Goal: Task Accomplishment & Management: Use online tool/utility

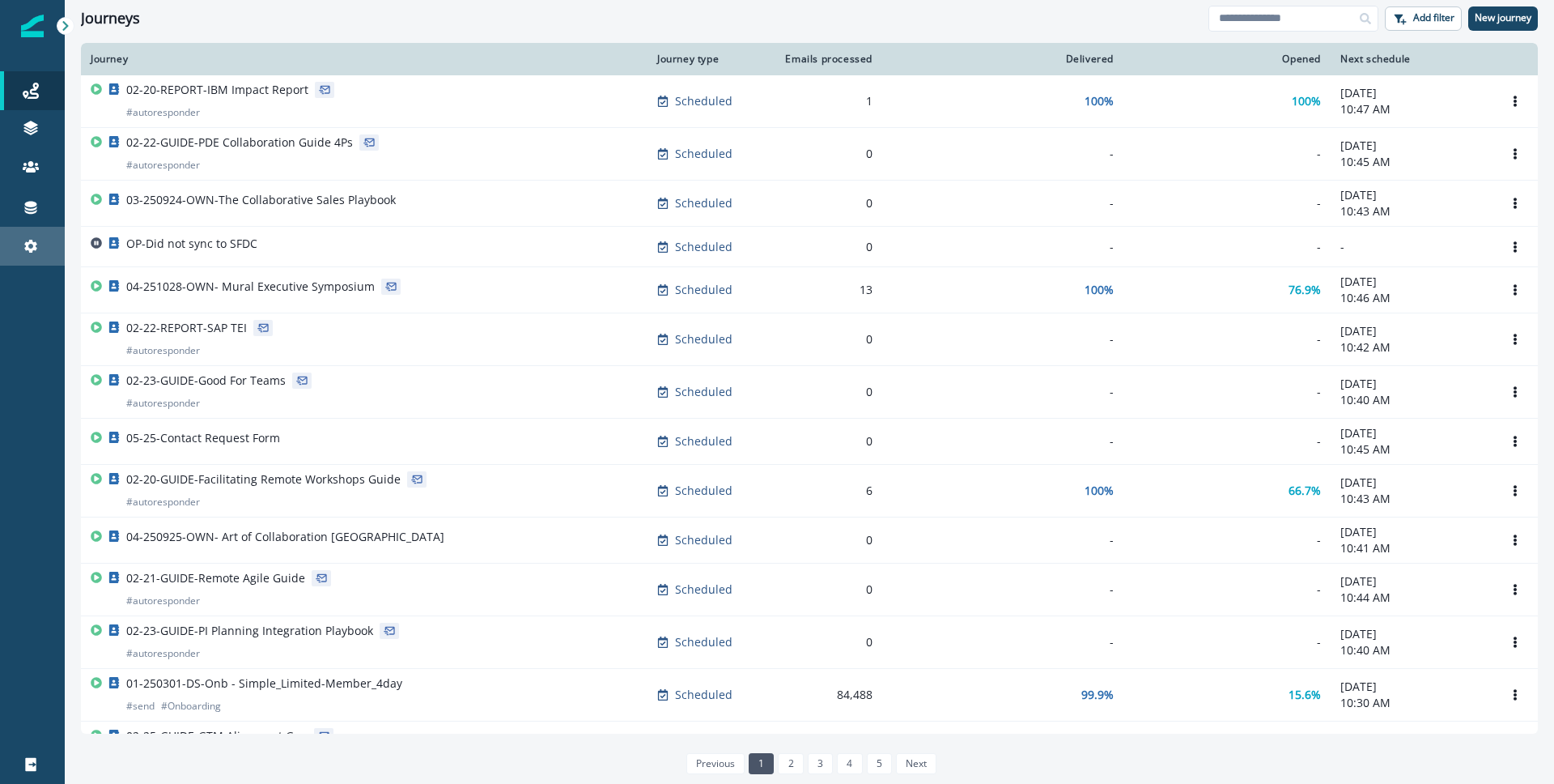
click at [40, 253] on div "Settings" at bounding box center [32, 246] width 52 height 20
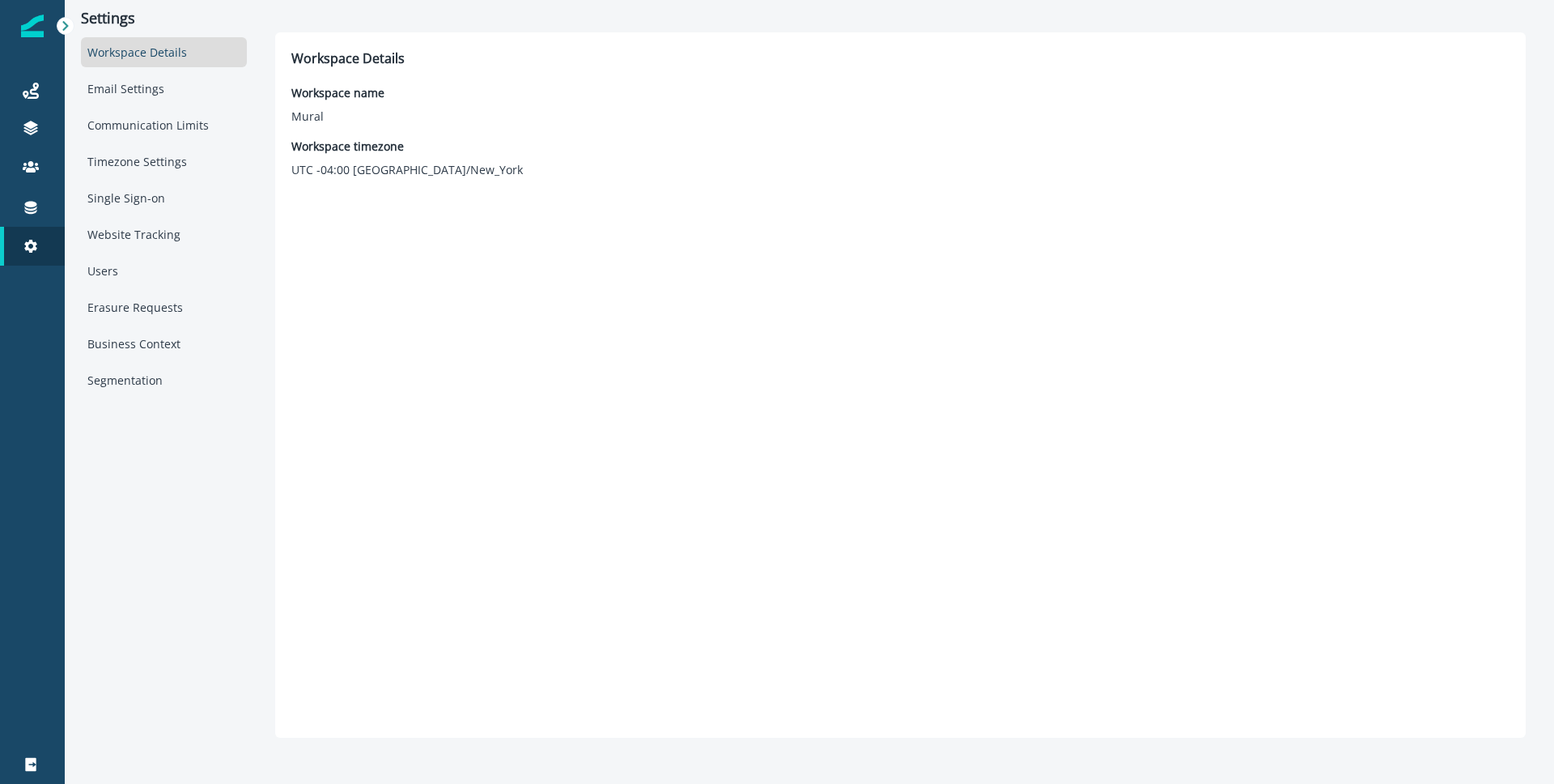
click at [156, 49] on div "Workspace Details" at bounding box center [164, 53] width 166 height 30
click at [191, 54] on div "Workspace Details" at bounding box center [164, 53] width 166 height 30
click at [39, 758] on div "Logout" at bounding box center [32, 764] width 52 height 20
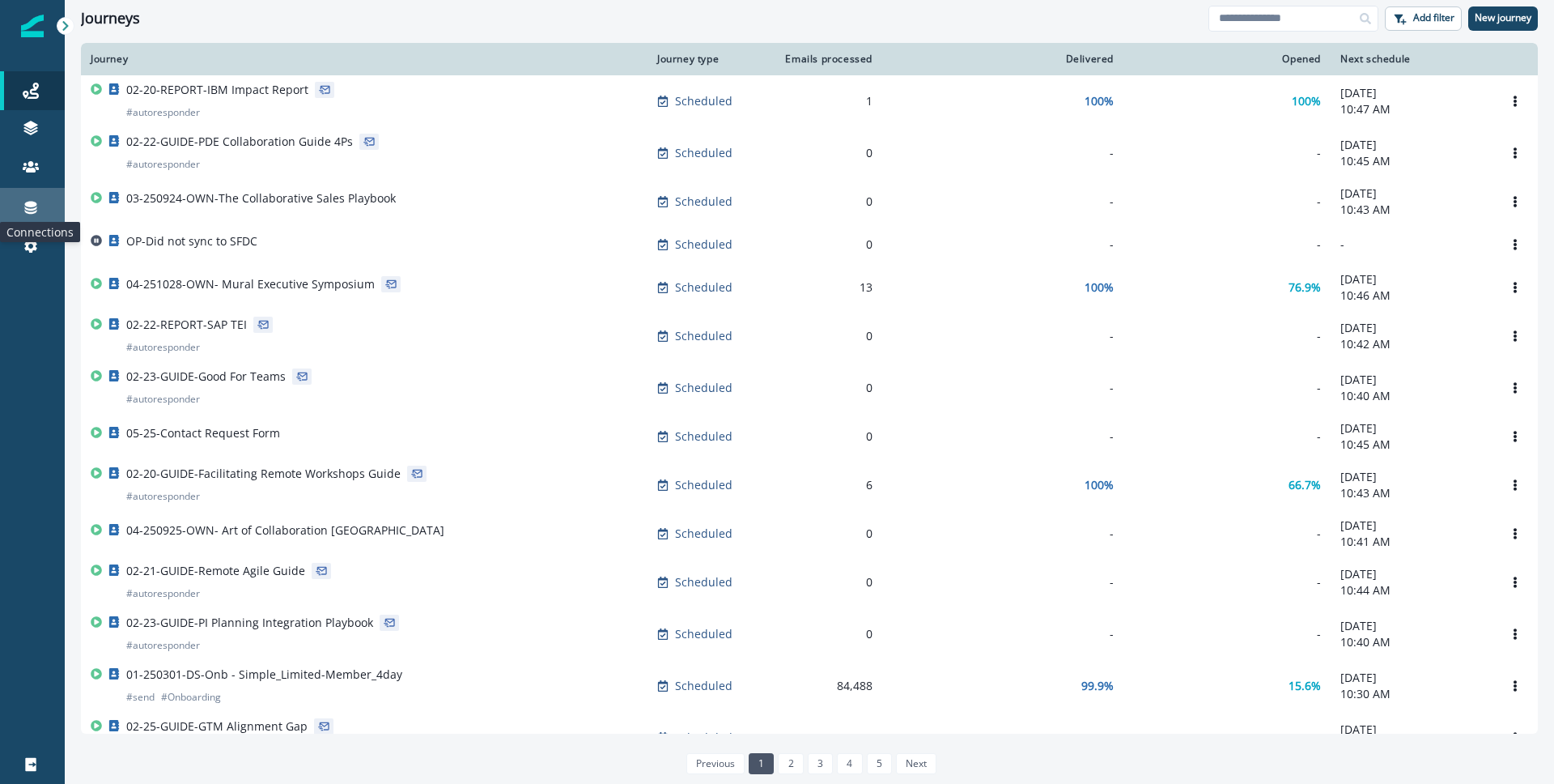
click at [37, 200] on icon at bounding box center [30, 207] width 16 height 16
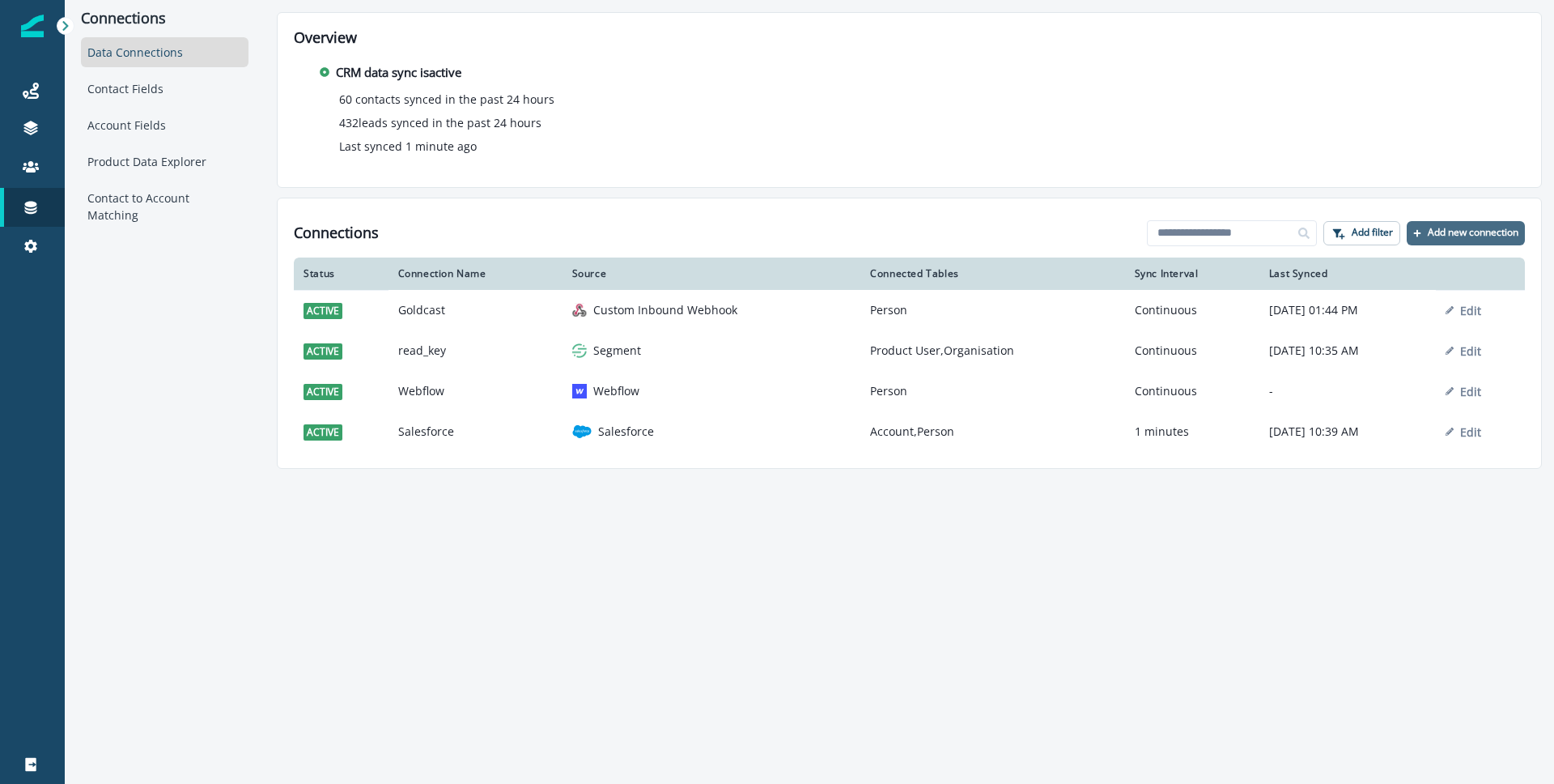
click at [1470, 230] on p "Add new connection" at bounding box center [1473, 232] width 90 height 11
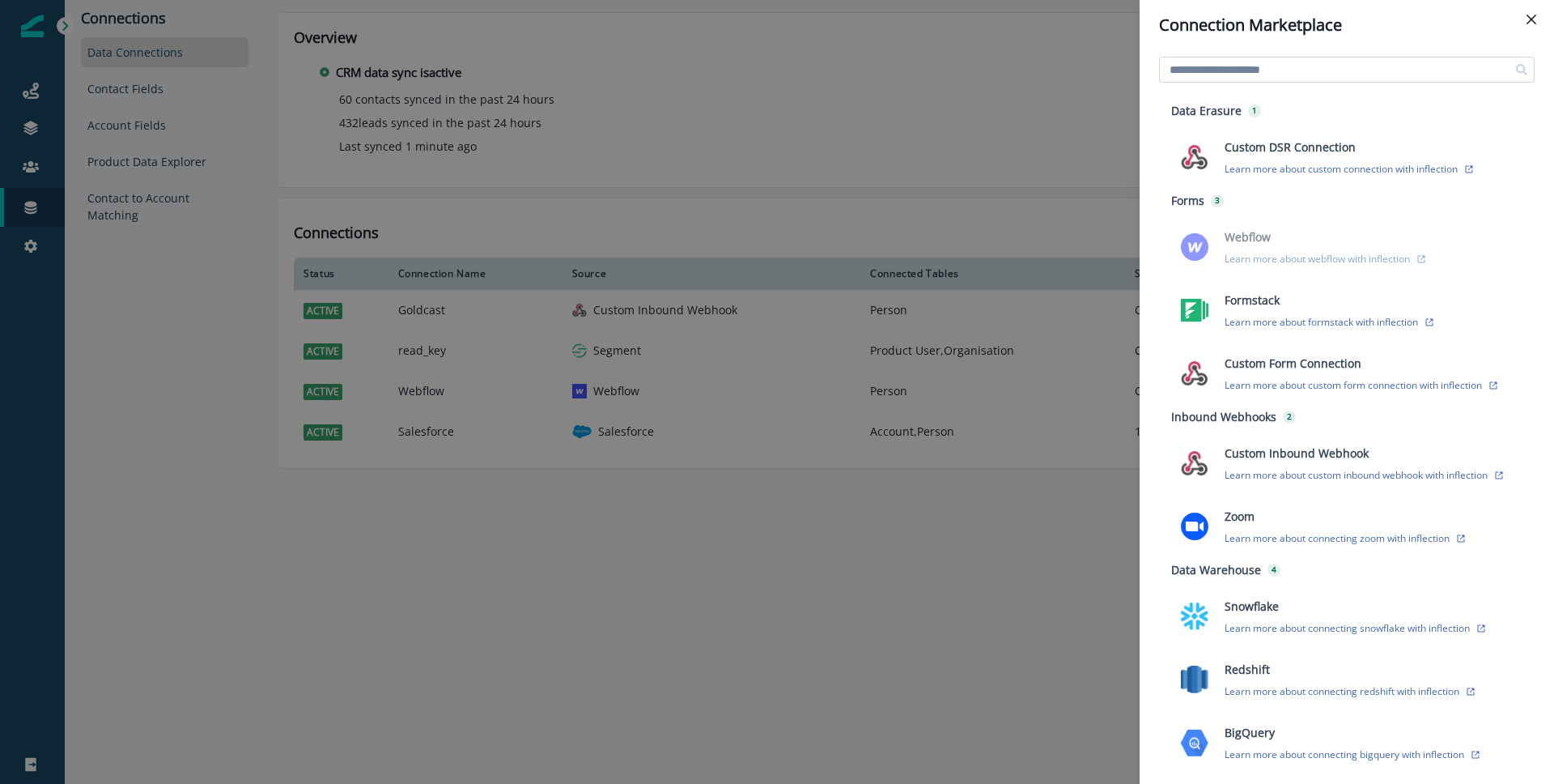
click at [1237, 72] on input at bounding box center [1347, 70] width 376 height 26
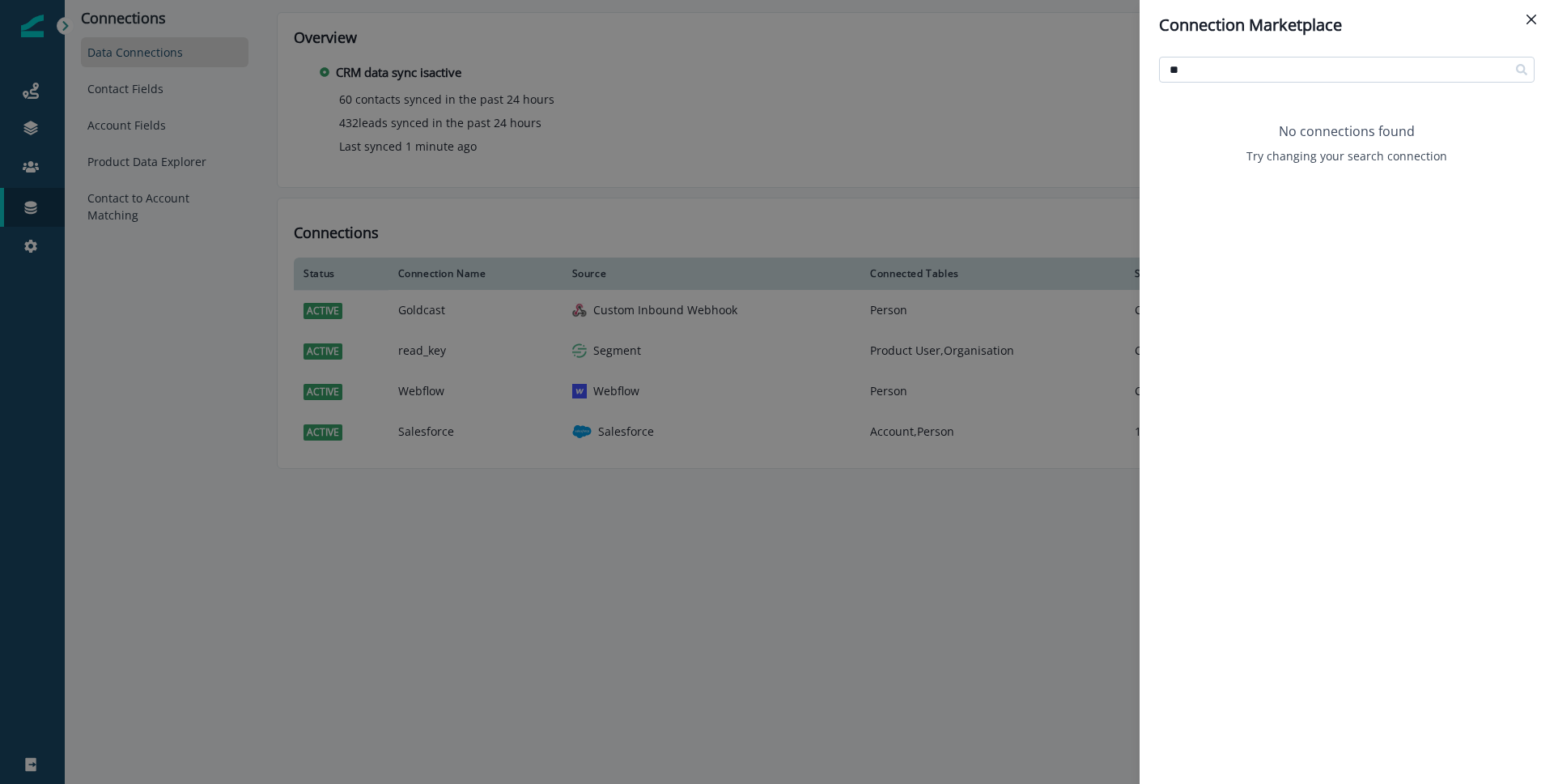
type input "*"
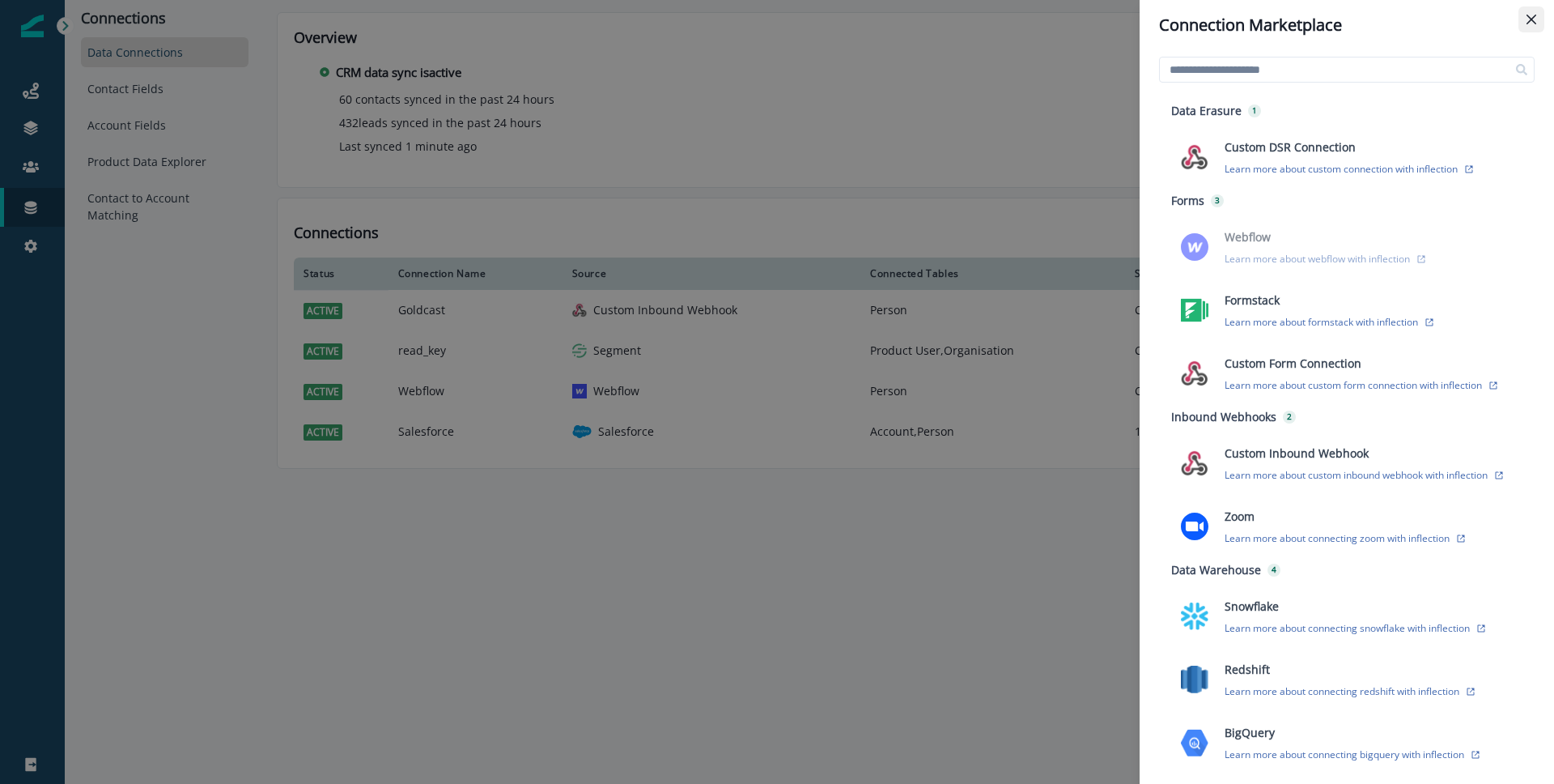
click at [1535, 17] on icon "Close" at bounding box center [1531, 19] width 9 height 9
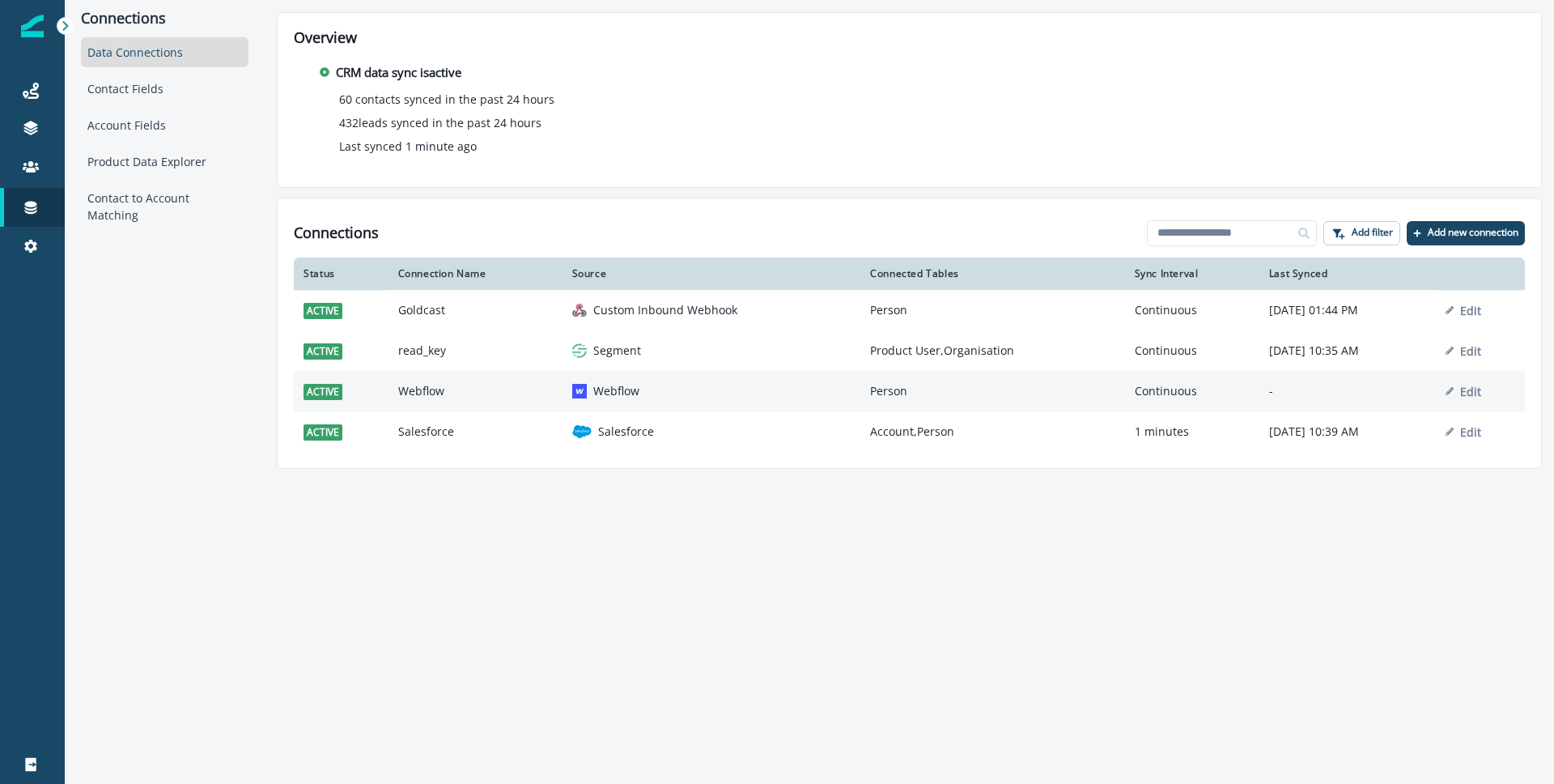
click at [1126, 400] on td "Continuous" at bounding box center [1193, 391] width 135 height 40
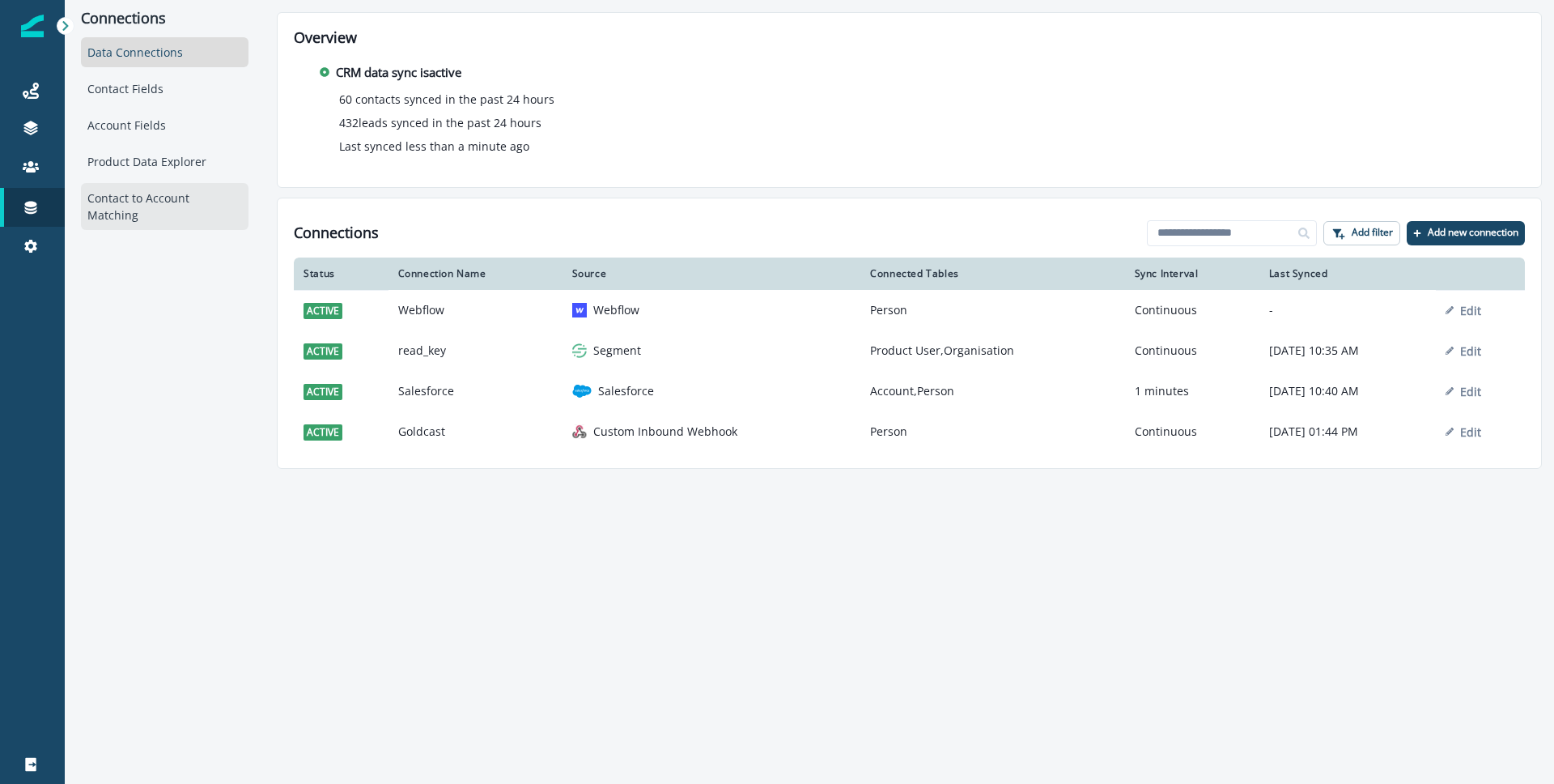
click at [179, 198] on div "Contact to Account Matching" at bounding box center [165, 206] width 168 height 47
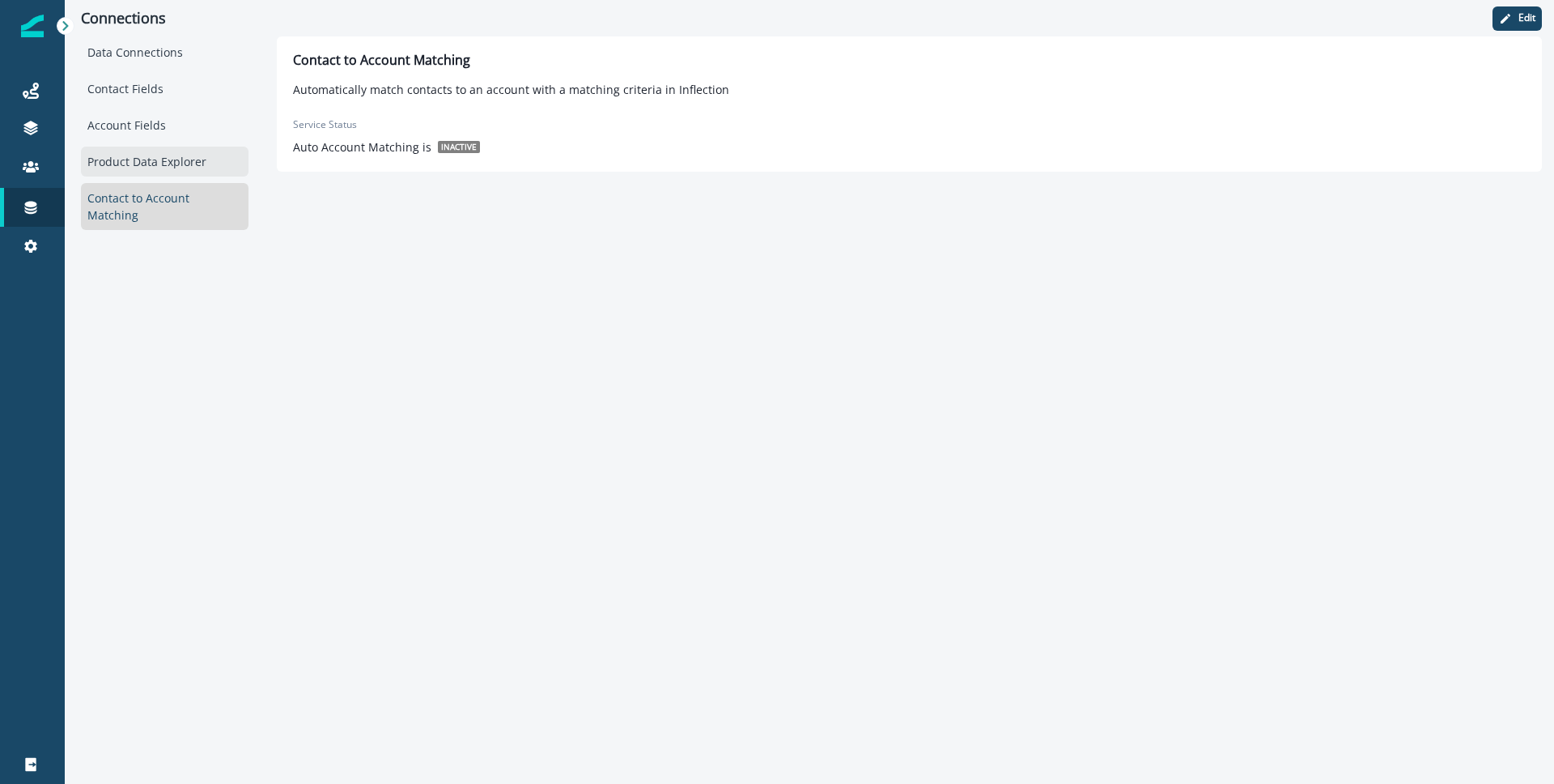
click at [168, 158] on div "Product Data Explorer" at bounding box center [165, 162] width 168 height 30
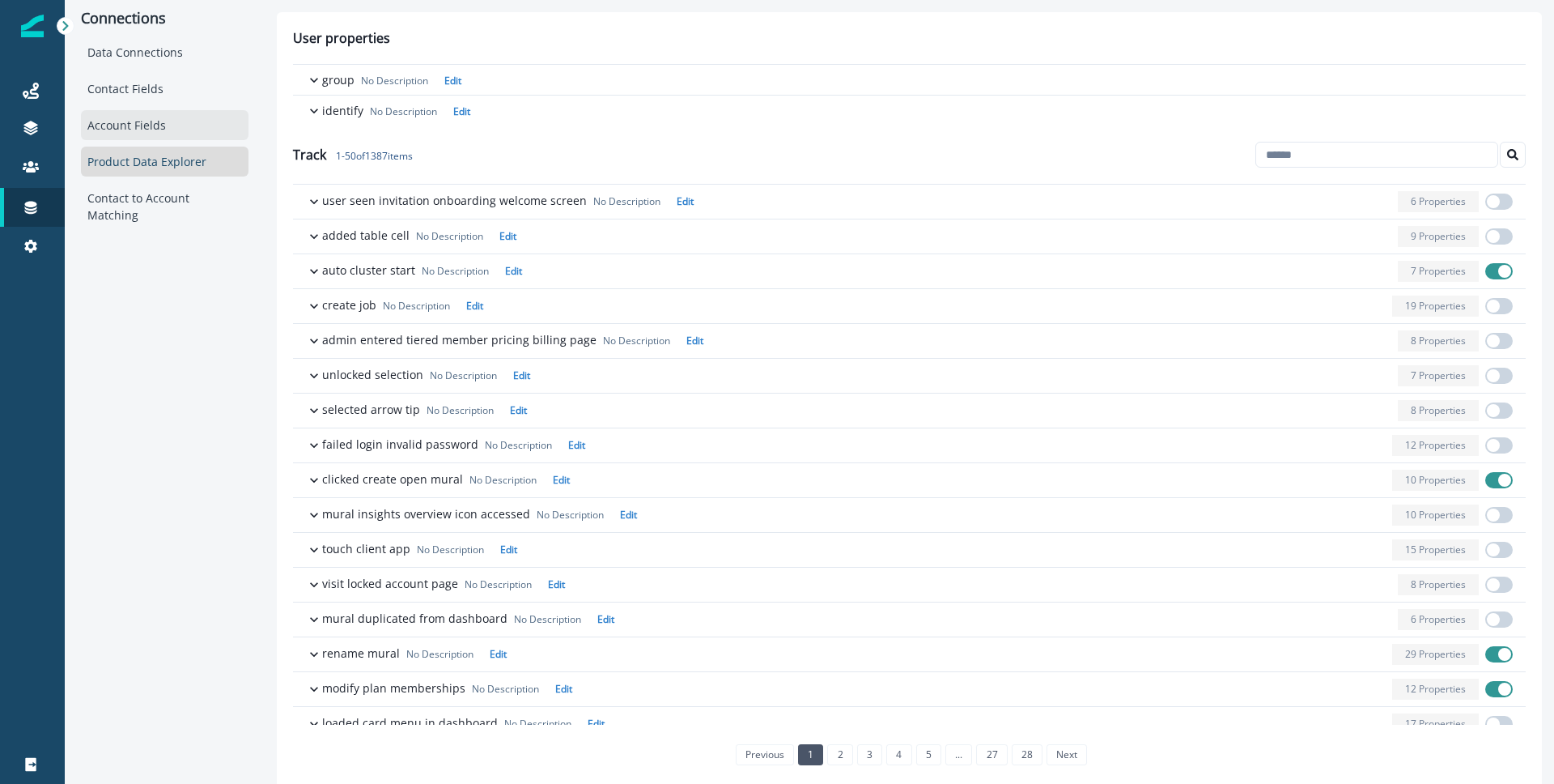
click at [165, 136] on div "Account Fields" at bounding box center [165, 125] width 168 height 30
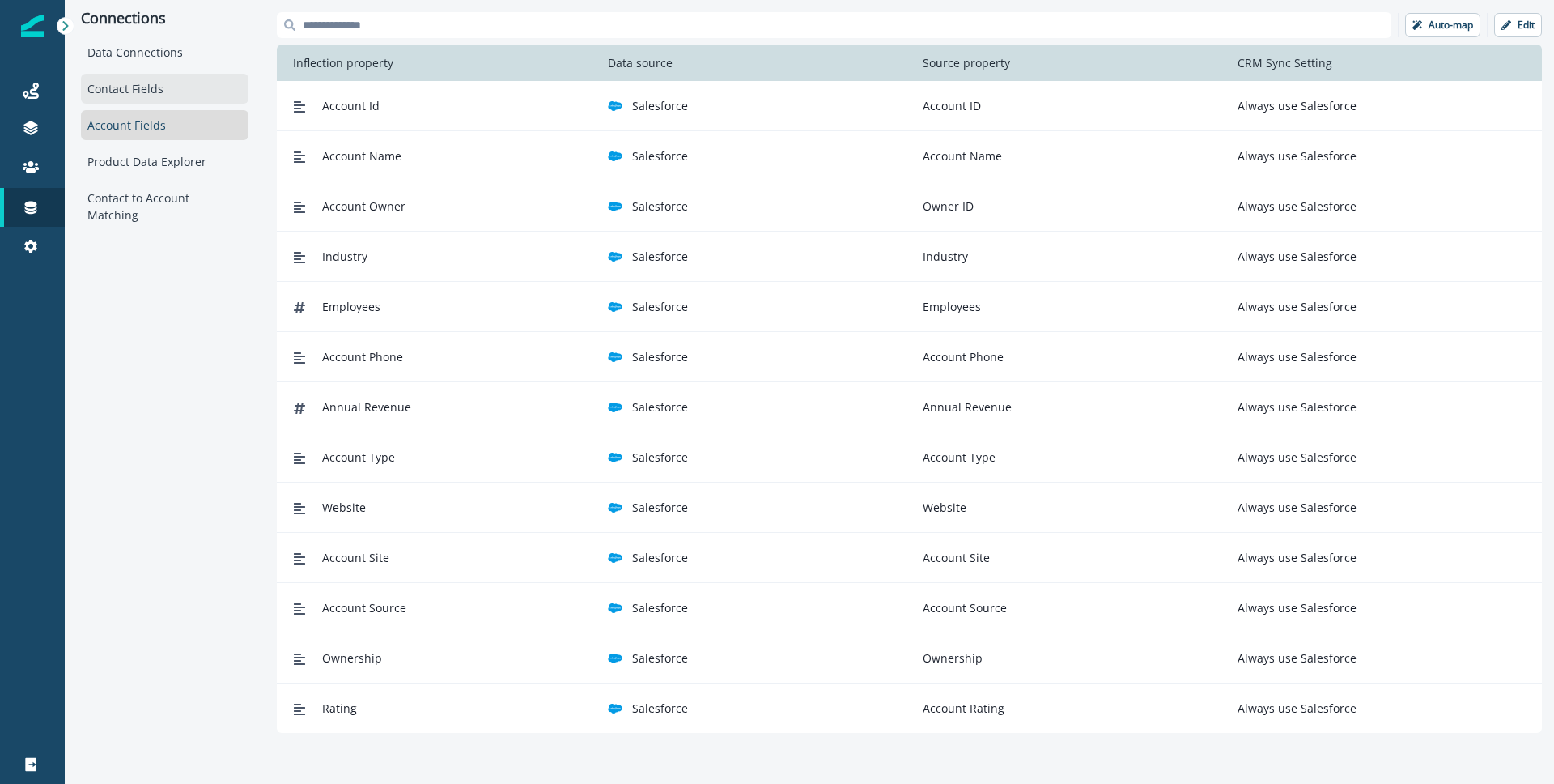
click at [165, 94] on div "Contact Fields" at bounding box center [165, 88] width 168 height 30
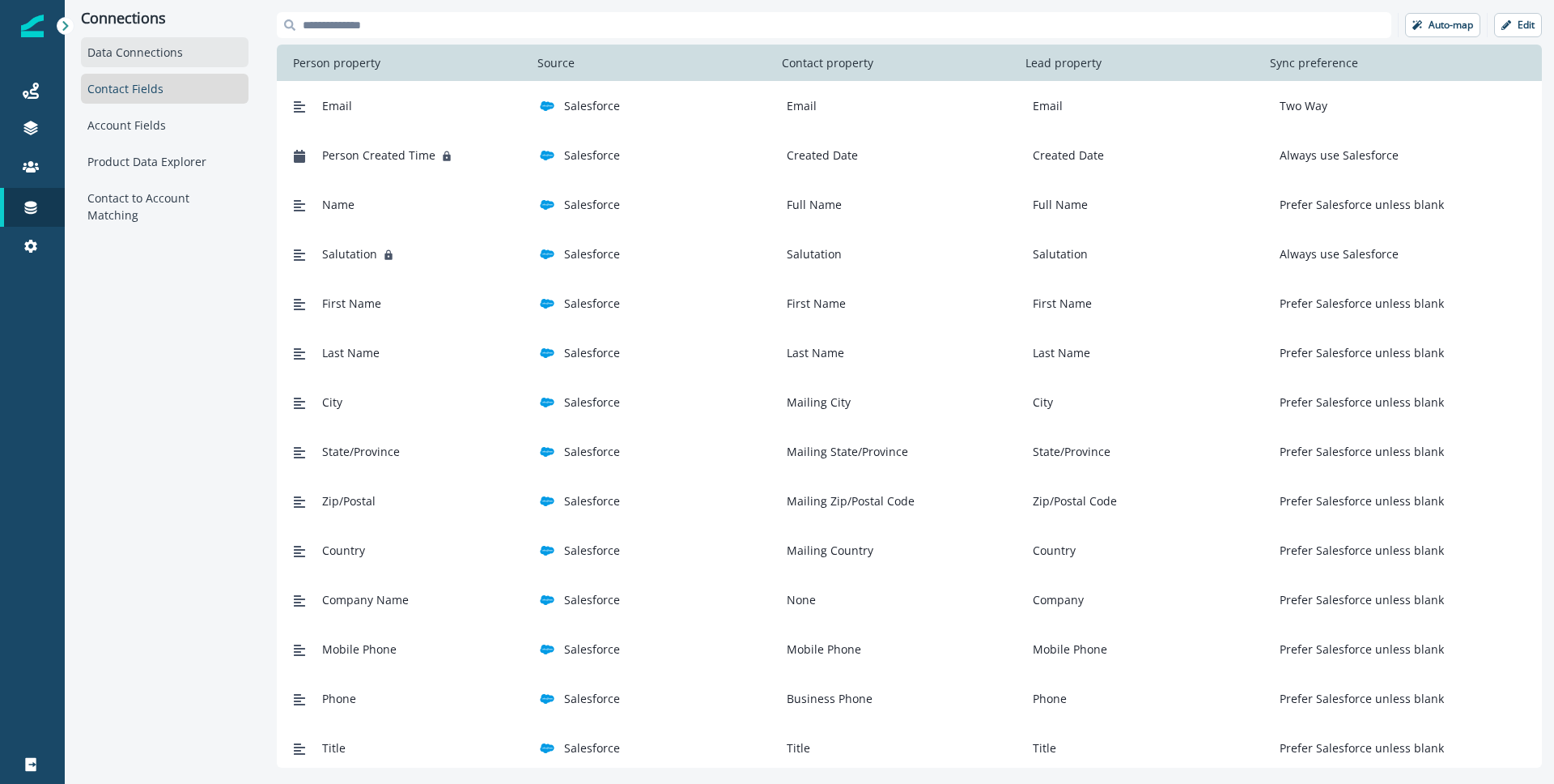
click at [184, 61] on div "Data Connections" at bounding box center [165, 53] width 168 height 30
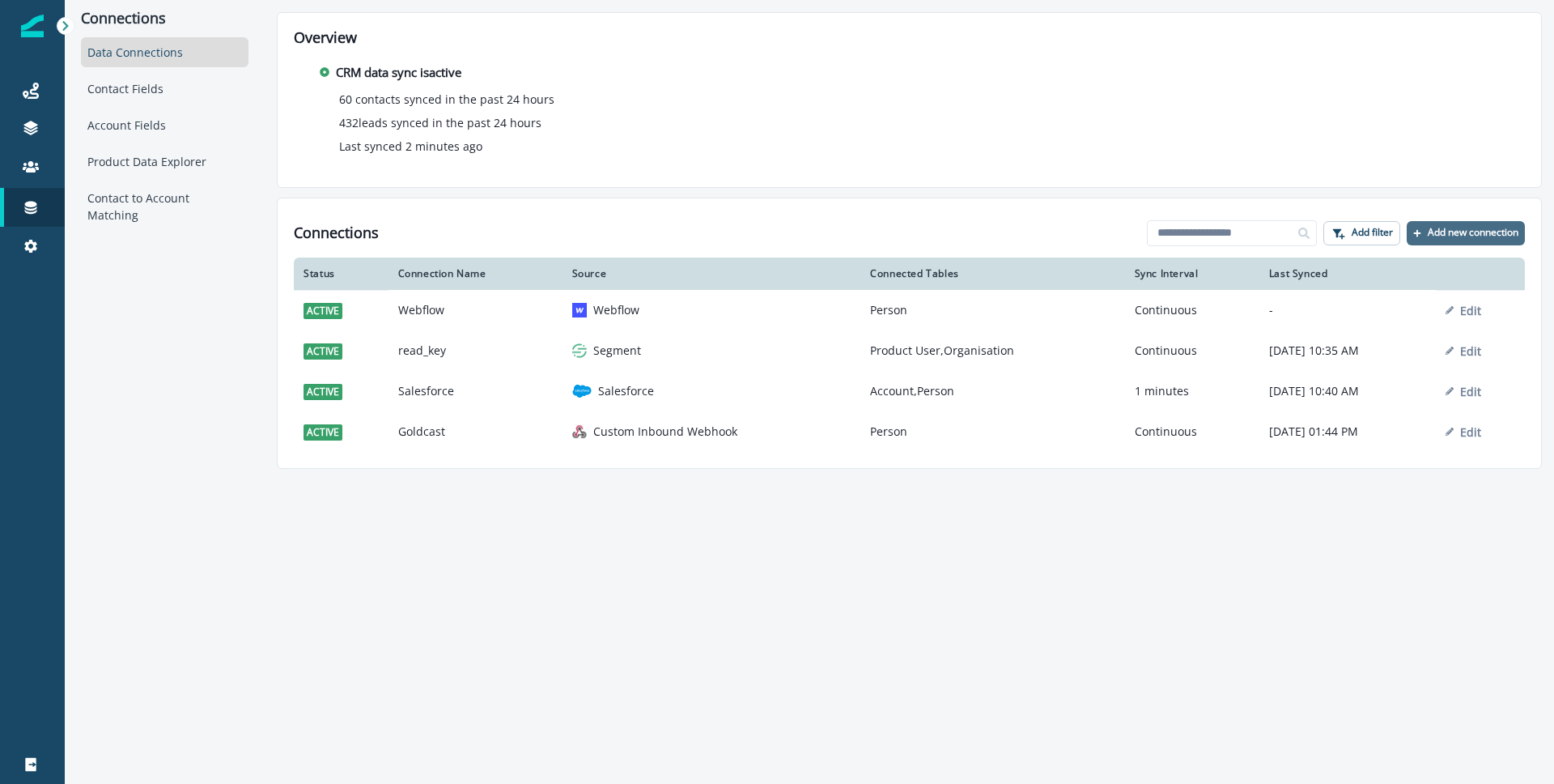
click at [1479, 233] on p "Add new connection" at bounding box center [1473, 232] width 90 height 11
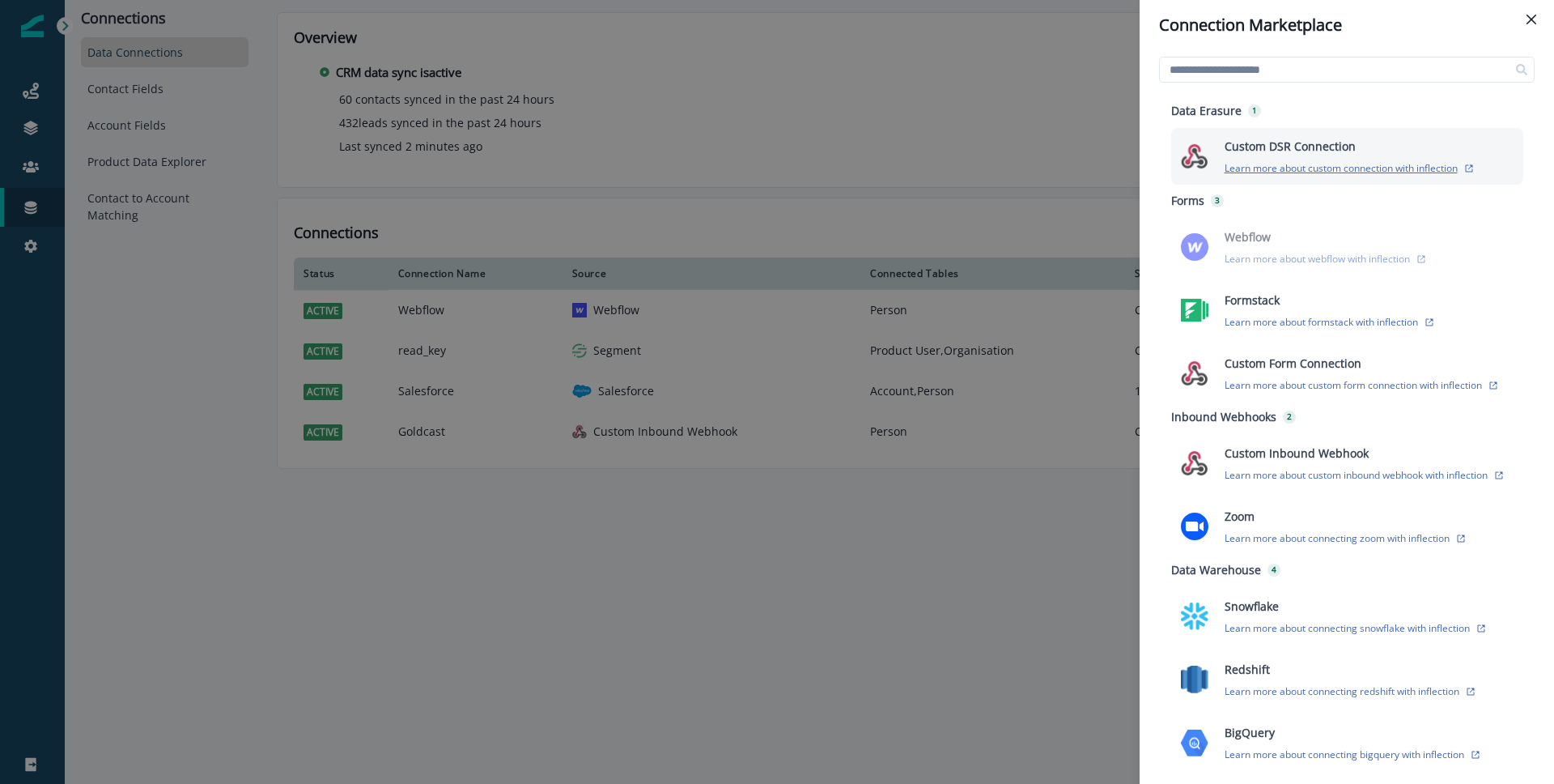
click at [1270, 172] on p "Learn more about custom connection with inflection" at bounding box center [1341, 168] width 233 height 14
click at [674, 625] on div "Connection Marketplace Data Erasure 1 Custom DSR Connection Learn more about cu…" at bounding box center [777, 392] width 1554 height 784
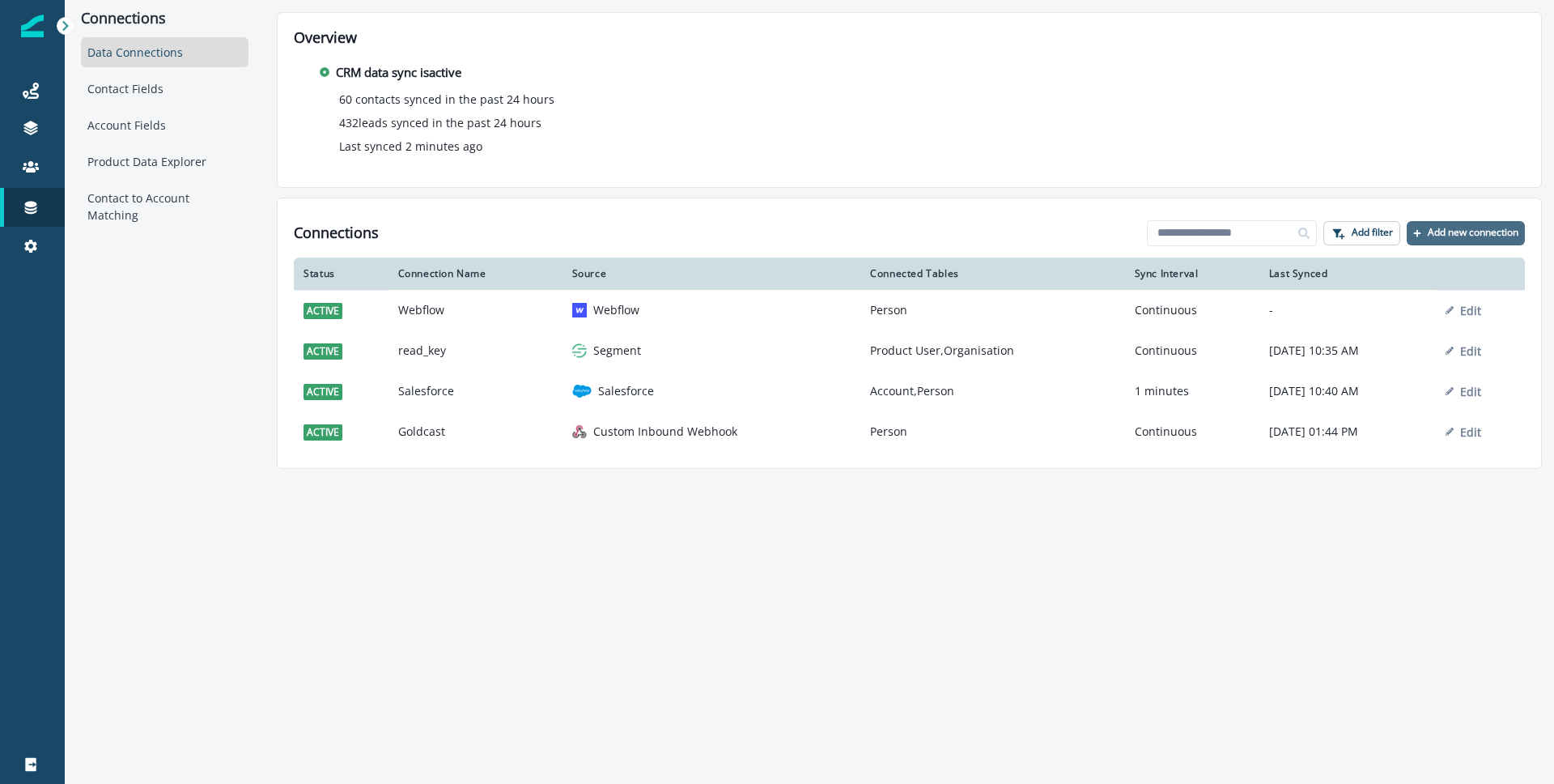
click at [1448, 235] on p "Add new connection" at bounding box center [1473, 232] width 90 height 11
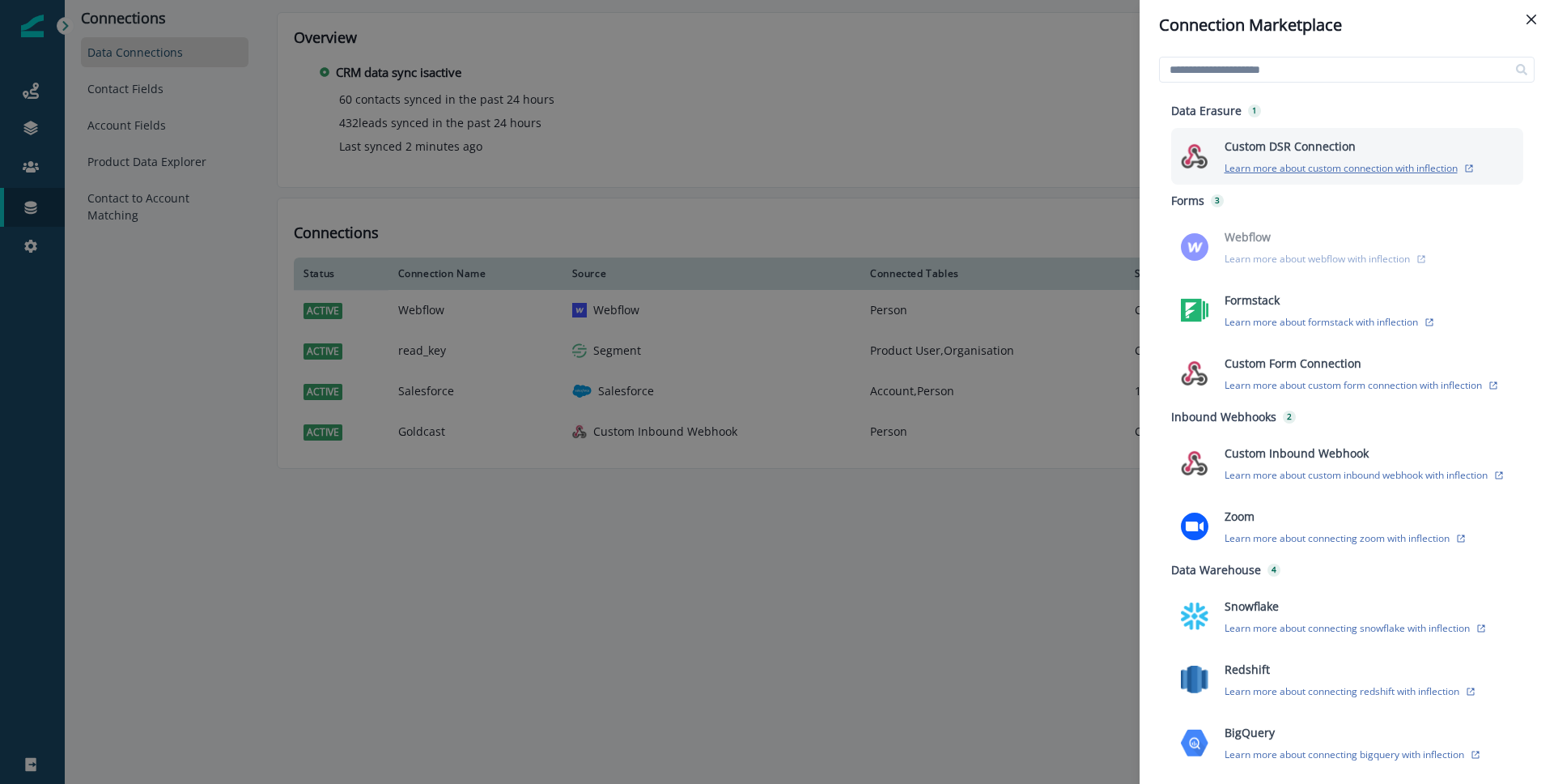
click at [1278, 170] on p "Learn more about custom connection with inflection" at bounding box center [1341, 168] width 233 height 14
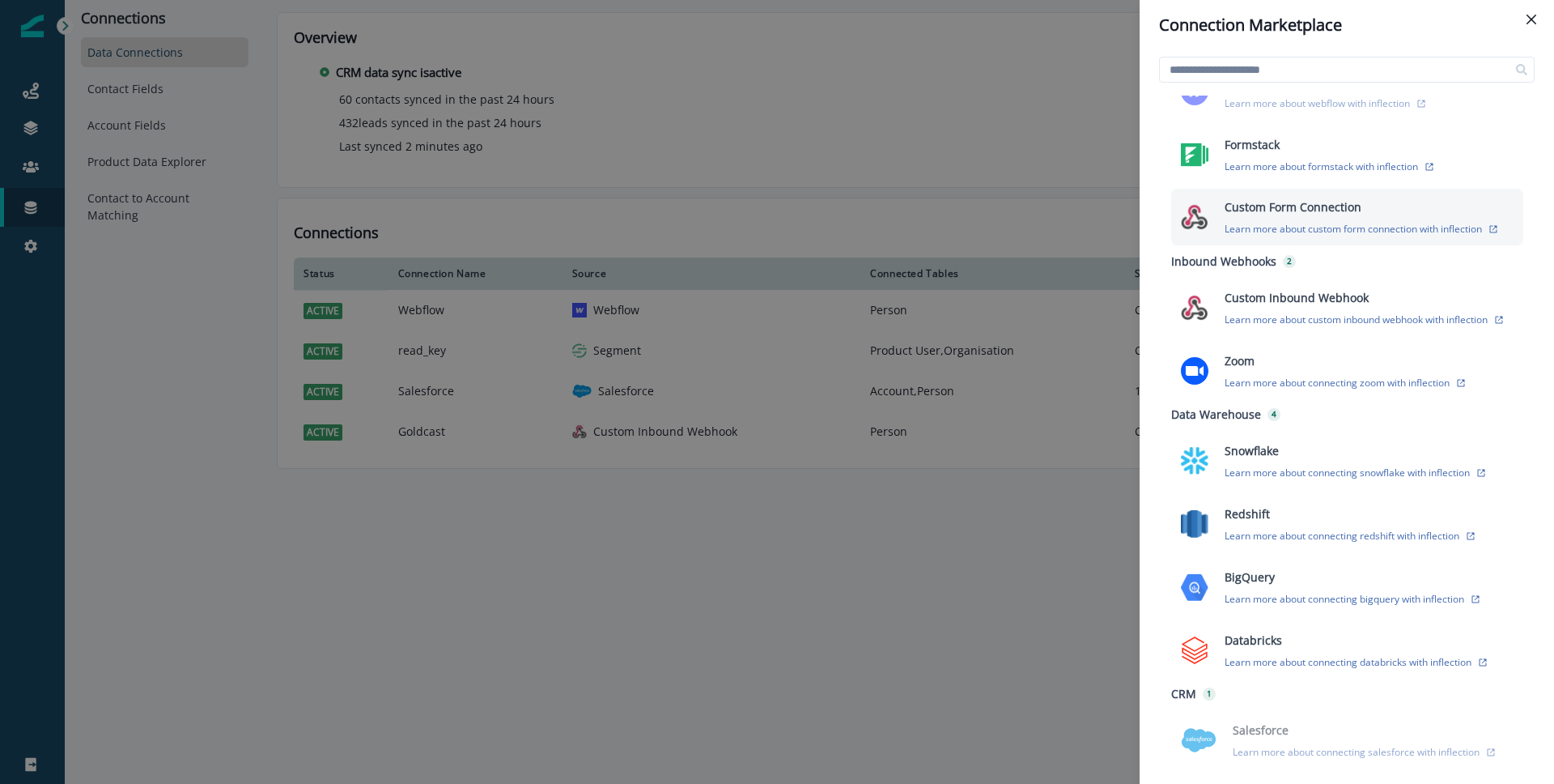
scroll to position [128, 0]
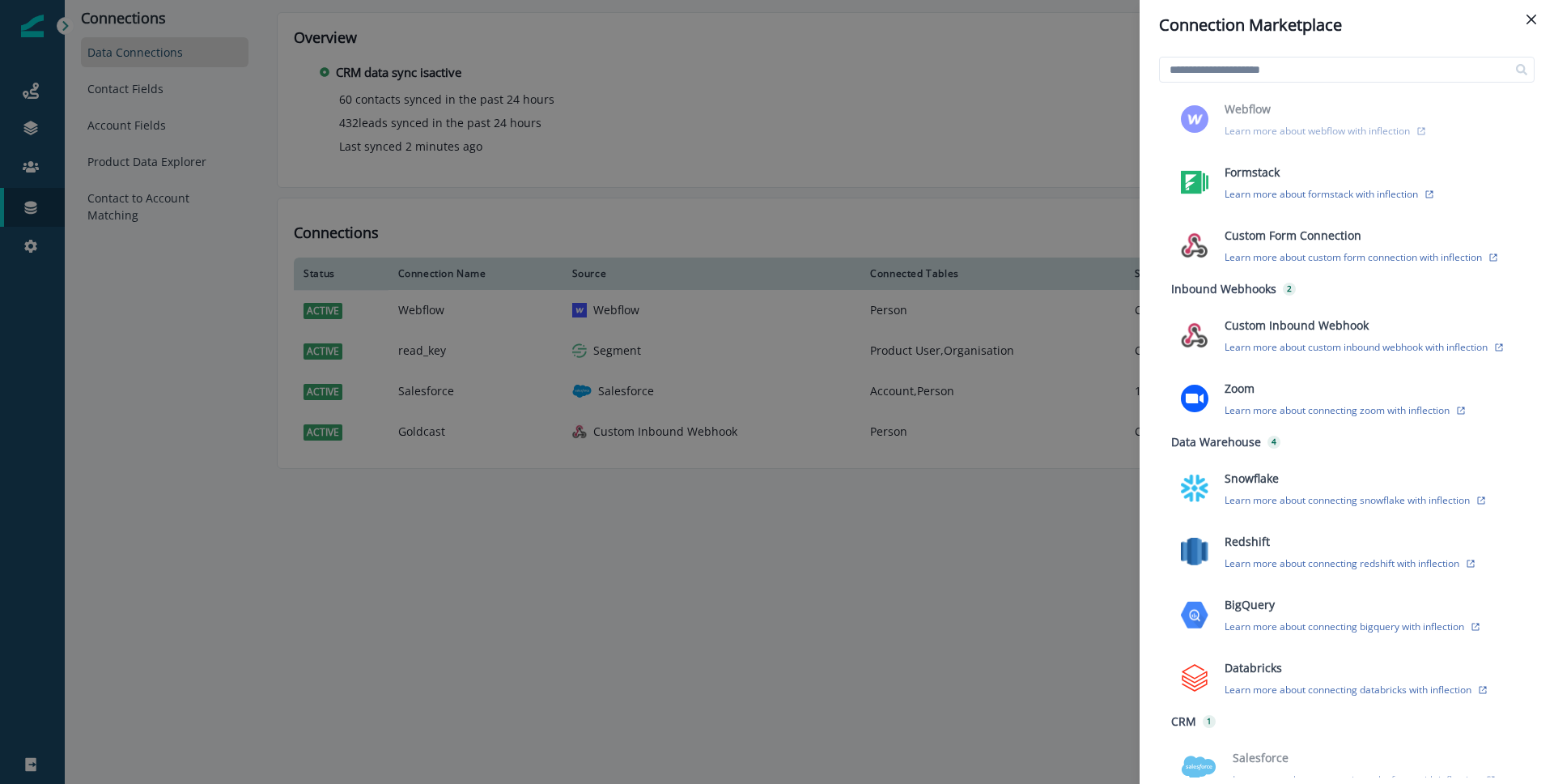
click at [391, 565] on div "Connection Marketplace Data Erasure 1 Custom DSR Connection Learn more about cu…" at bounding box center [777, 392] width 1554 height 784
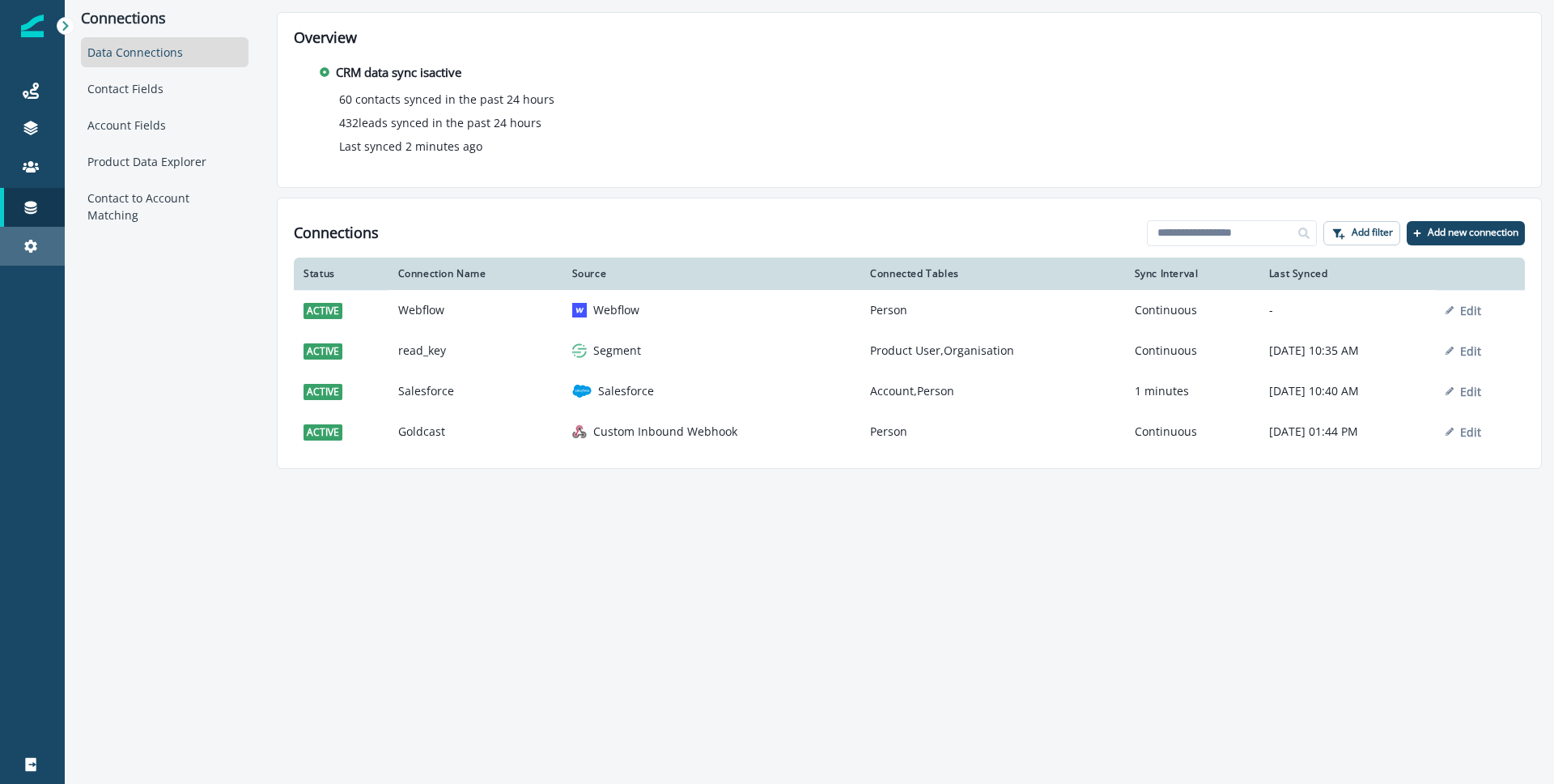
click at [31, 254] on div "Settings" at bounding box center [32, 246] width 52 height 20
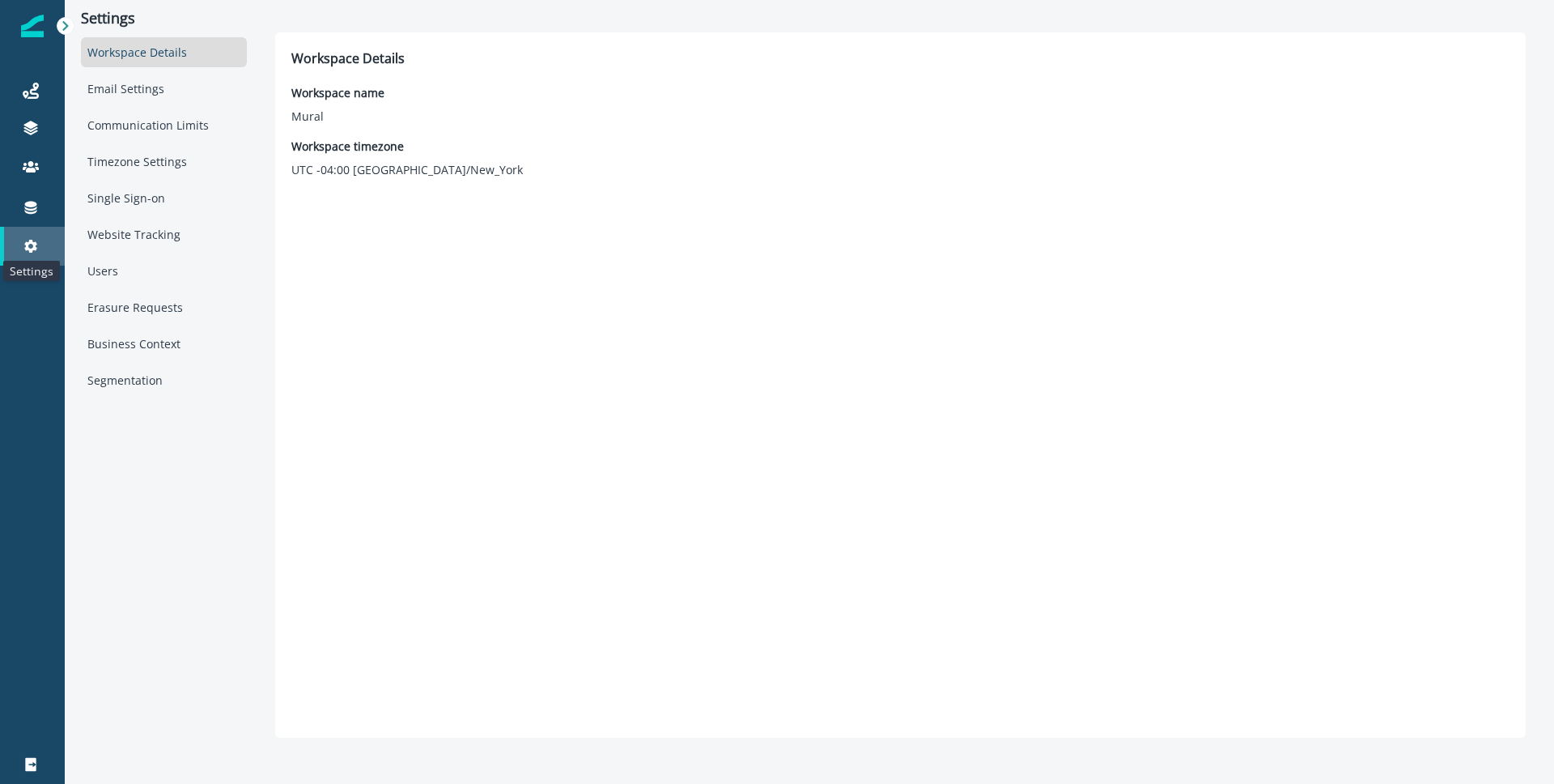
click at [38, 246] on icon at bounding box center [30, 246] width 16 height 16
click at [28, 21] on img at bounding box center [32, 25] width 23 height 23
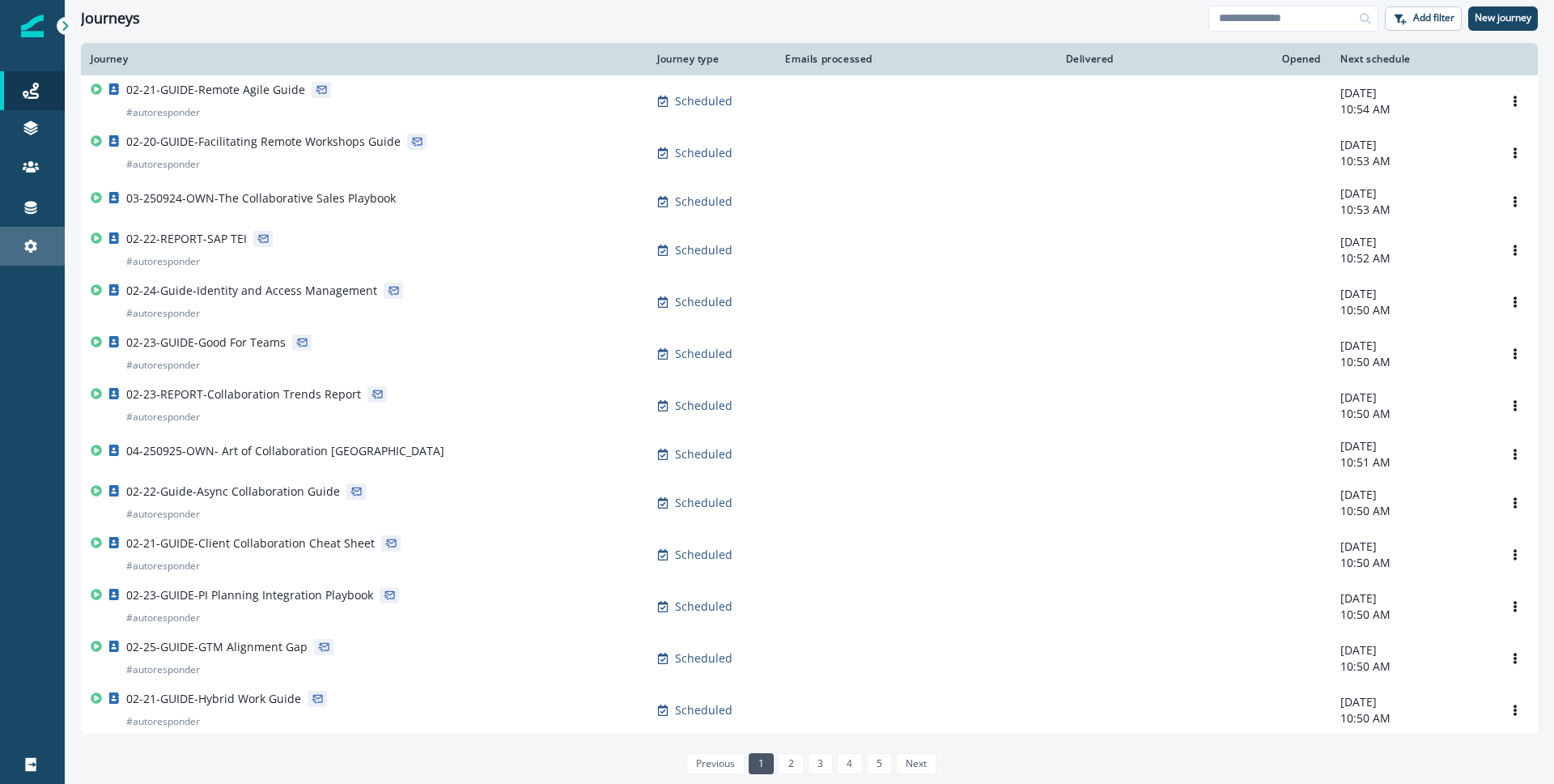
click at [30, 260] on link "Settings" at bounding box center [32, 246] width 65 height 39
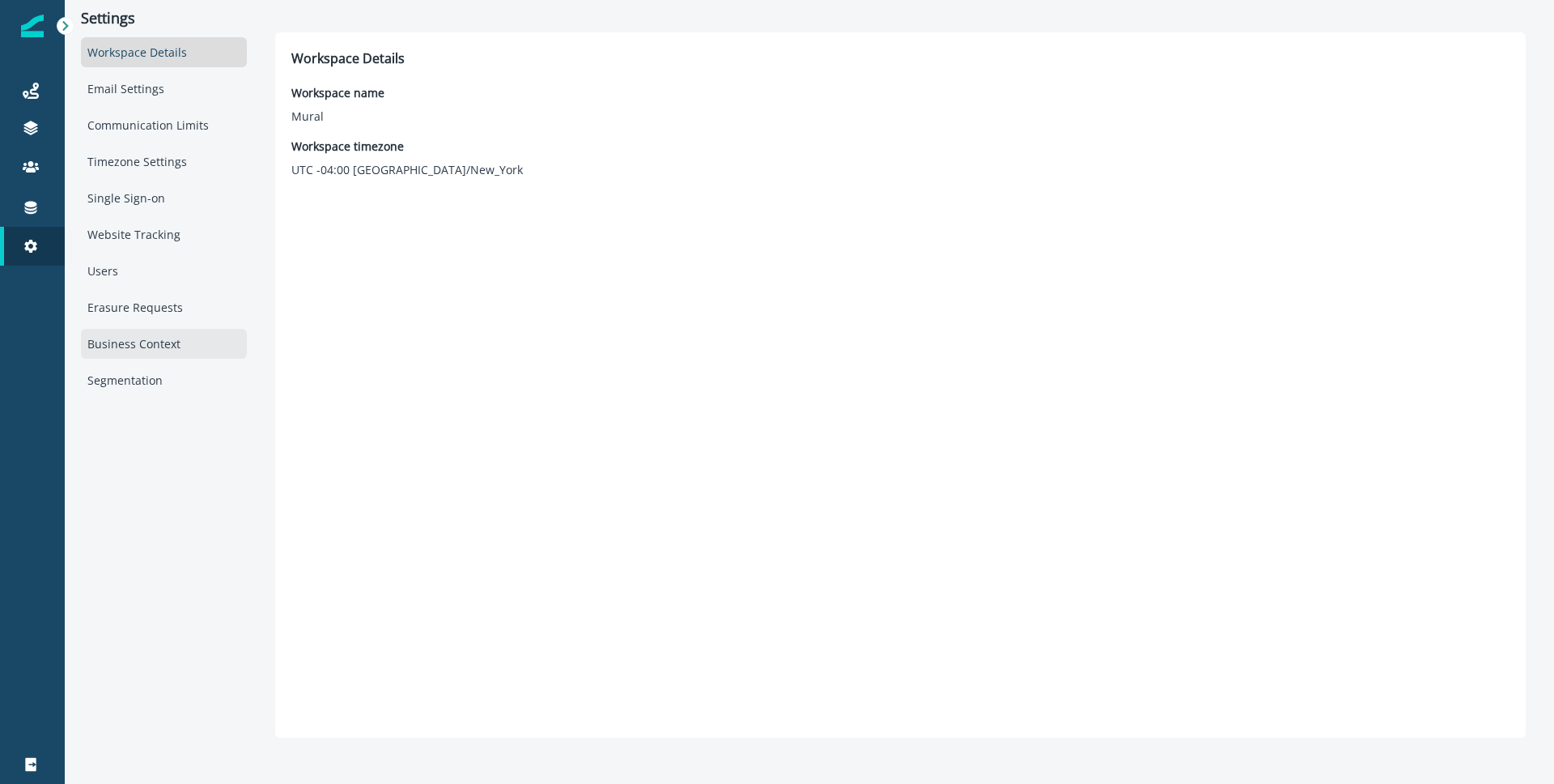
click at [172, 356] on div "Business Context" at bounding box center [164, 344] width 166 height 30
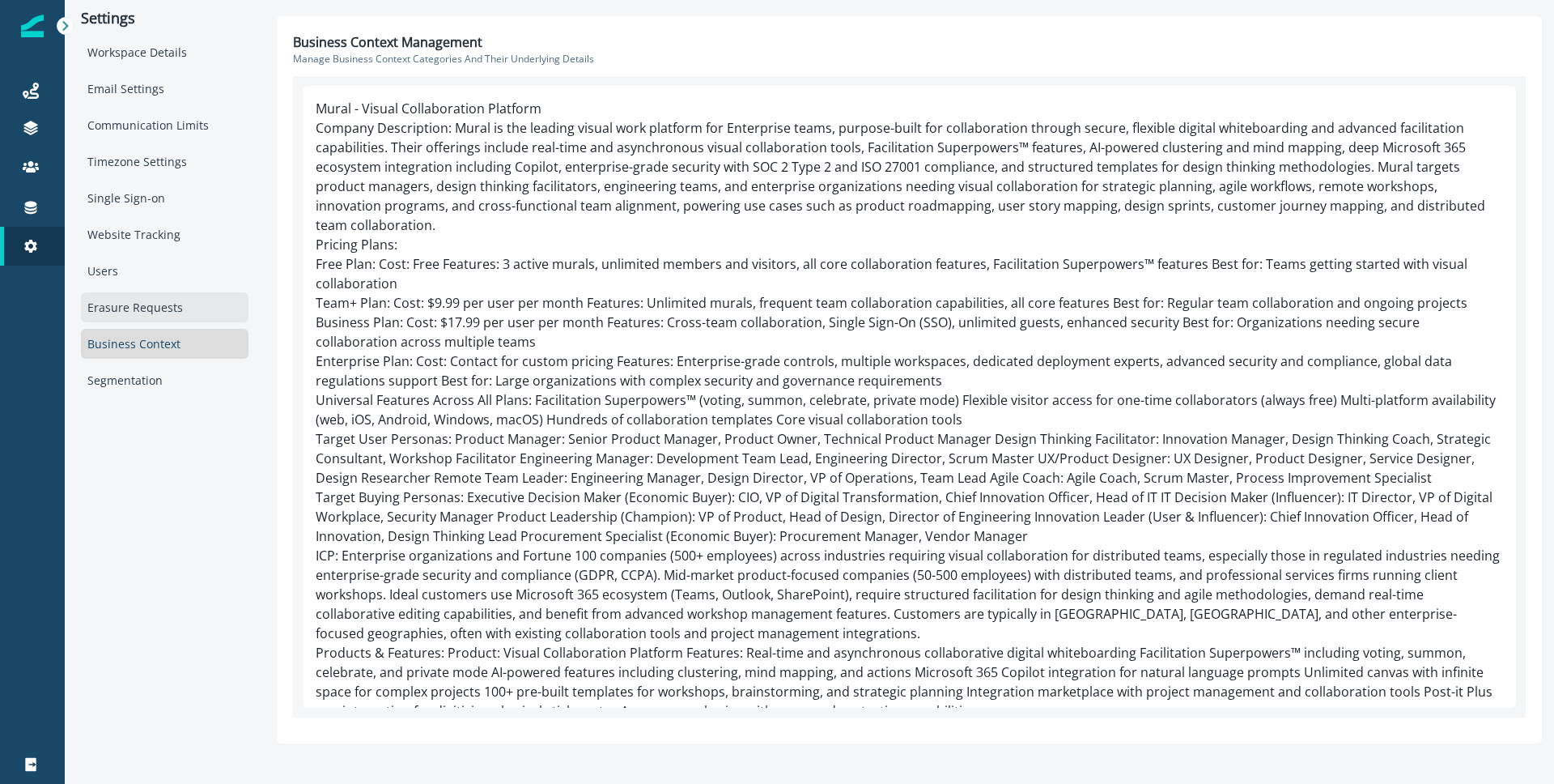
click at [176, 315] on div "Erasure Requests" at bounding box center [165, 307] width 168 height 30
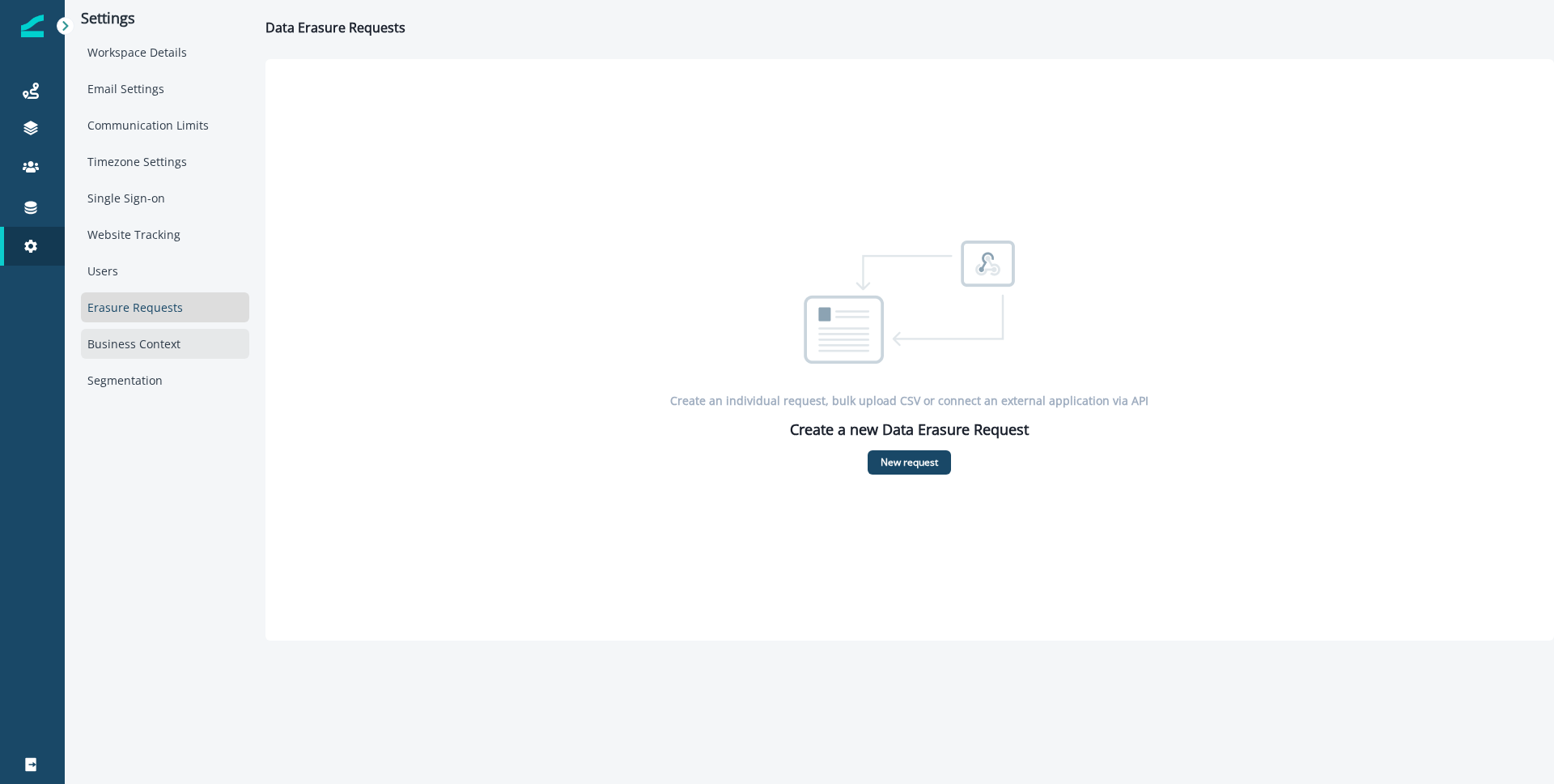
click at [159, 344] on div "Business Context" at bounding box center [165, 344] width 168 height 30
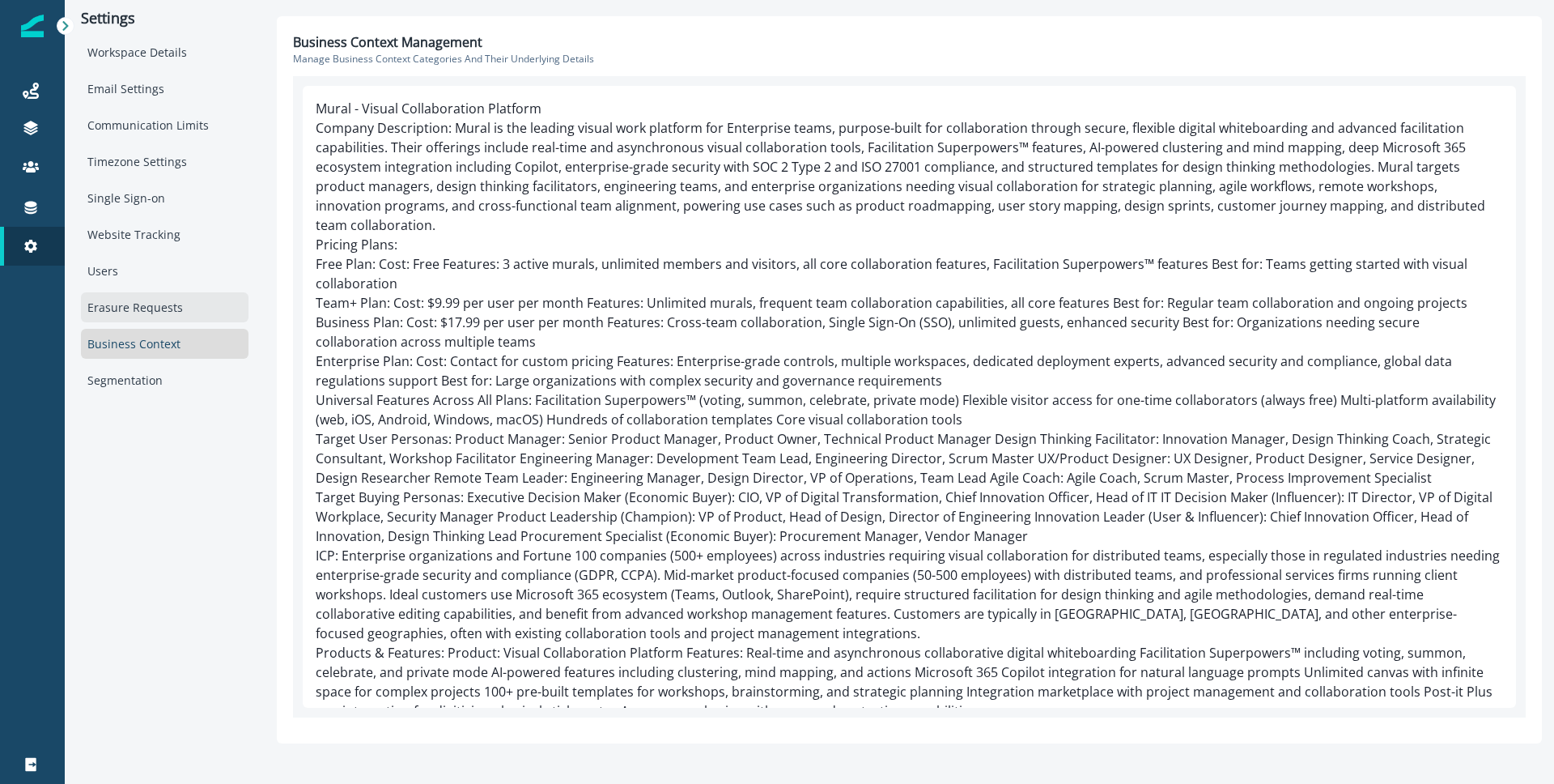
click at [143, 309] on div "Erasure Requests" at bounding box center [165, 307] width 168 height 30
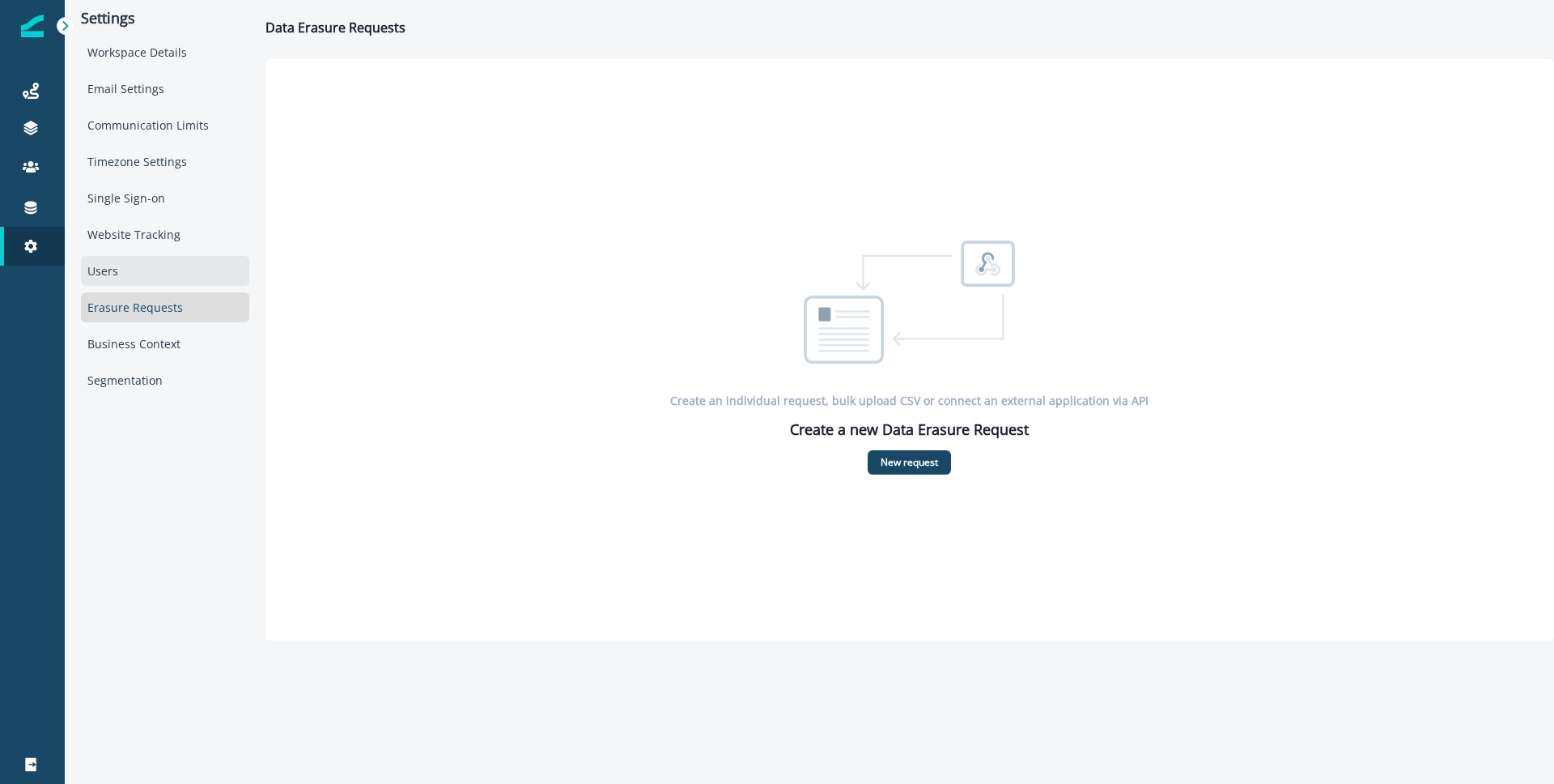
click at [179, 277] on div "Users" at bounding box center [165, 271] width 168 height 30
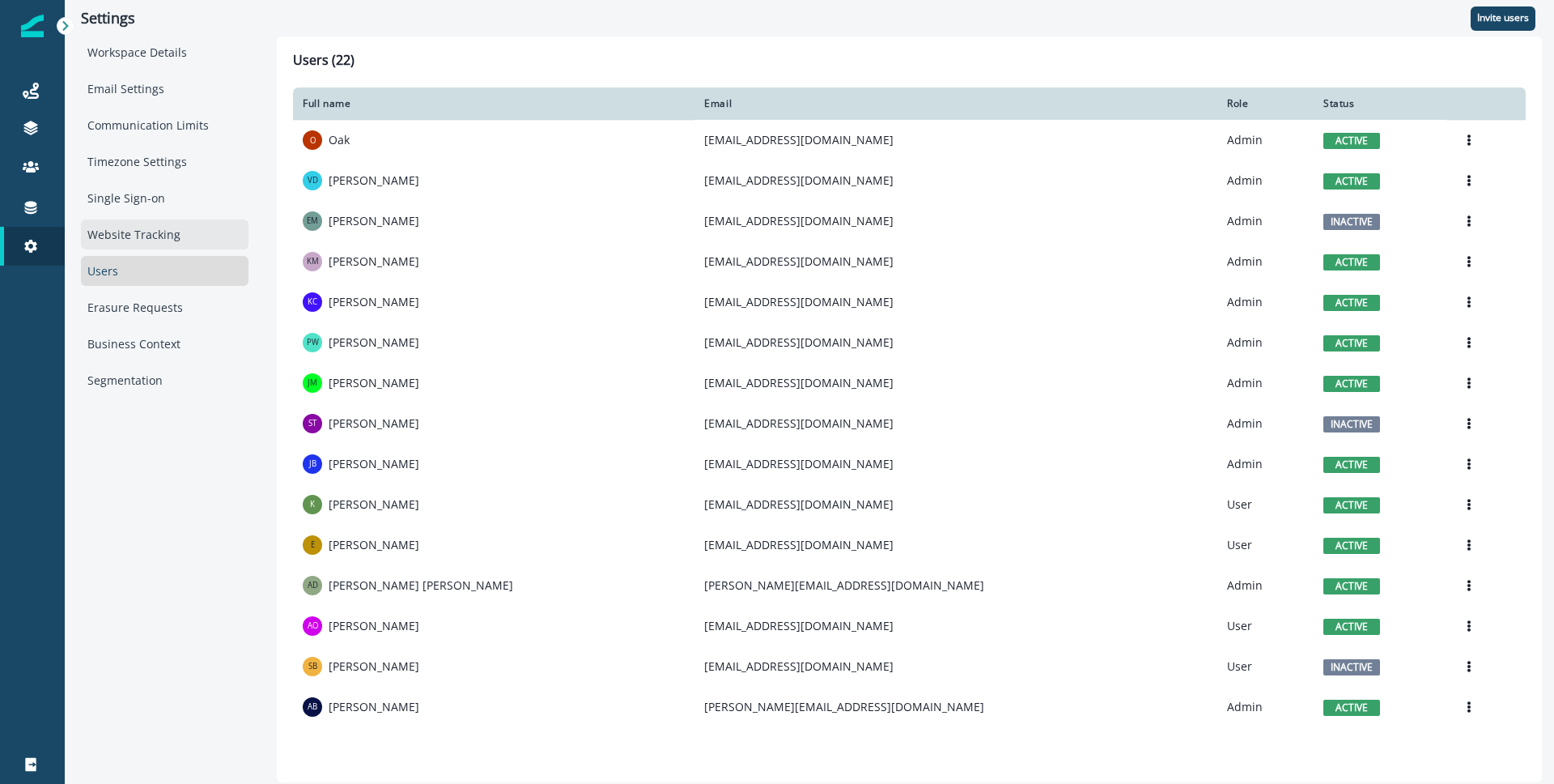
click at [178, 238] on div "Website Tracking" at bounding box center [165, 234] width 168 height 30
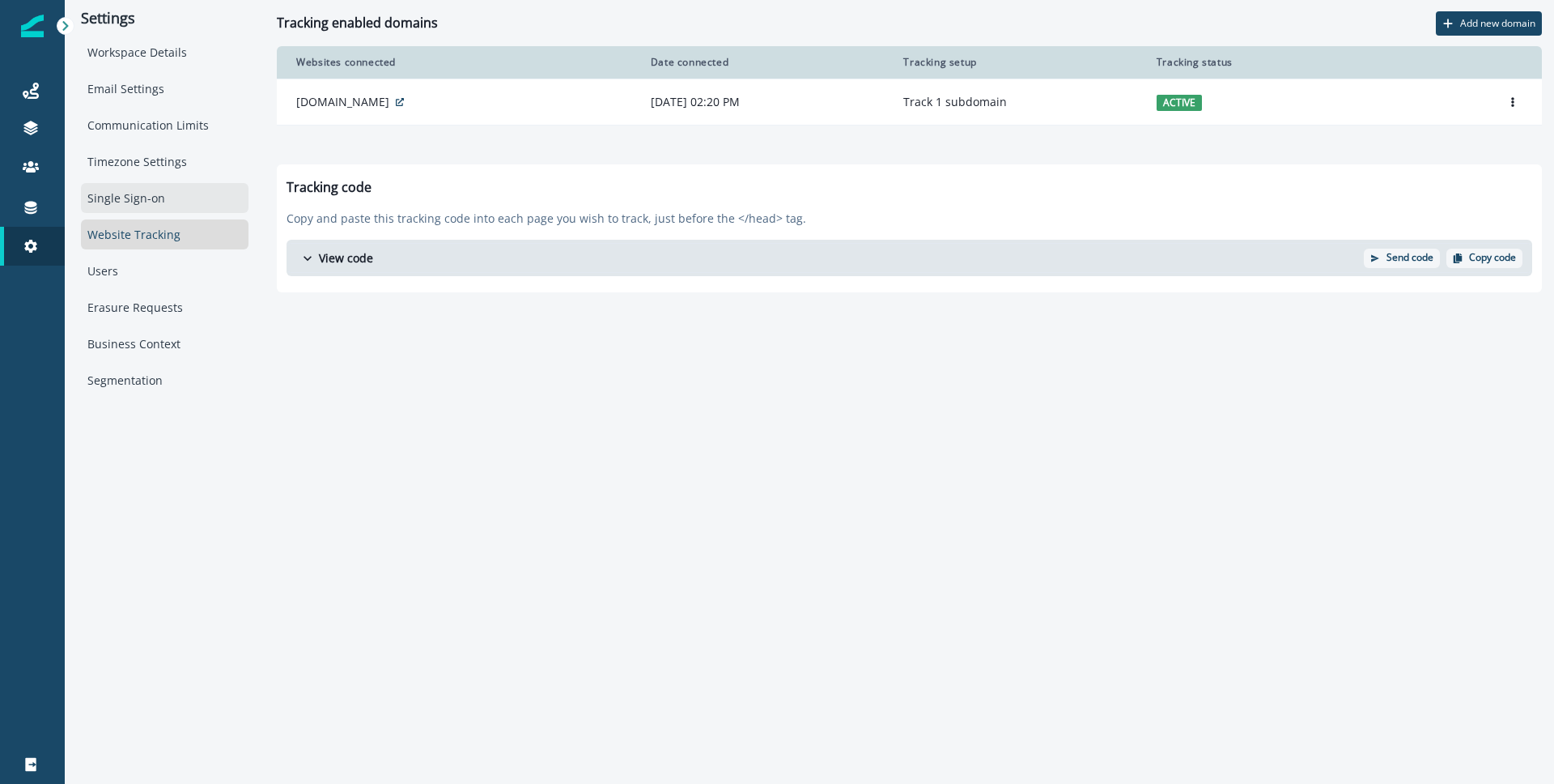
click at [171, 200] on div "Single Sign-on" at bounding box center [165, 198] width 168 height 30
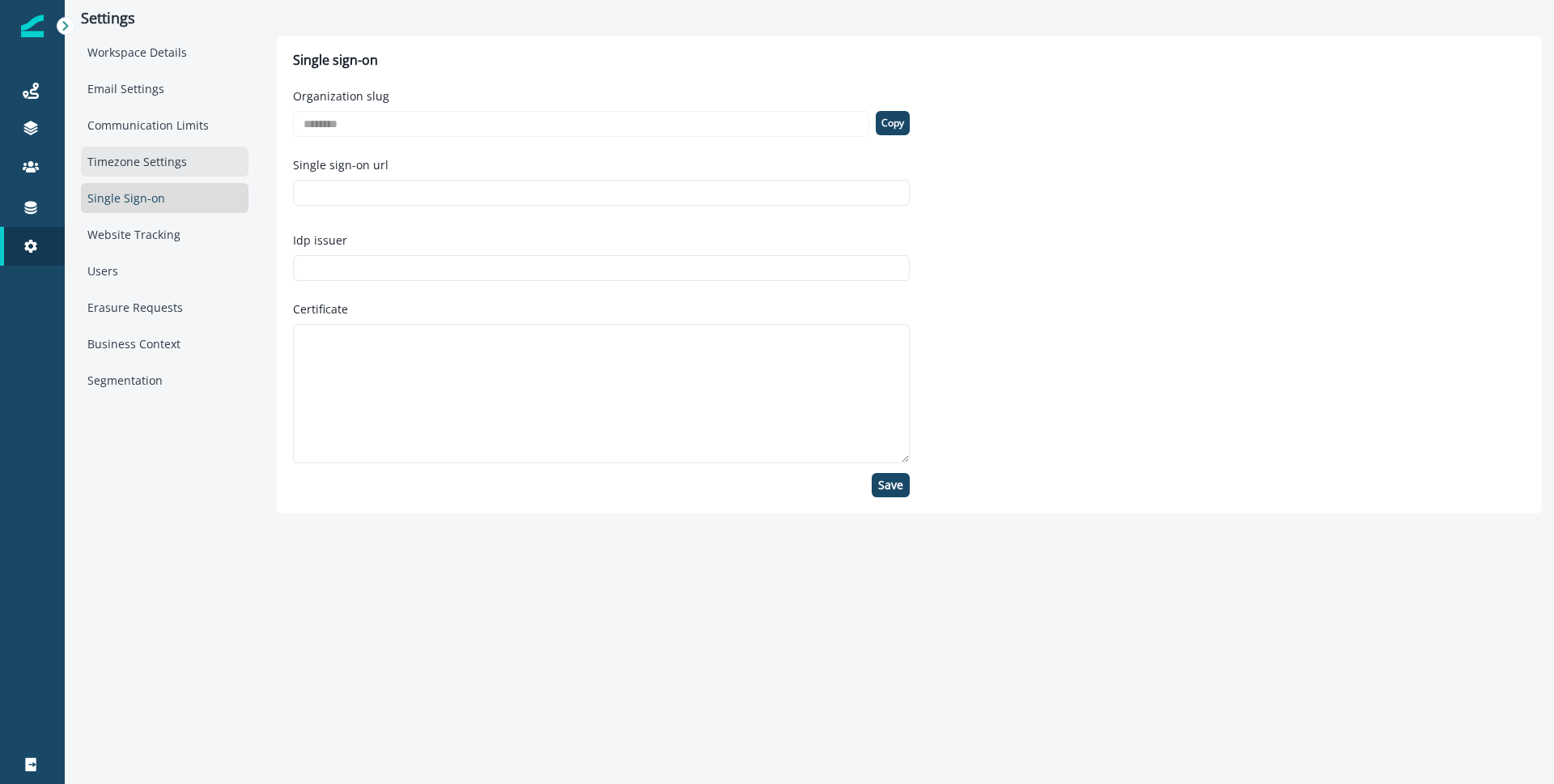
click at [176, 168] on div "Timezone Settings" at bounding box center [165, 162] width 168 height 30
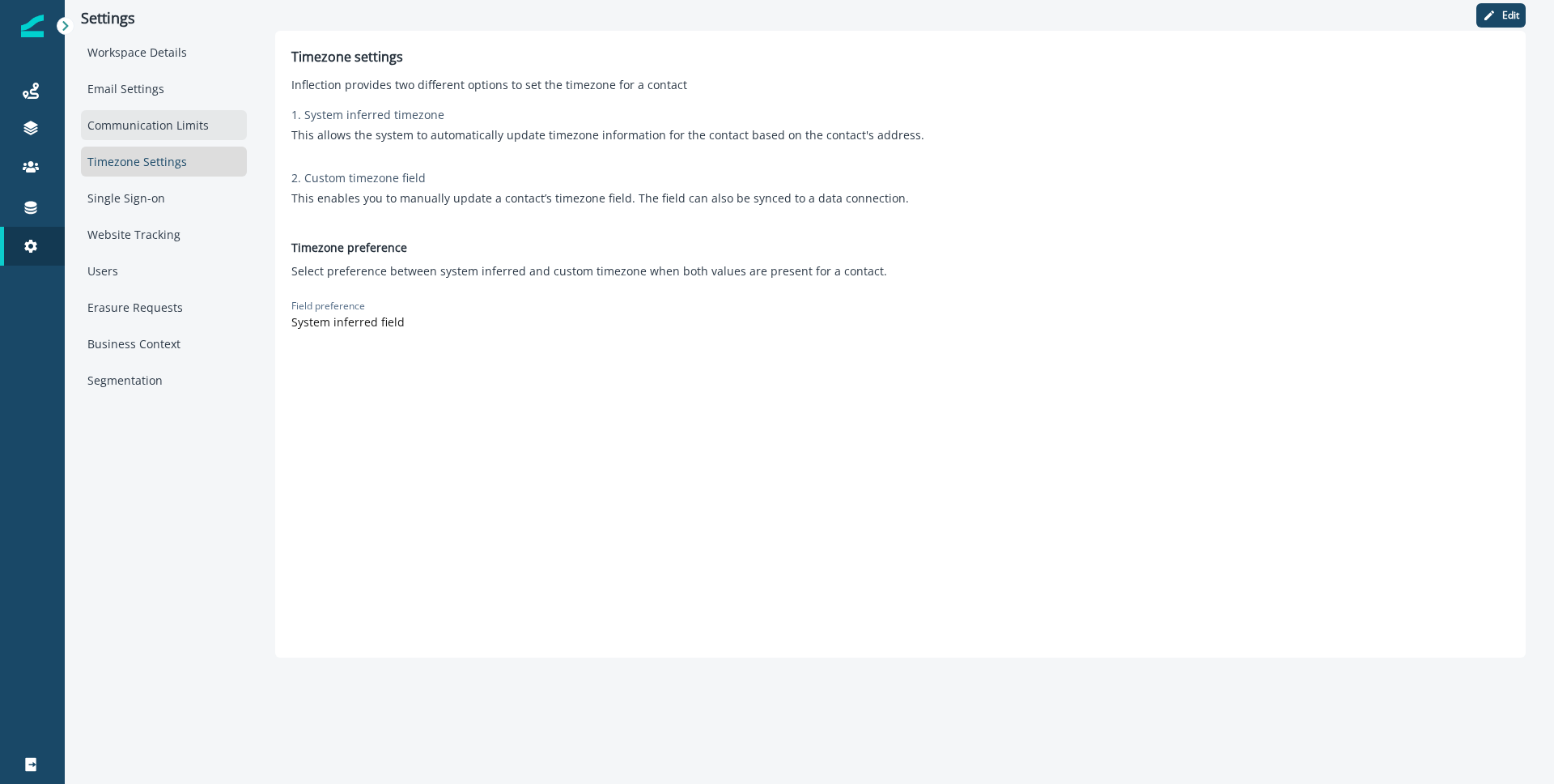
click at [176, 132] on div "Communication Limits" at bounding box center [164, 125] width 166 height 30
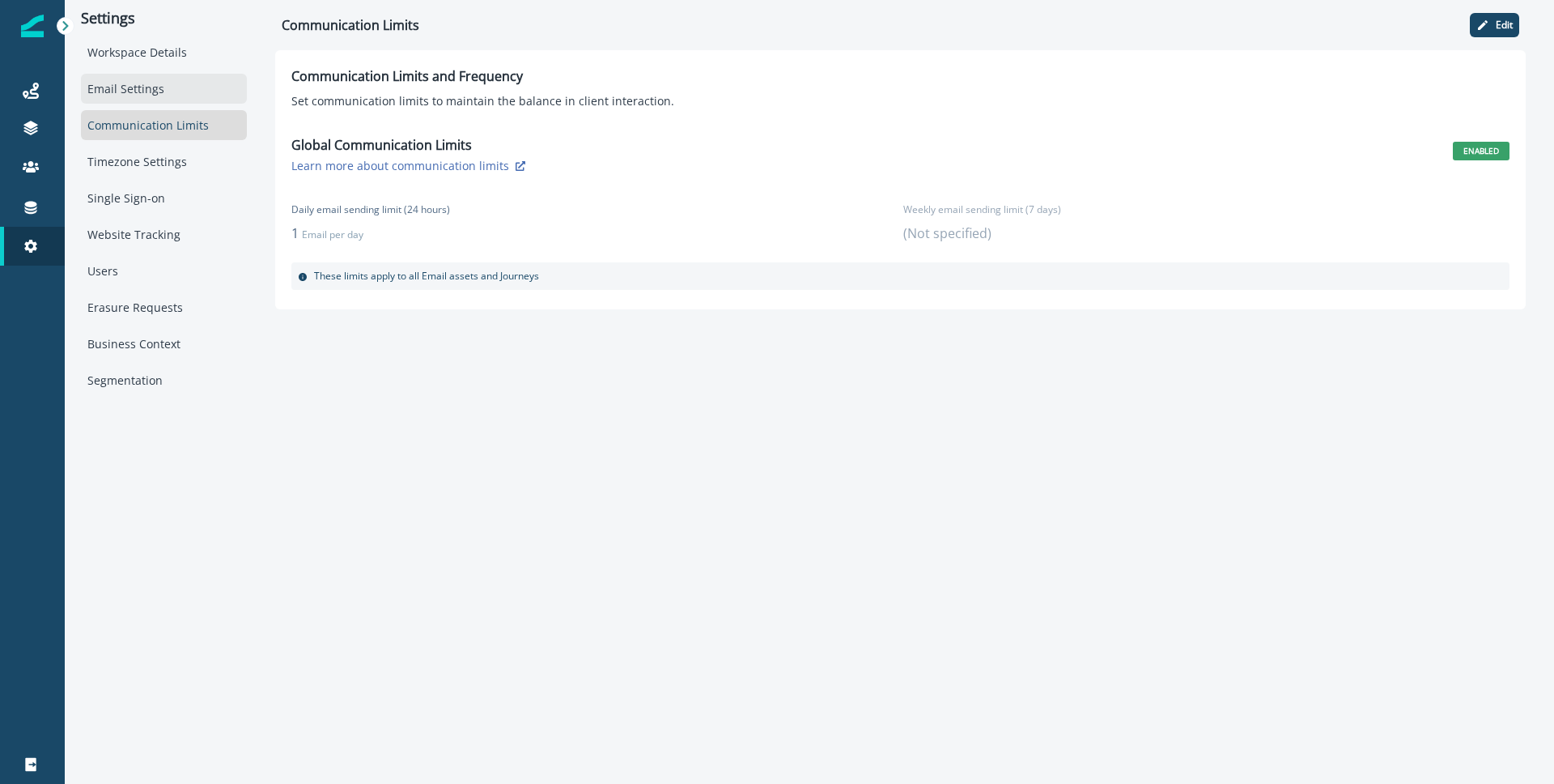
click at [179, 101] on div "Email Settings" at bounding box center [164, 88] width 166 height 30
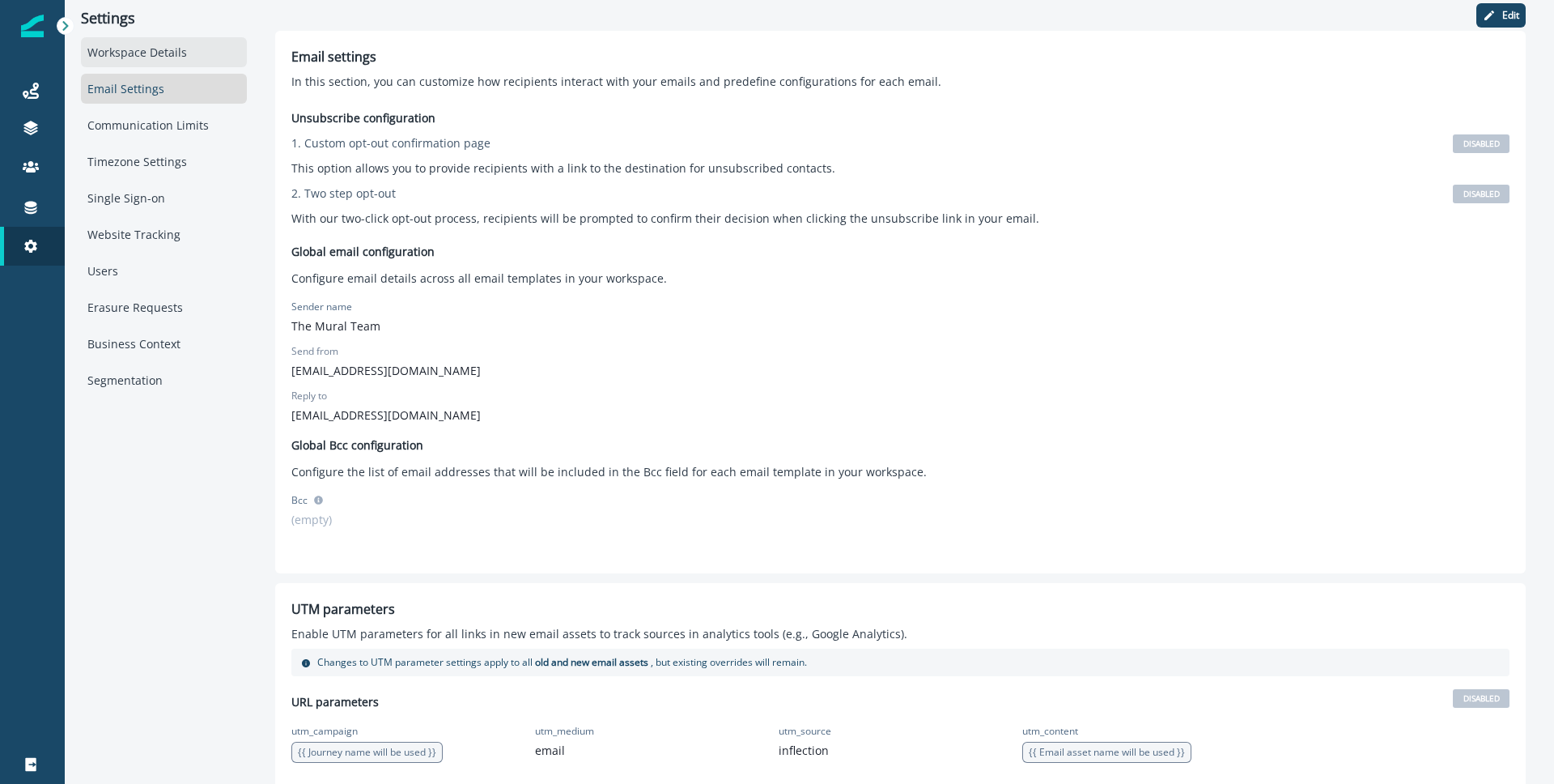
click at [175, 59] on div "Workspace Details" at bounding box center [164, 53] width 166 height 30
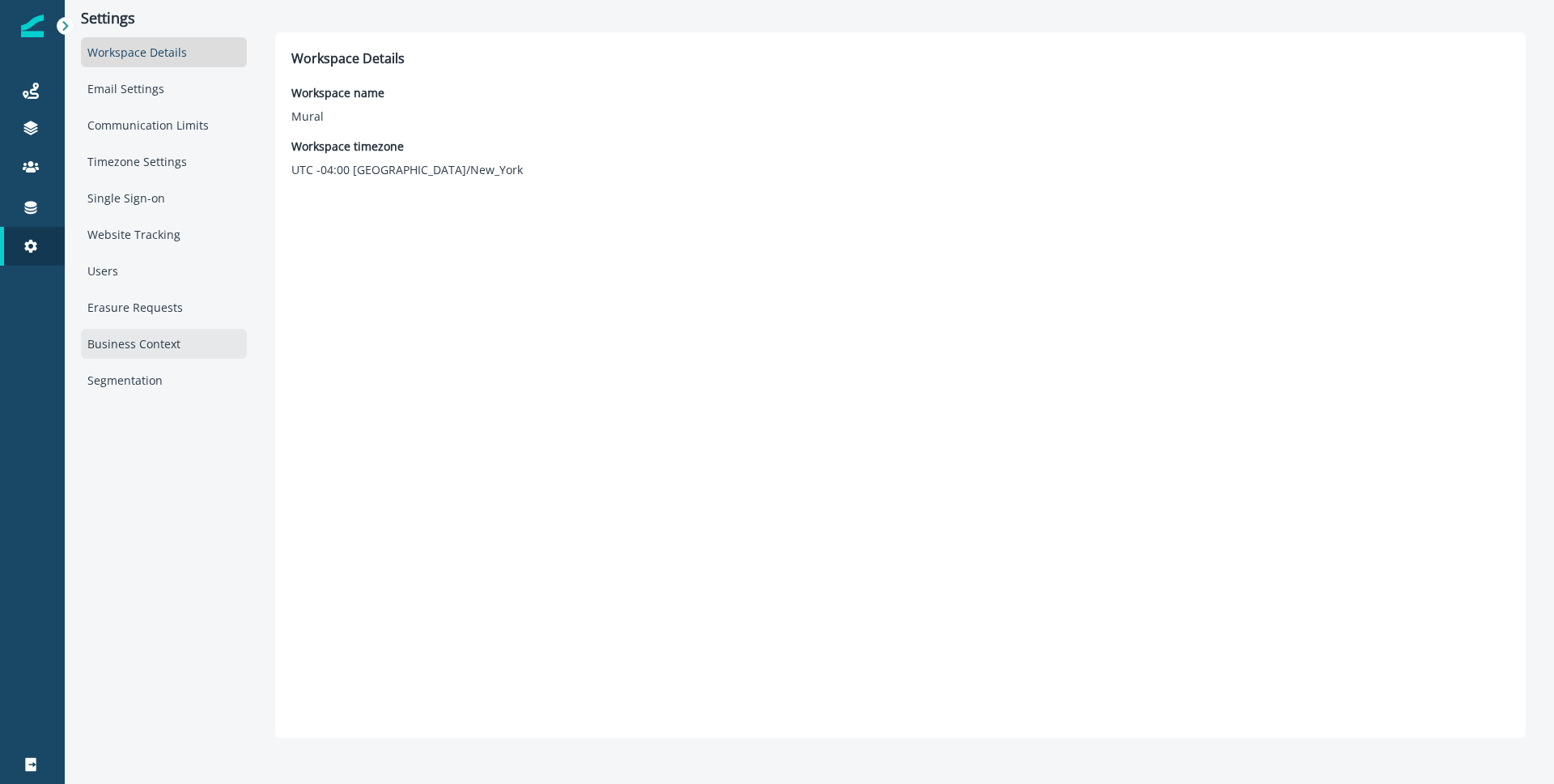
click at [170, 355] on div "Business Context" at bounding box center [164, 344] width 166 height 30
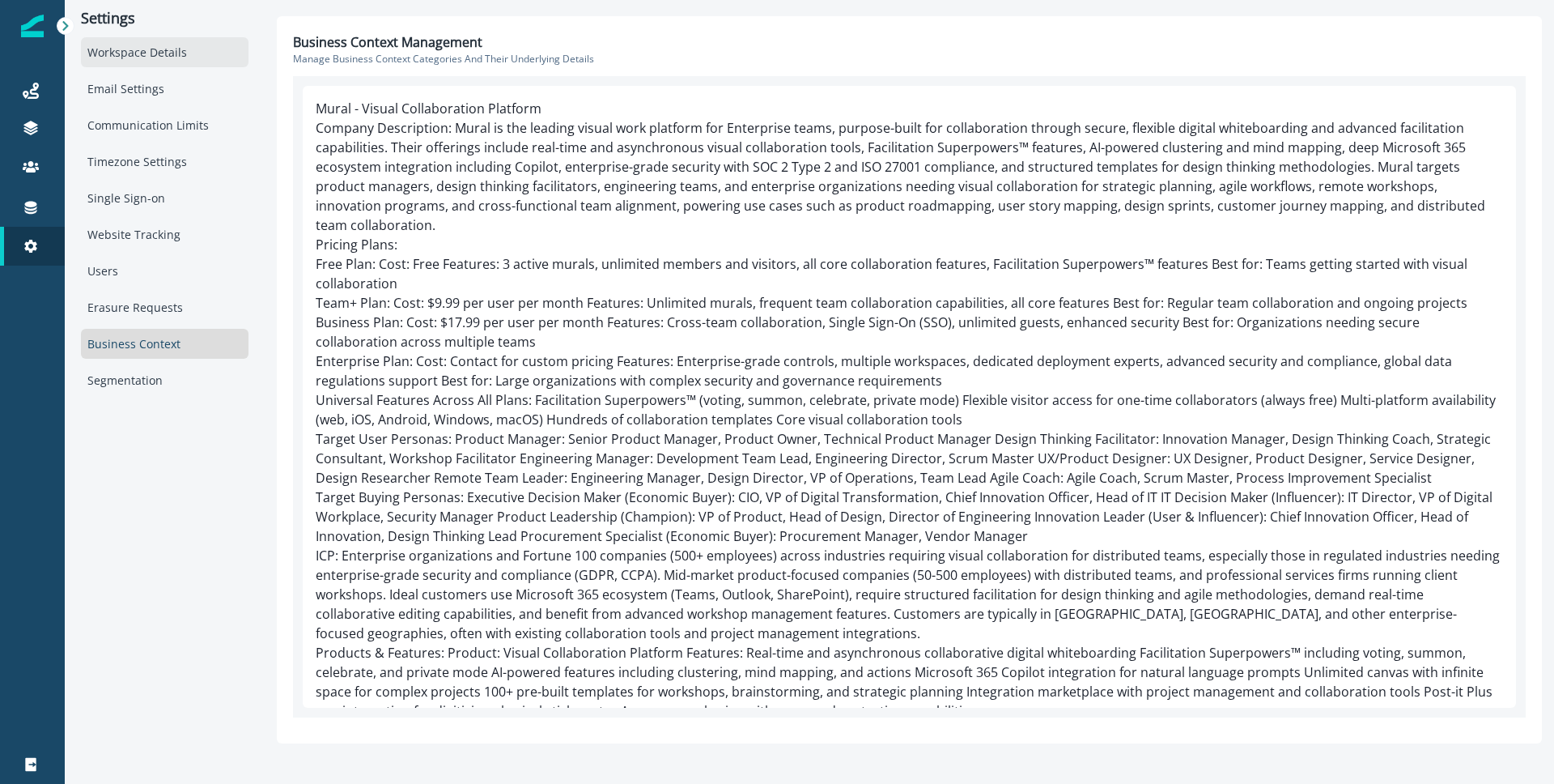
click at [145, 61] on div "Workspace Details" at bounding box center [165, 53] width 168 height 30
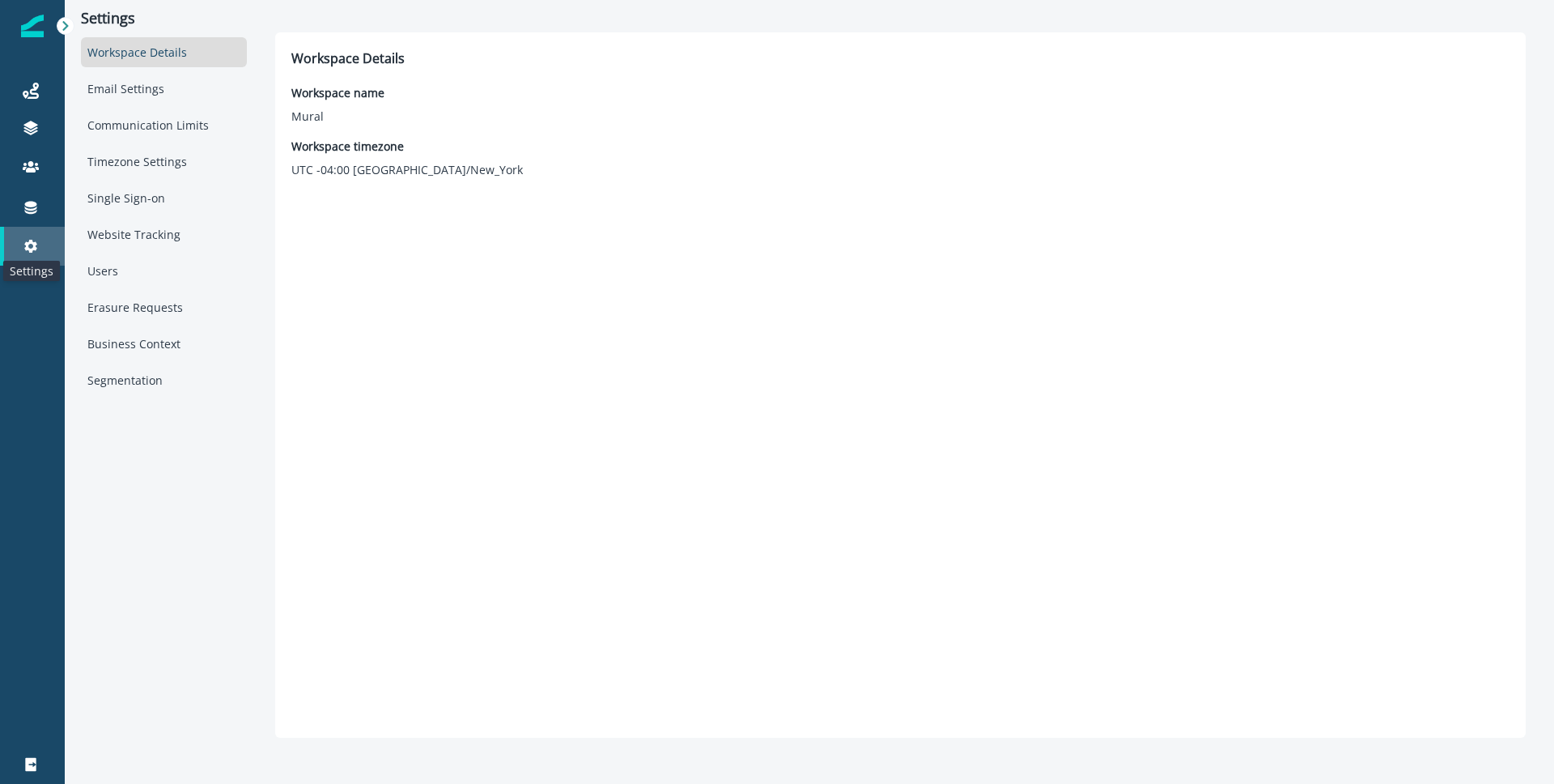
click at [36, 248] on icon at bounding box center [31, 247] width 13 height 13
click at [34, 206] on icon at bounding box center [30, 207] width 16 height 16
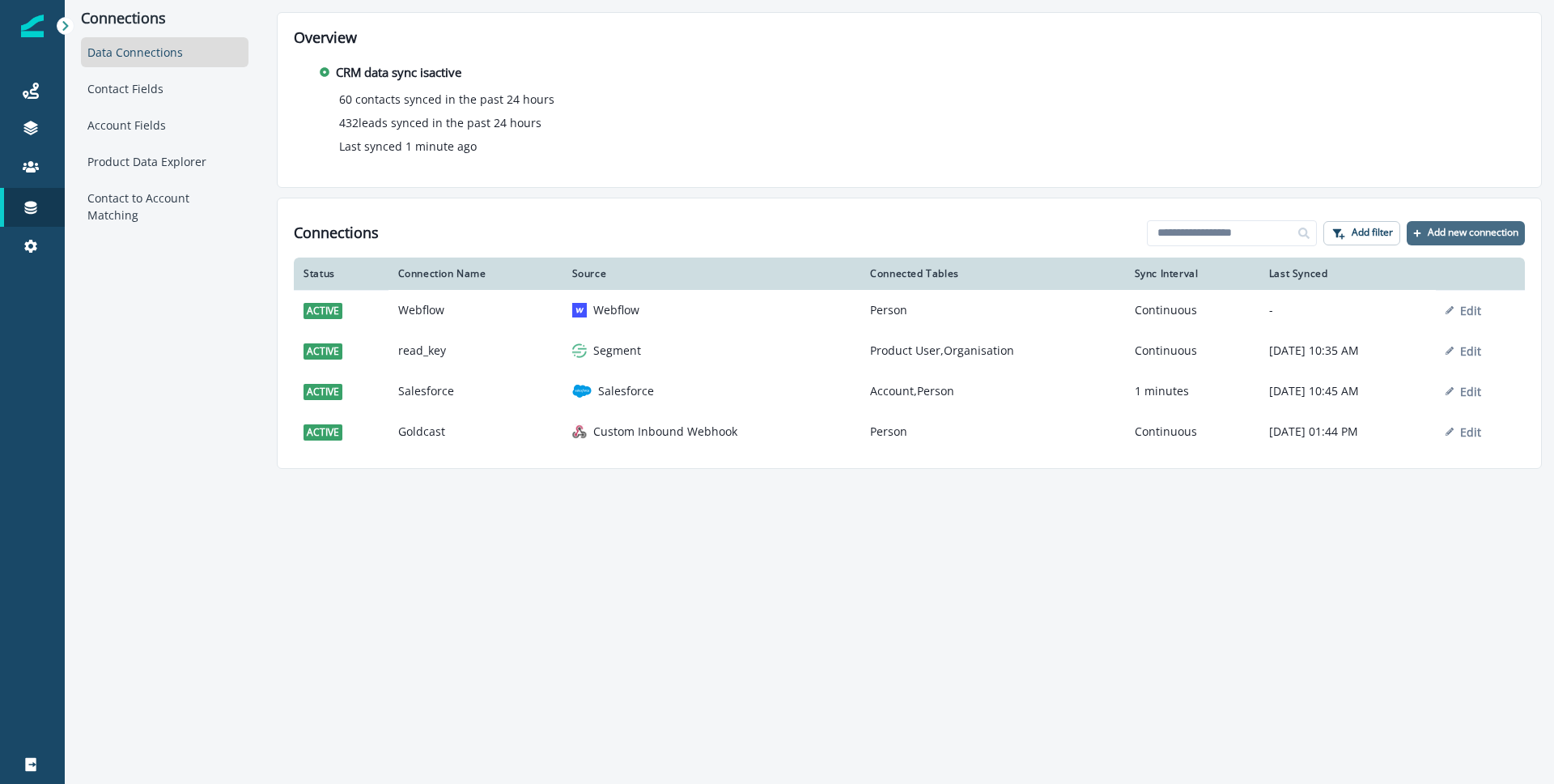
click at [1451, 237] on p "Add new connection" at bounding box center [1473, 232] width 90 height 11
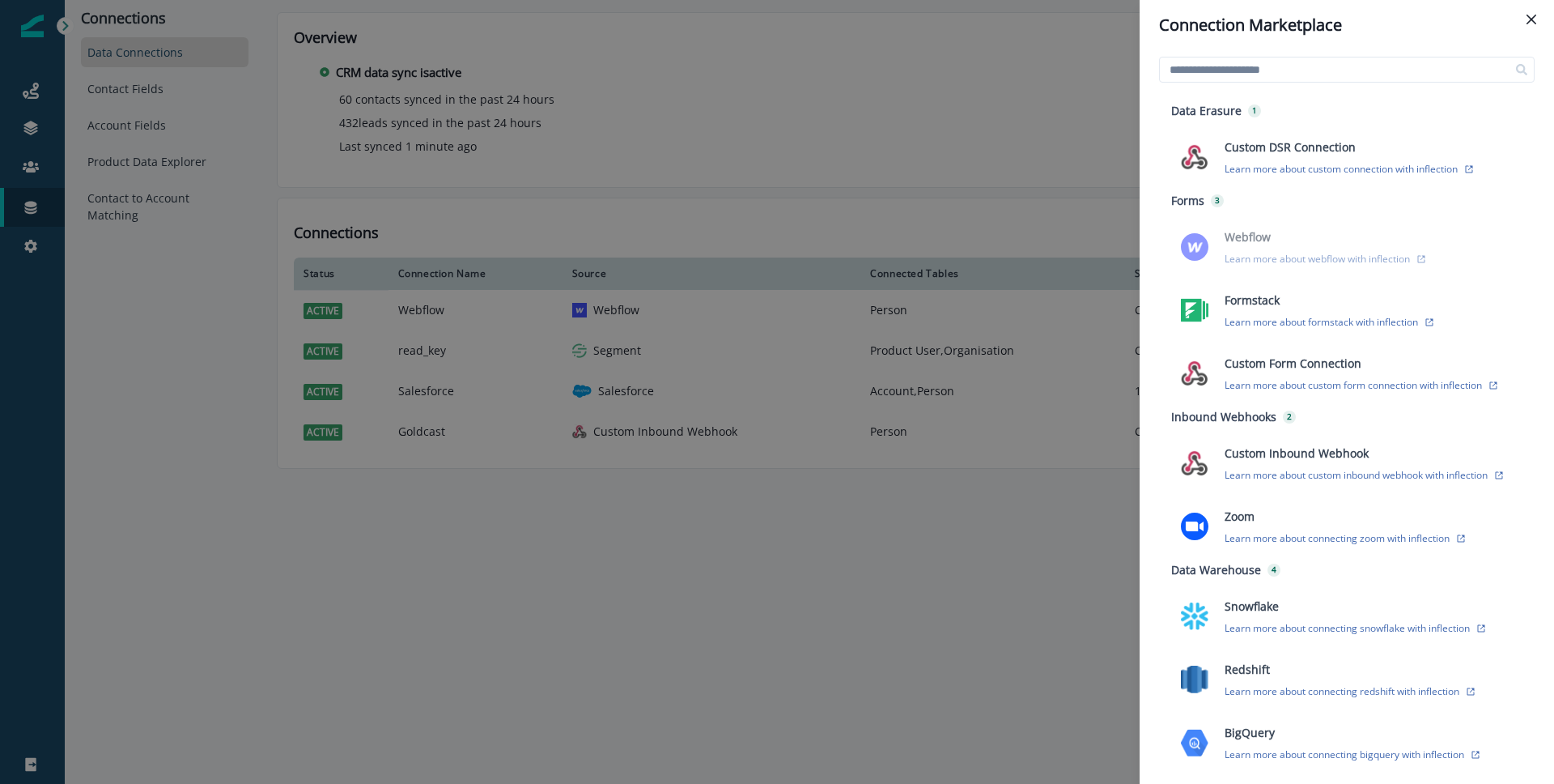
click at [967, 556] on div "Connection Marketplace Data Erasure 1 Custom DSR Connection Learn more about cu…" at bounding box center [777, 392] width 1554 height 784
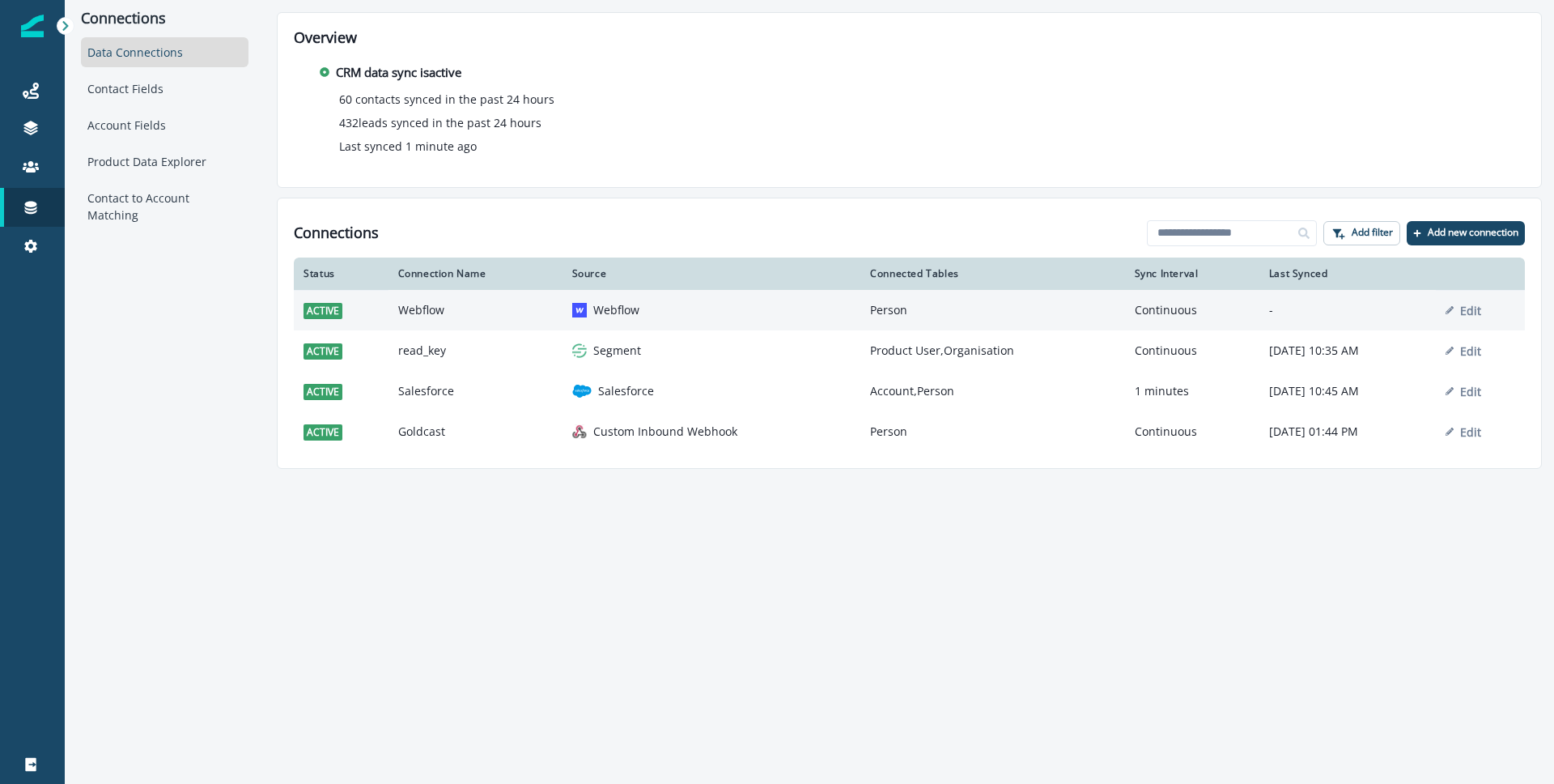
click at [661, 315] on div "Webflow" at bounding box center [712, 310] width 280 height 16
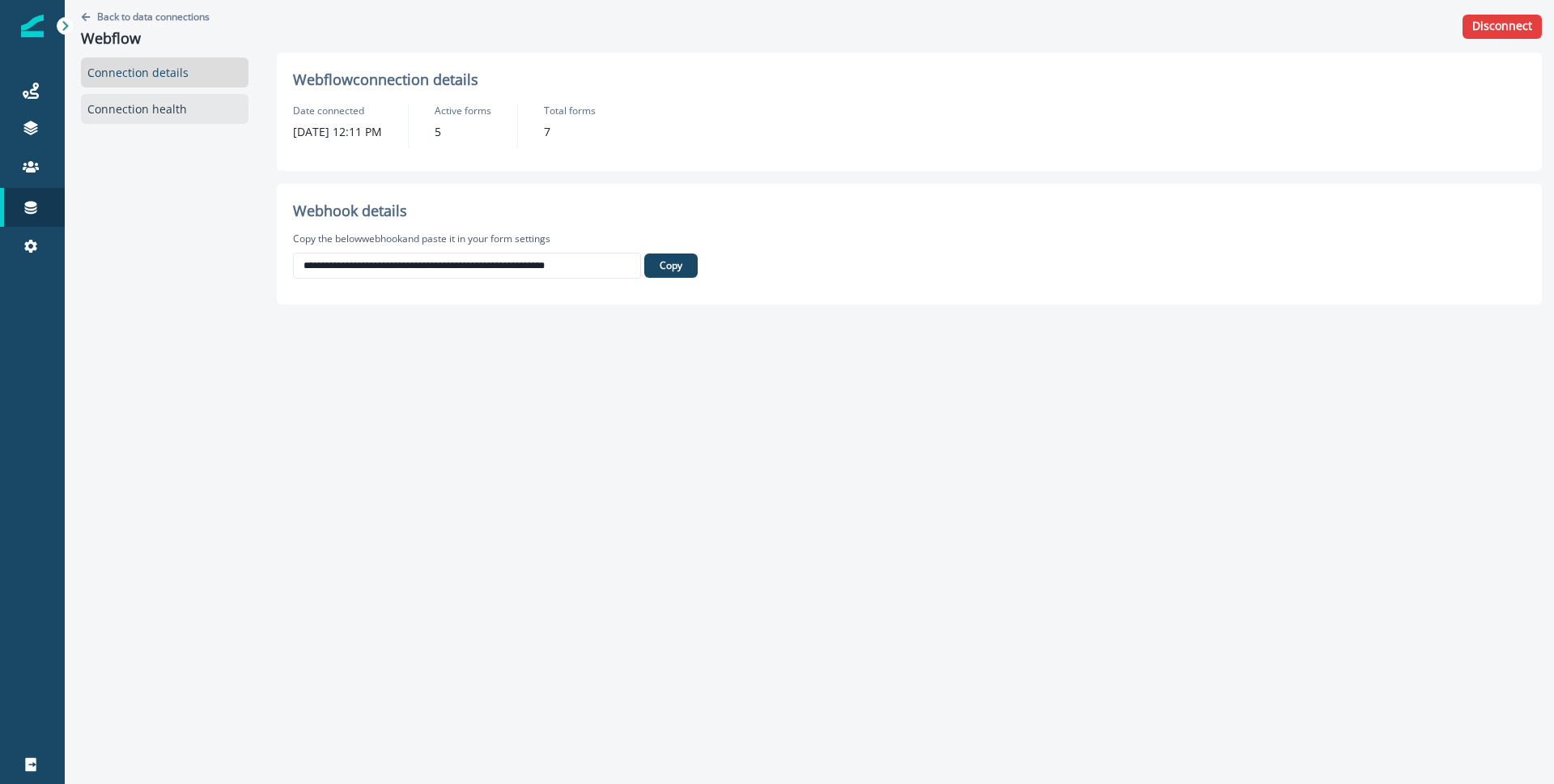
click at [133, 116] on div "Connection health" at bounding box center [165, 109] width 168 height 30
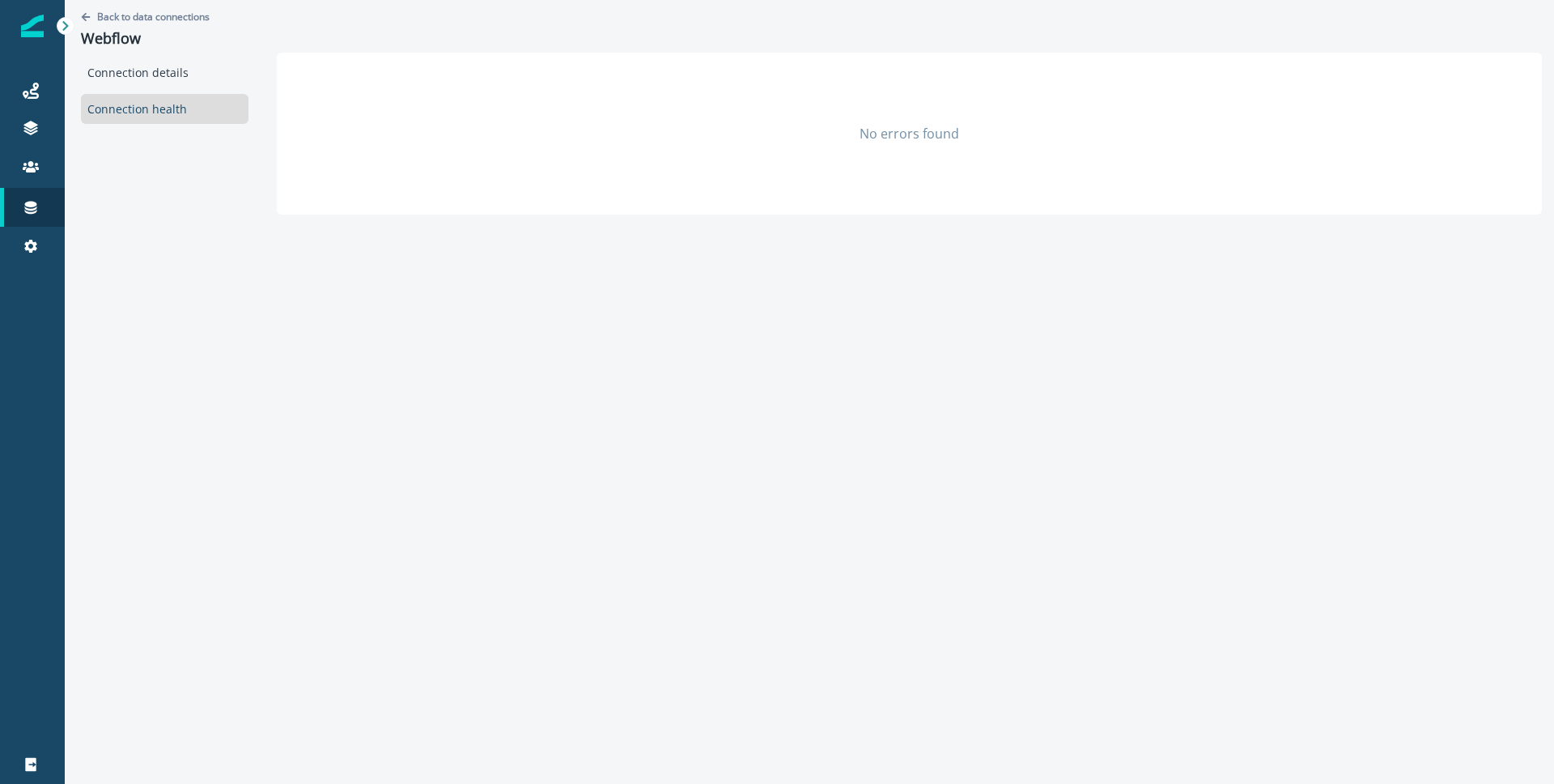
click at [160, 88] on div "Connection details Connection health" at bounding box center [165, 90] width 168 height 67
click at [150, 75] on div "Connection details" at bounding box center [165, 72] width 168 height 30
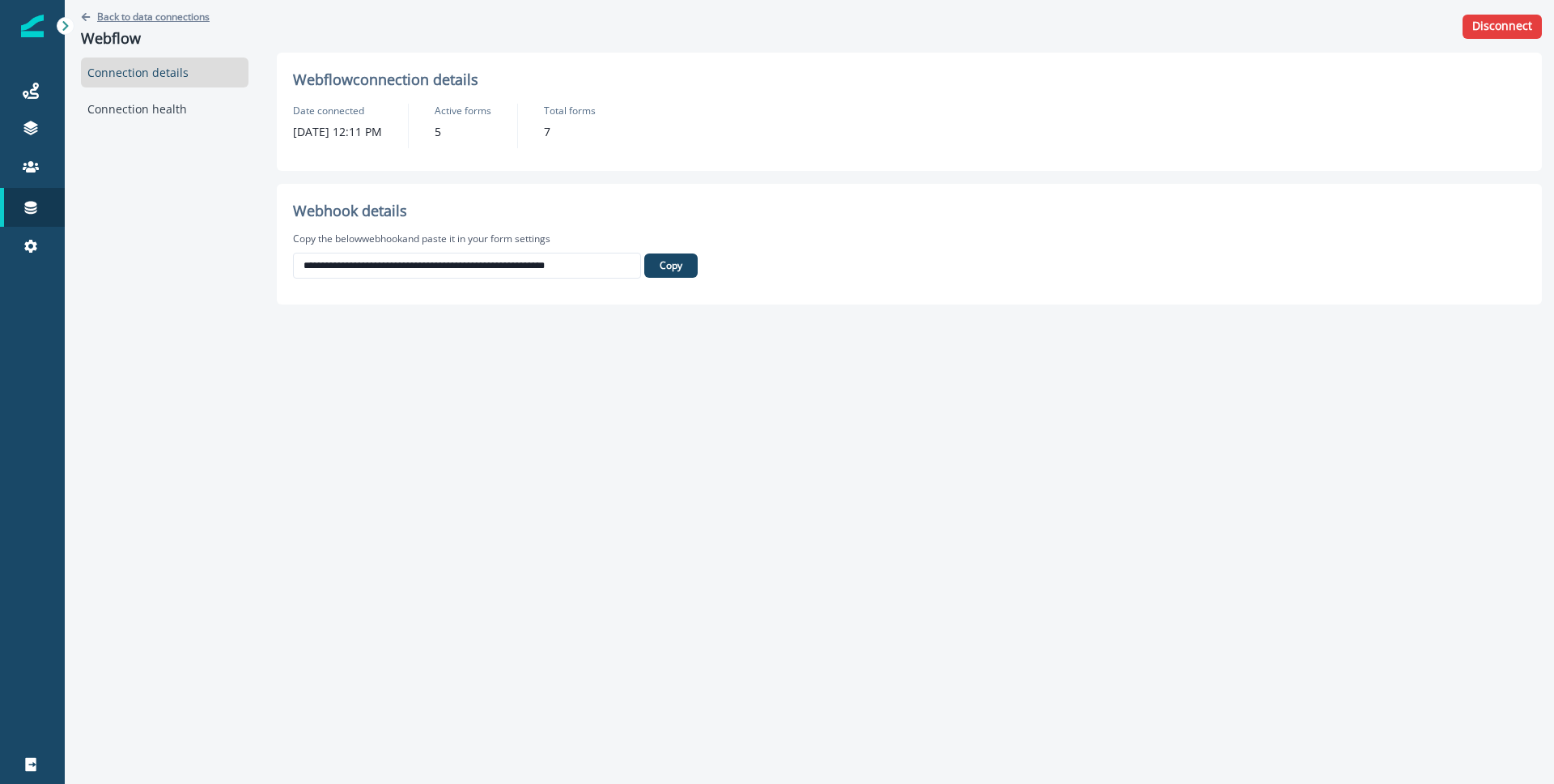
click at [86, 20] on icon "Go back" at bounding box center [86, 16] width 8 height 8
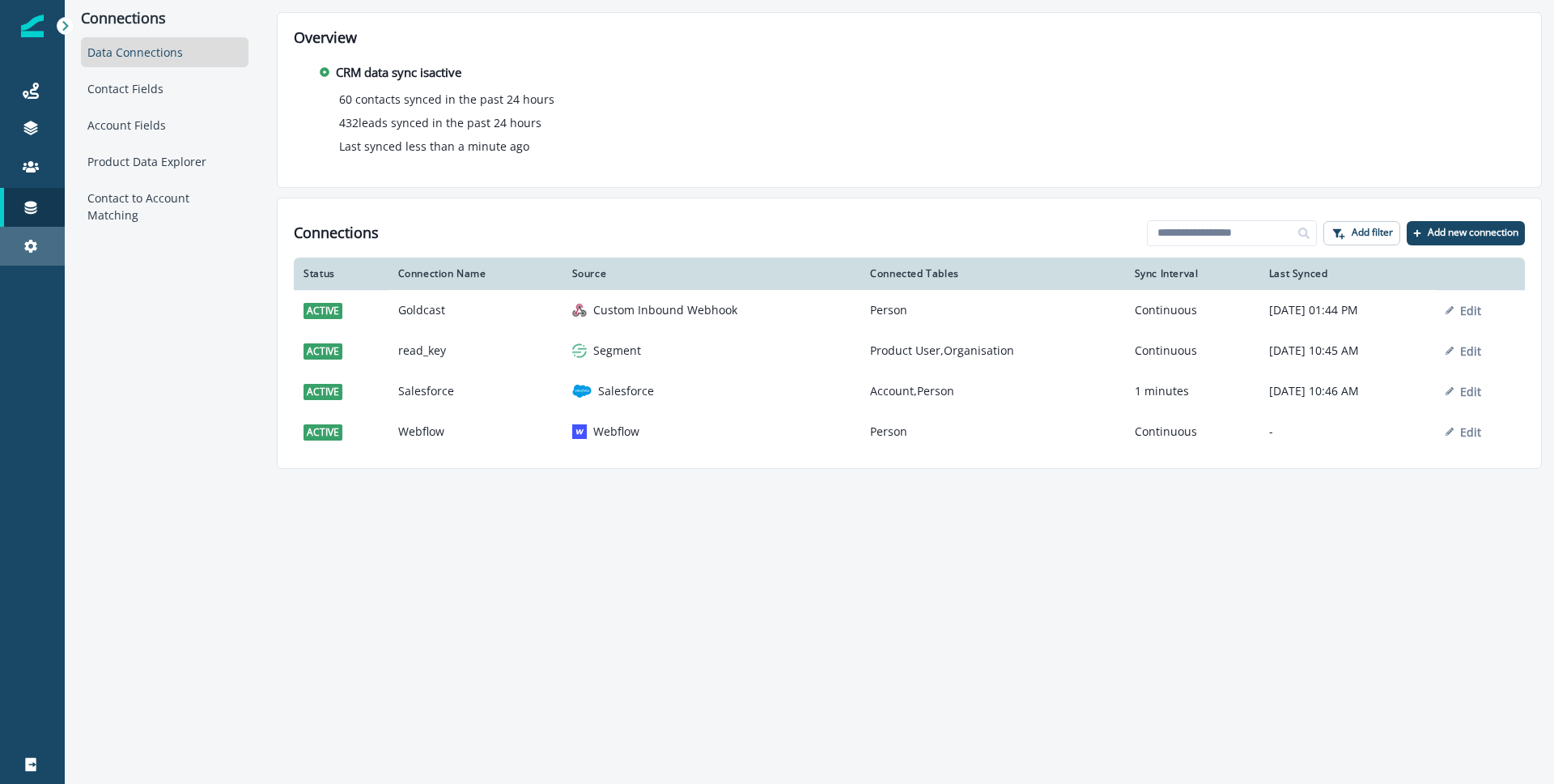
click at [38, 243] on icon at bounding box center [30, 246] width 16 height 16
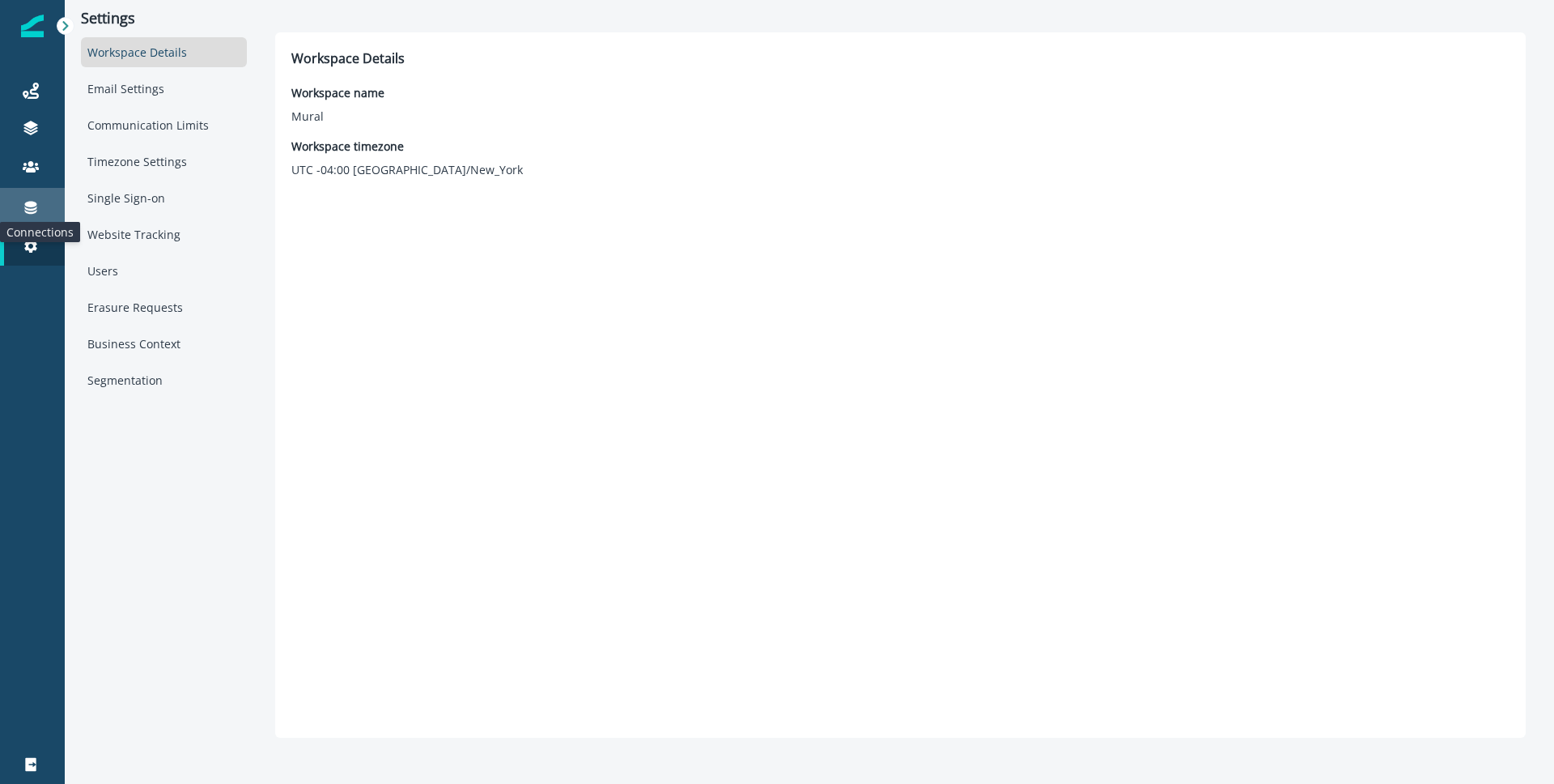
click at [27, 211] on icon at bounding box center [30, 207] width 16 height 16
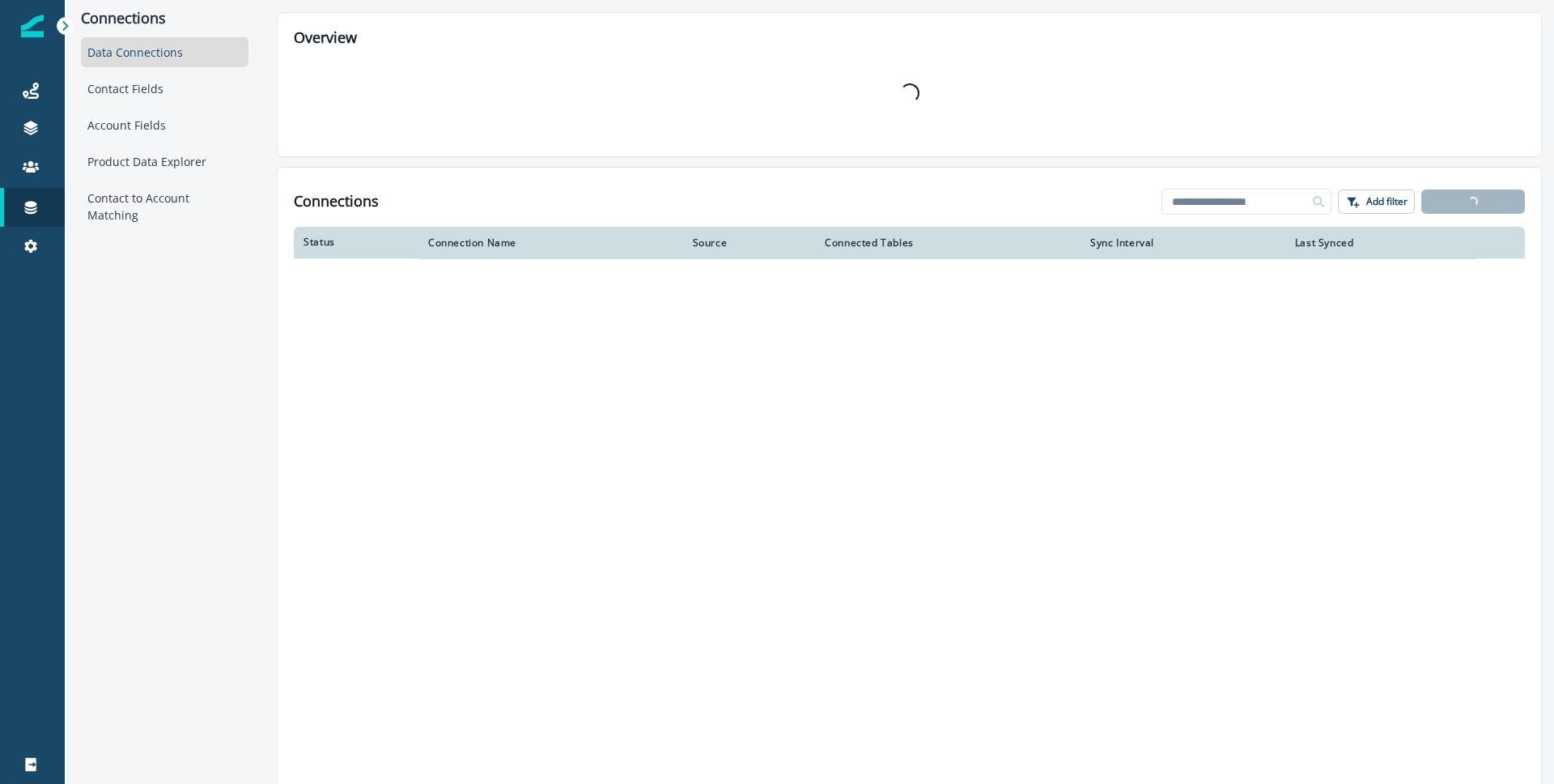
click at [61, 24] on icon at bounding box center [66, 26] width 11 height 11
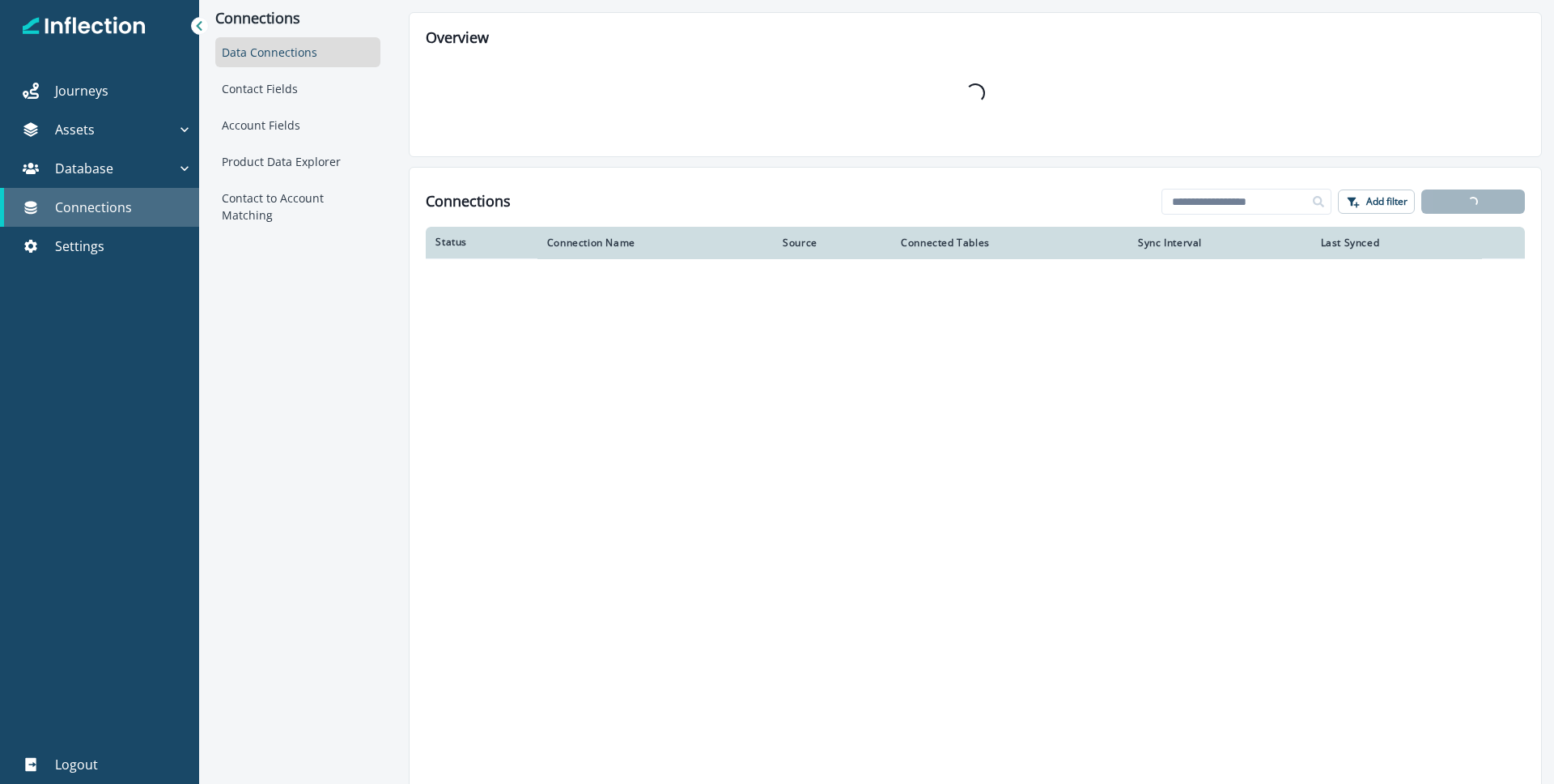
click at [113, 206] on p "Connections" at bounding box center [93, 207] width 77 height 20
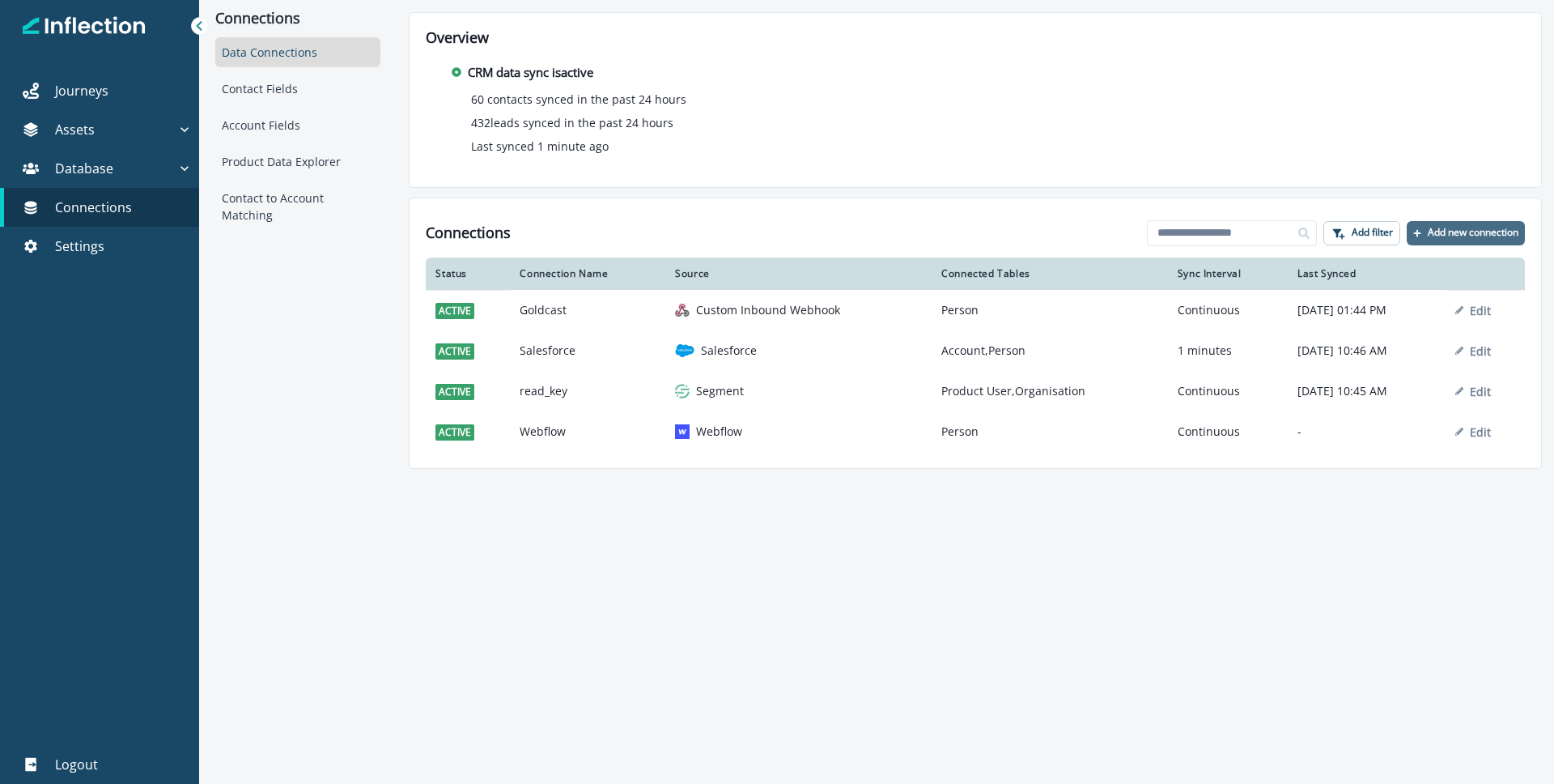
click at [1441, 228] on p "Add new connection" at bounding box center [1473, 232] width 90 height 11
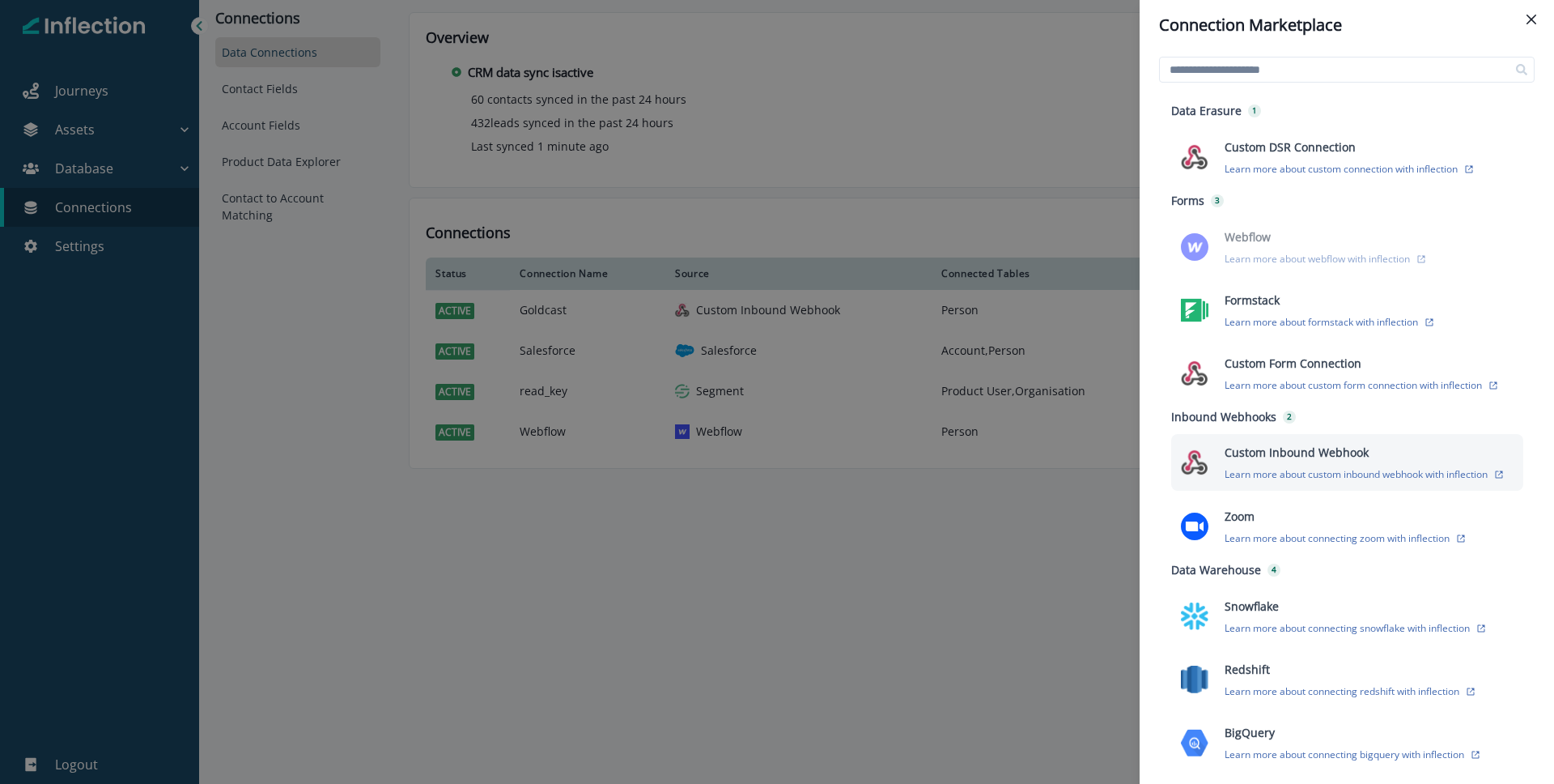
click at [1298, 453] on p "Custom Inbound Webhook" at bounding box center [1296, 452] width 144 height 17
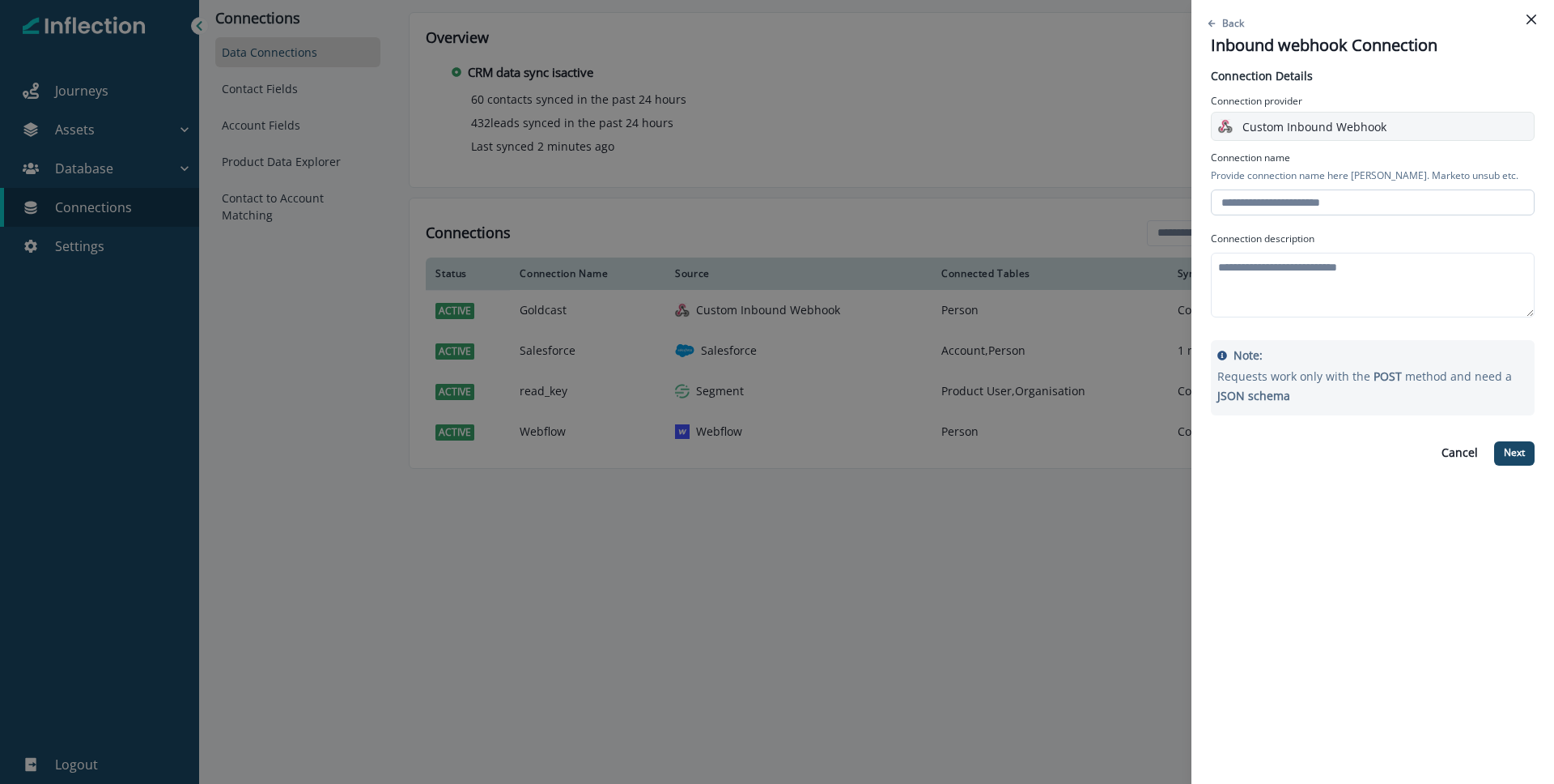
click at [1342, 200] on input "text" at bounding box center [1373, 202] width 324 height 26
type input "*******"
click at [1338, 470] on div "Cancel Next" at bounding box center [1373, 453] width 324 height 43
click at [1514, 457] on p "Next" at bounding box center [1514, 453] width 21 height 11
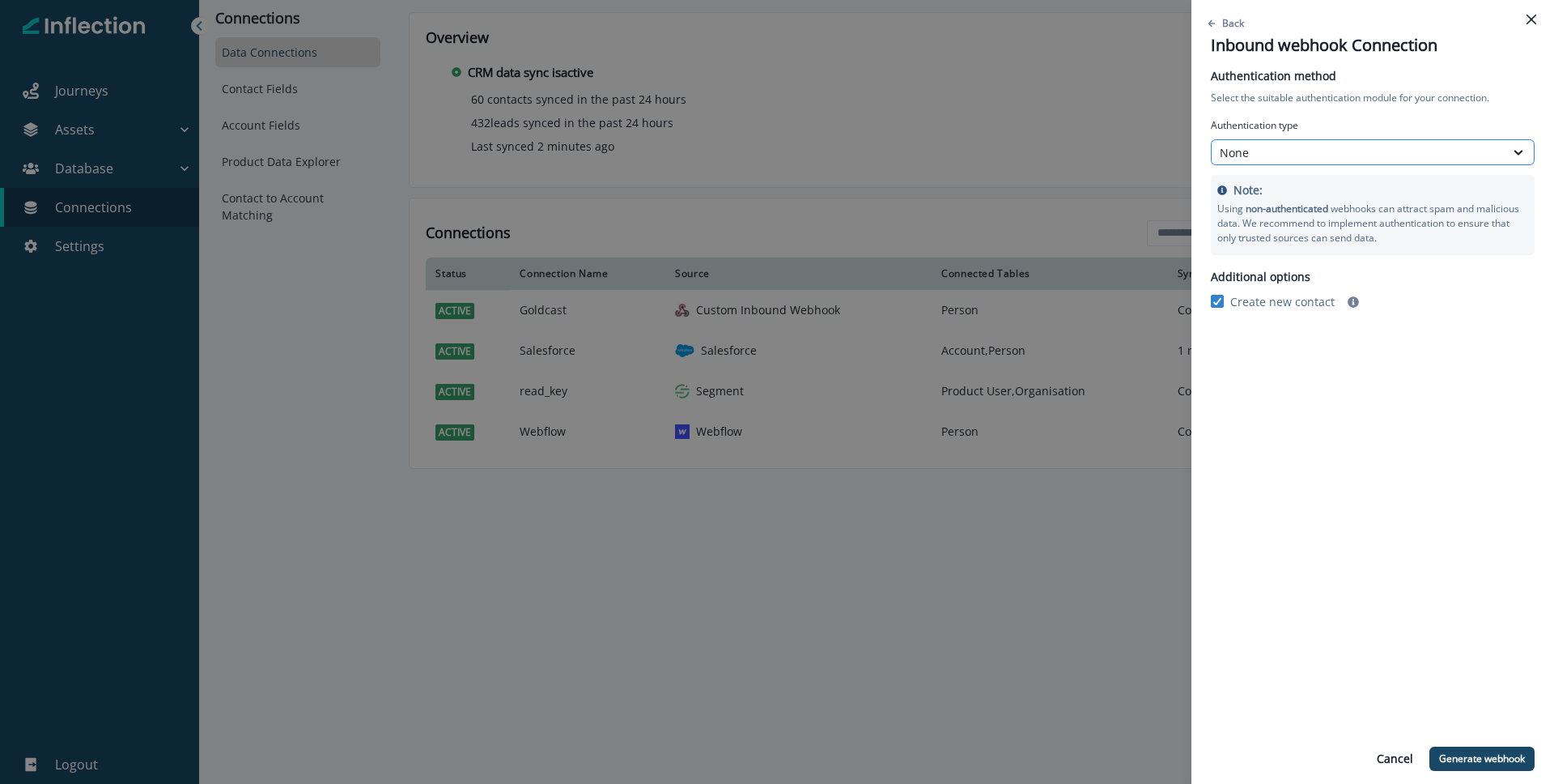
click at [1290, 161] on div "None" at bounding box center [1358, 152] width 293 height 21
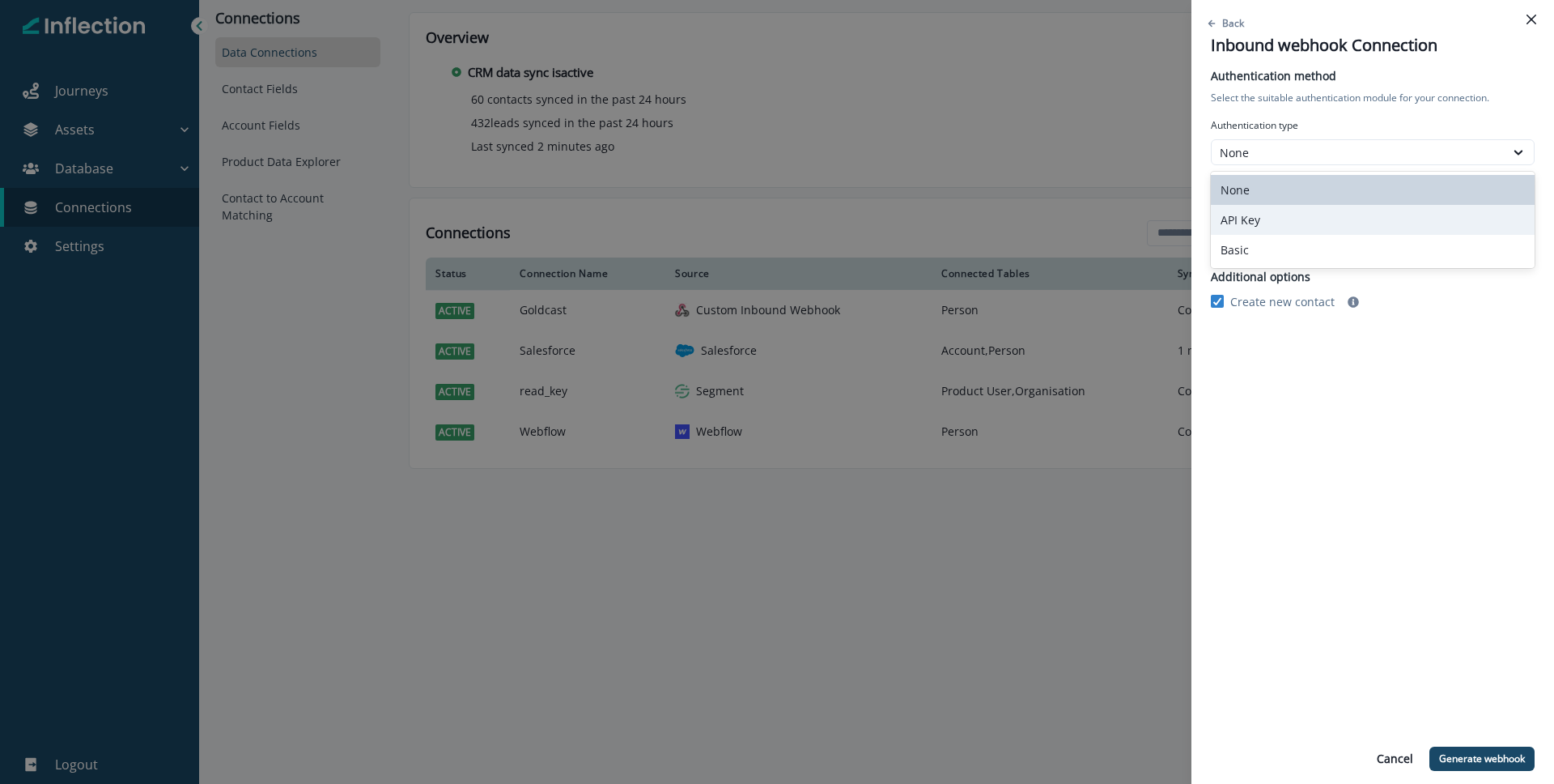
click at [1284, 221] on div "API Key" at bounding box center [1373, 220] width 324 height 30
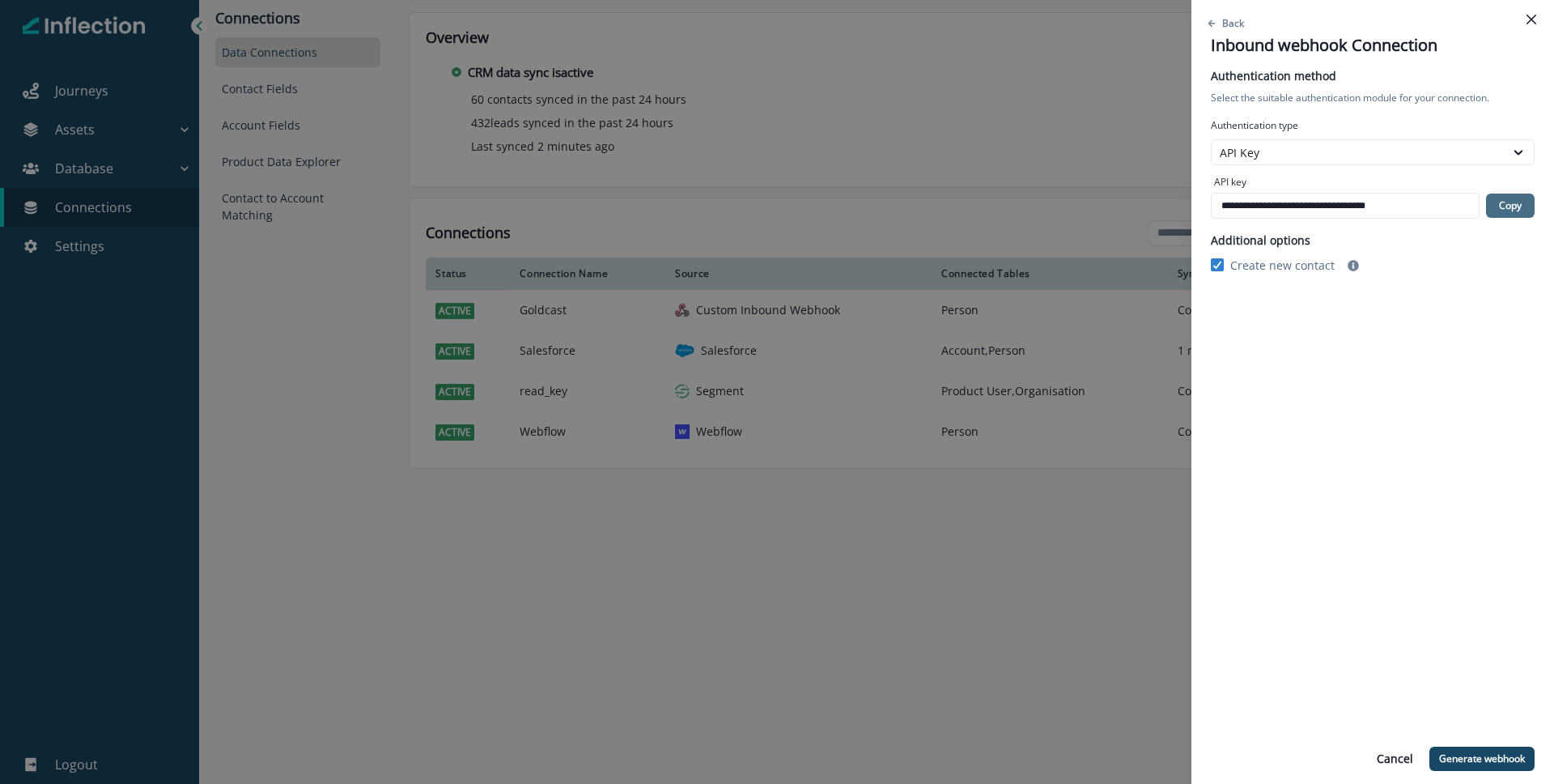
click at [1519, 211] on p "Copy" at bounding box center [1511, 205] width 23 height 11
click at [1473, 760] on p "Generate webhook" at bounding box center [1482, 759] width 86 height 11
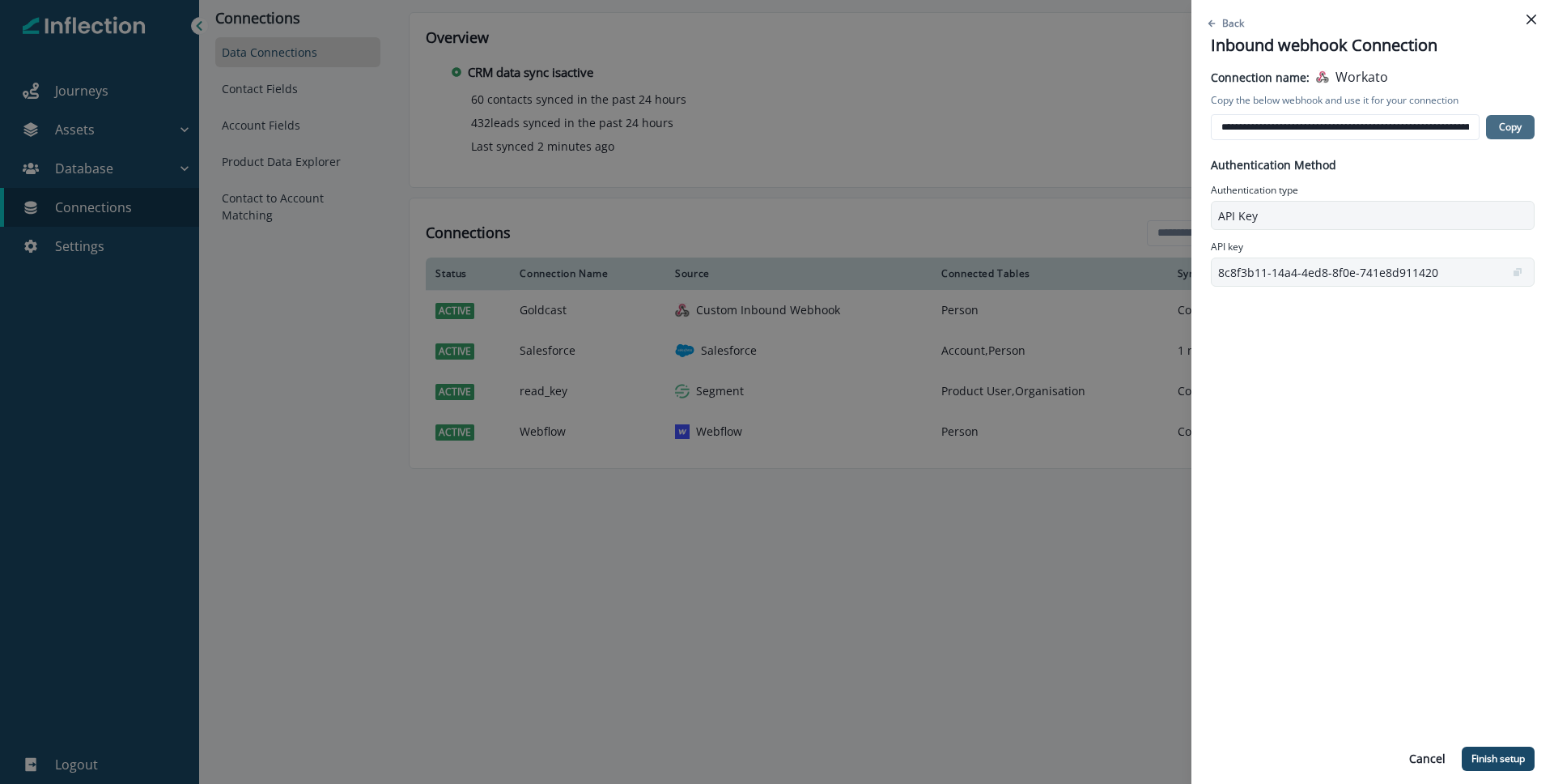
click at [1499, 130] on p "Copy" at bounding box center [1511, 127] width 23 height 11
click at [1496, 760] on p "Finish setup" at bounding box center [1498, 759] width 54 height 11
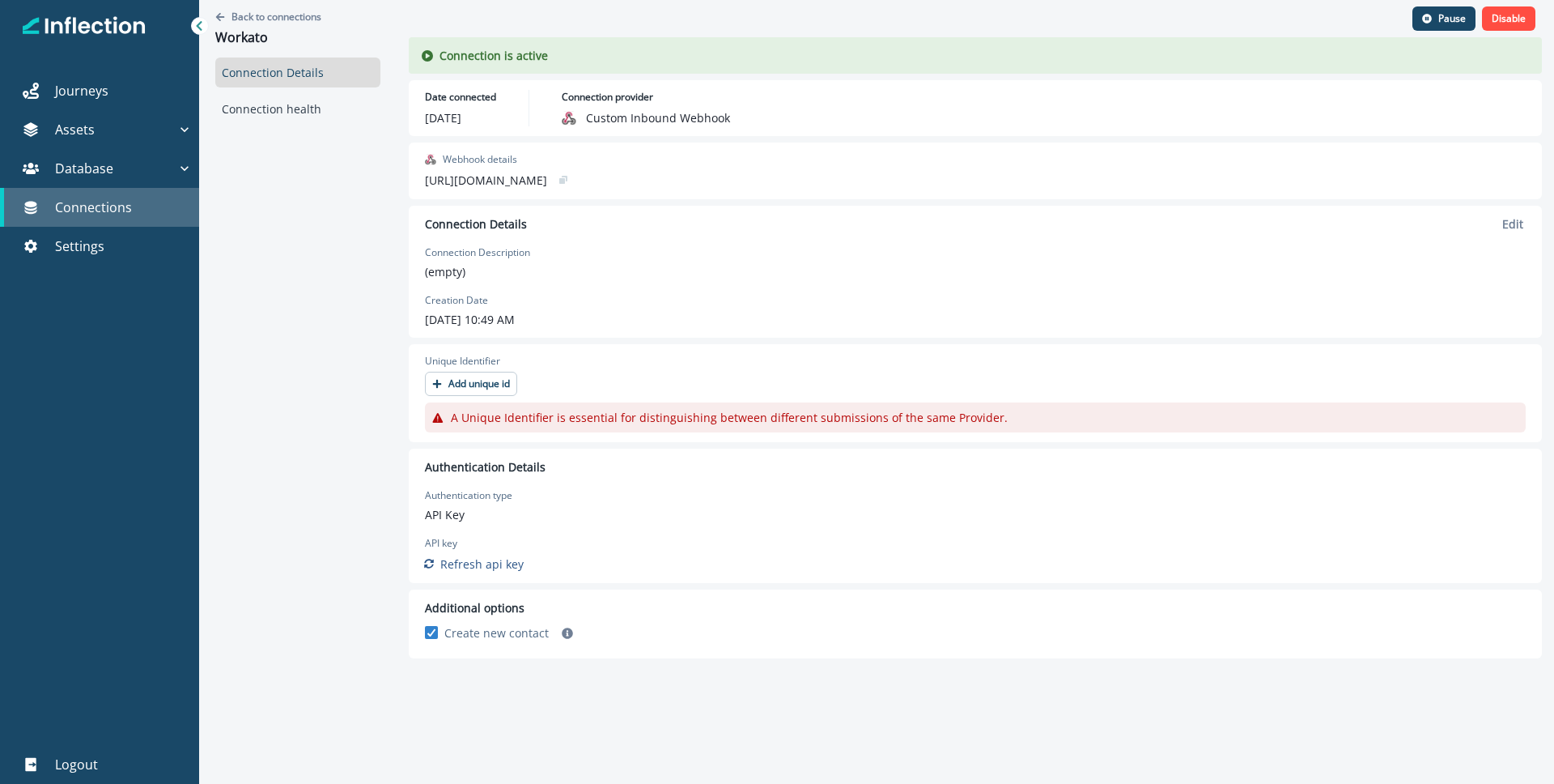
click at [78, 214] on p "Connections" at bounding box center [93, 207] width 77 height 20
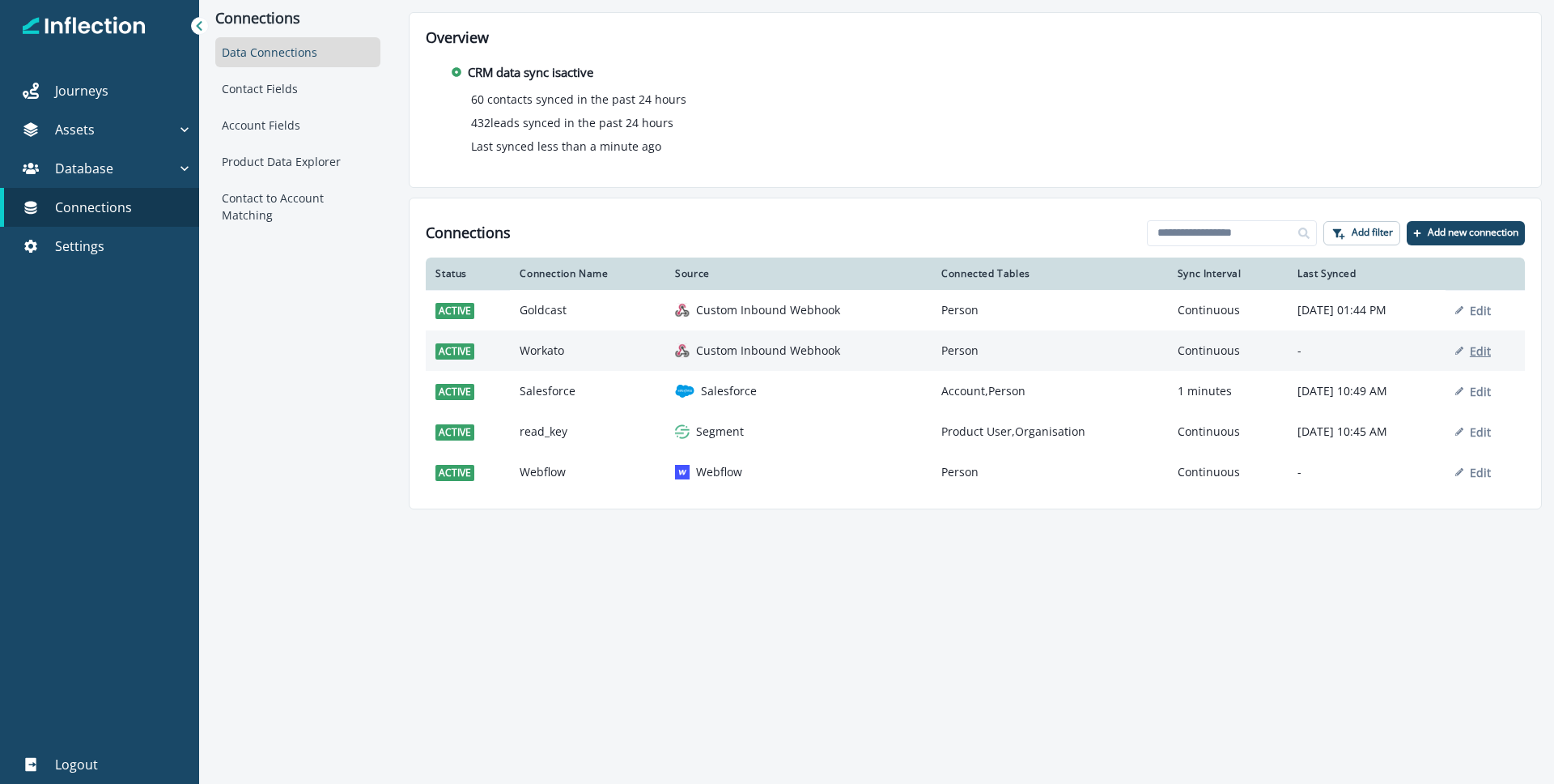
click at [1490, 351] on p "Edit" at bounding box center [1481, 351] width 21 height 15
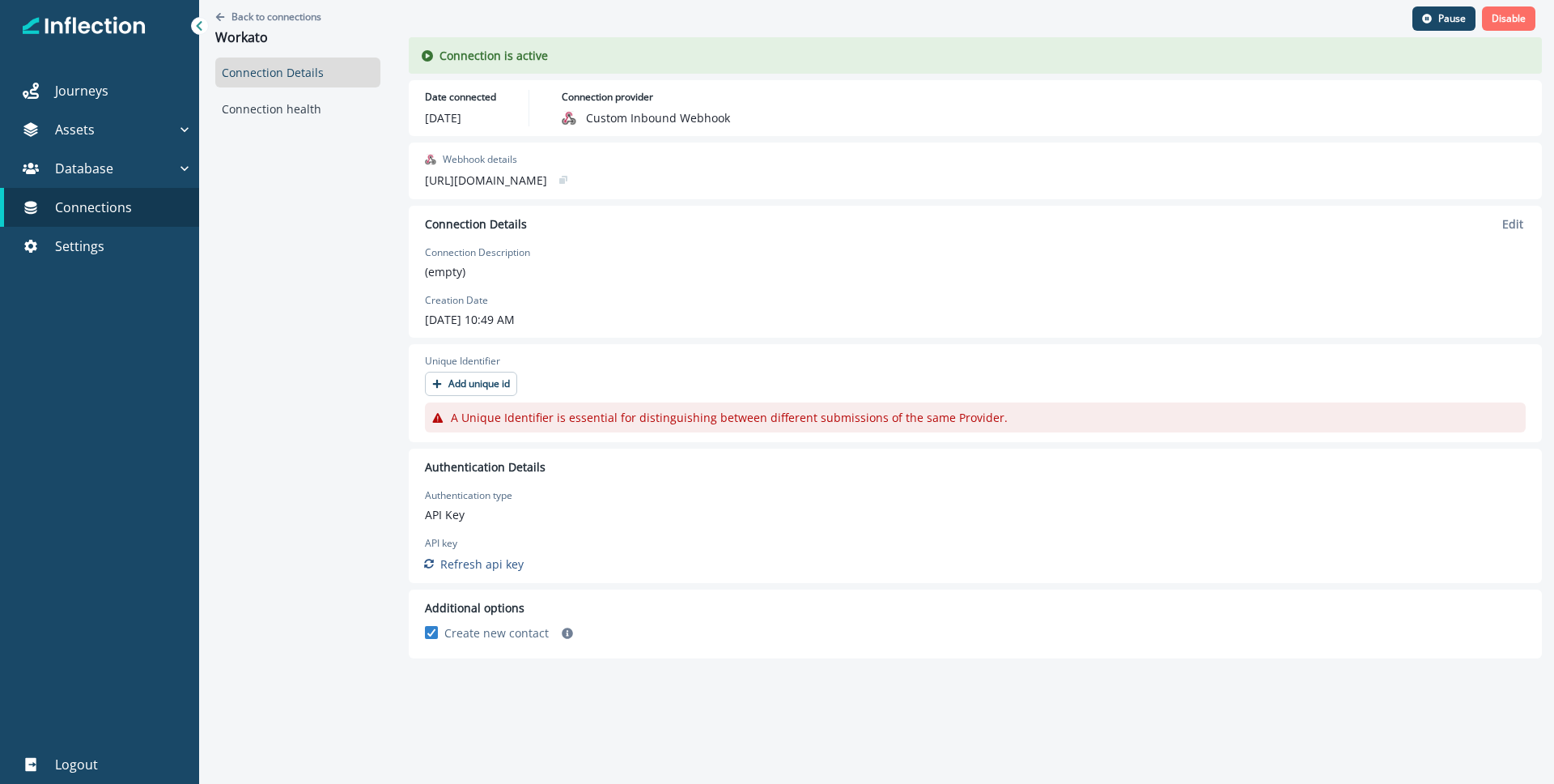
click at [1513, 21] on p "Disable" at bounding box center [1509, 19] width 34 height 11
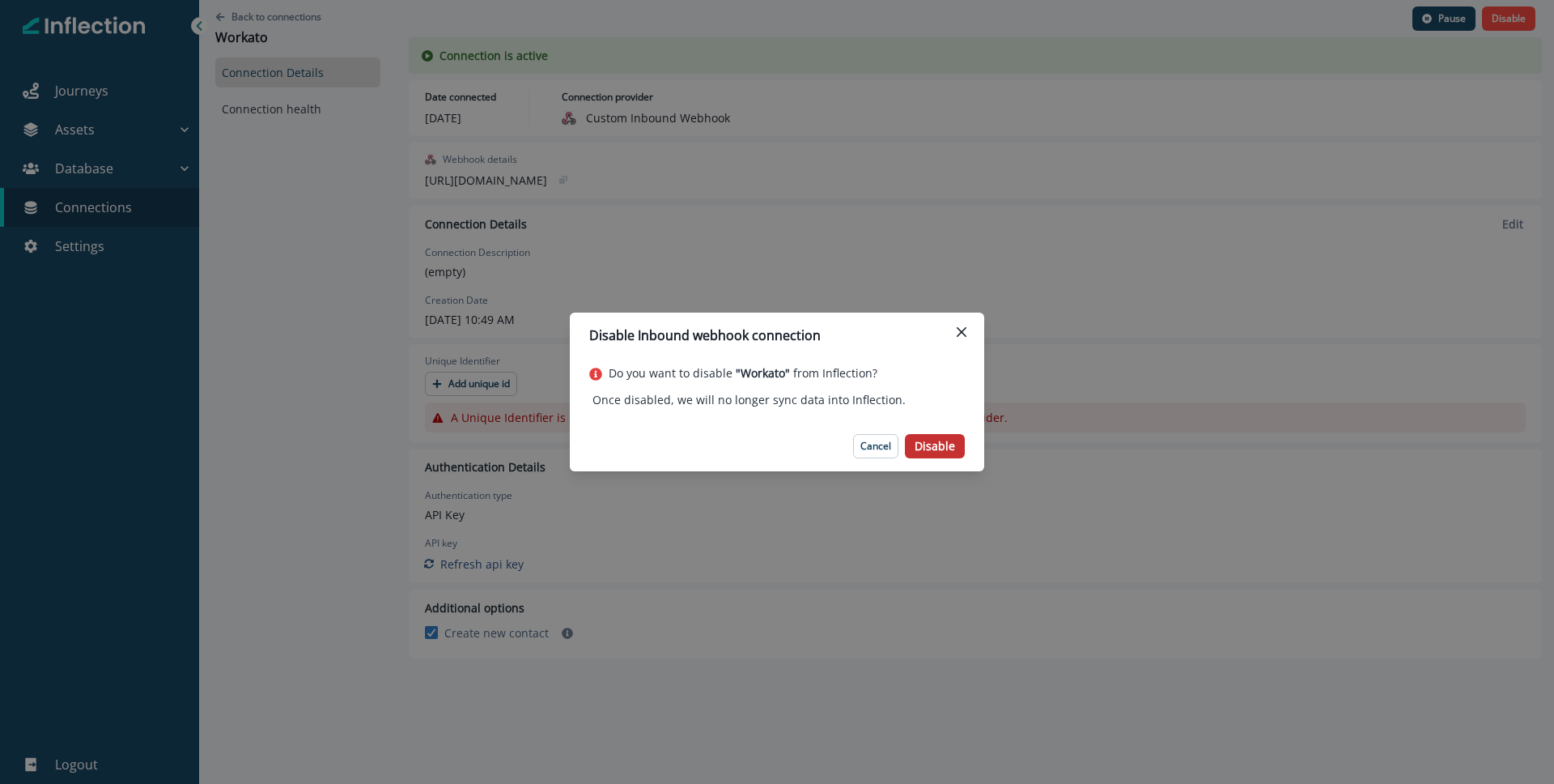
click at [930, 440] on p "Disable" at bounding box center [935, 446] width 40 height 14
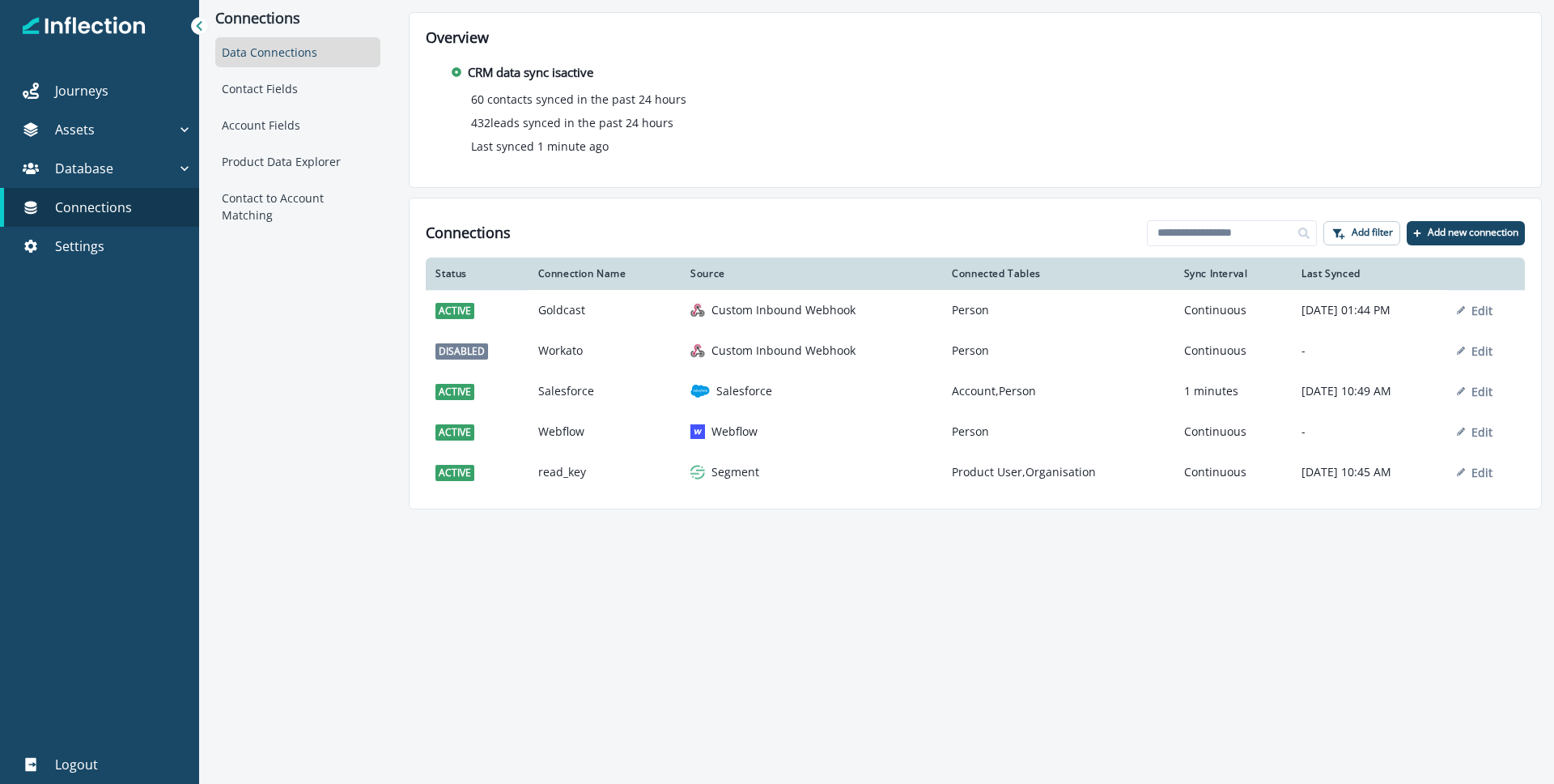
click at [1492, 355] on p "Edit" at bounding box center [1482, 351] width 21 height 15
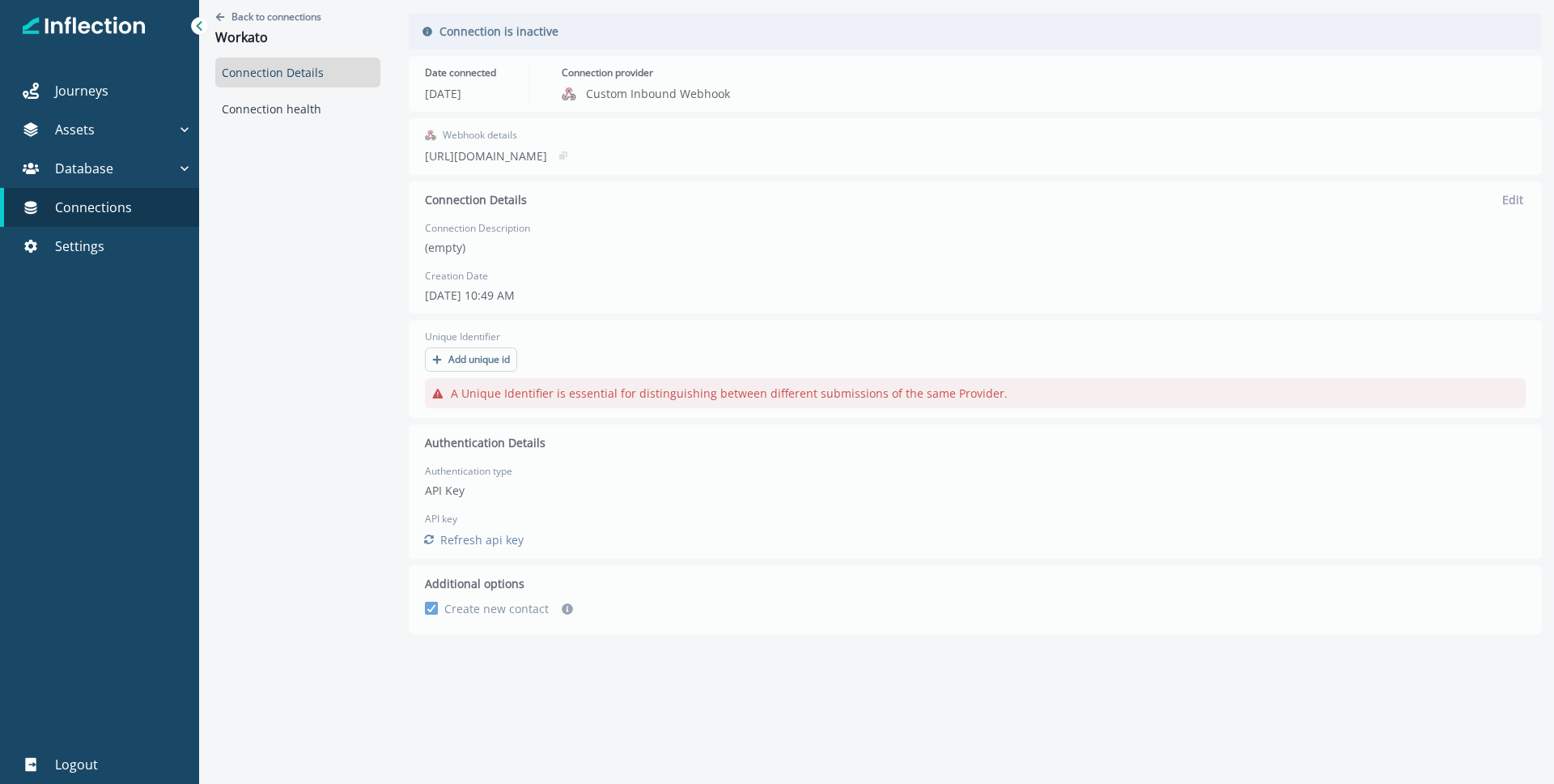
click at [1065, 439] on div "Back to connections Workato Connection Details Connection health Connection is …" at bounding box center [877, 372] width 1355 height 744
click at [261, 15] on p "Back to connections" at bounding box center [276, 16] width 89 height 14
click at [214, 19] on div "Back to connections Workato Connection Details Connection health" at bounding box center [298, 372] width 198 height 744
click at [218, 19] on icon "Go back" at bounding box center [220, 16] width 8 height 8
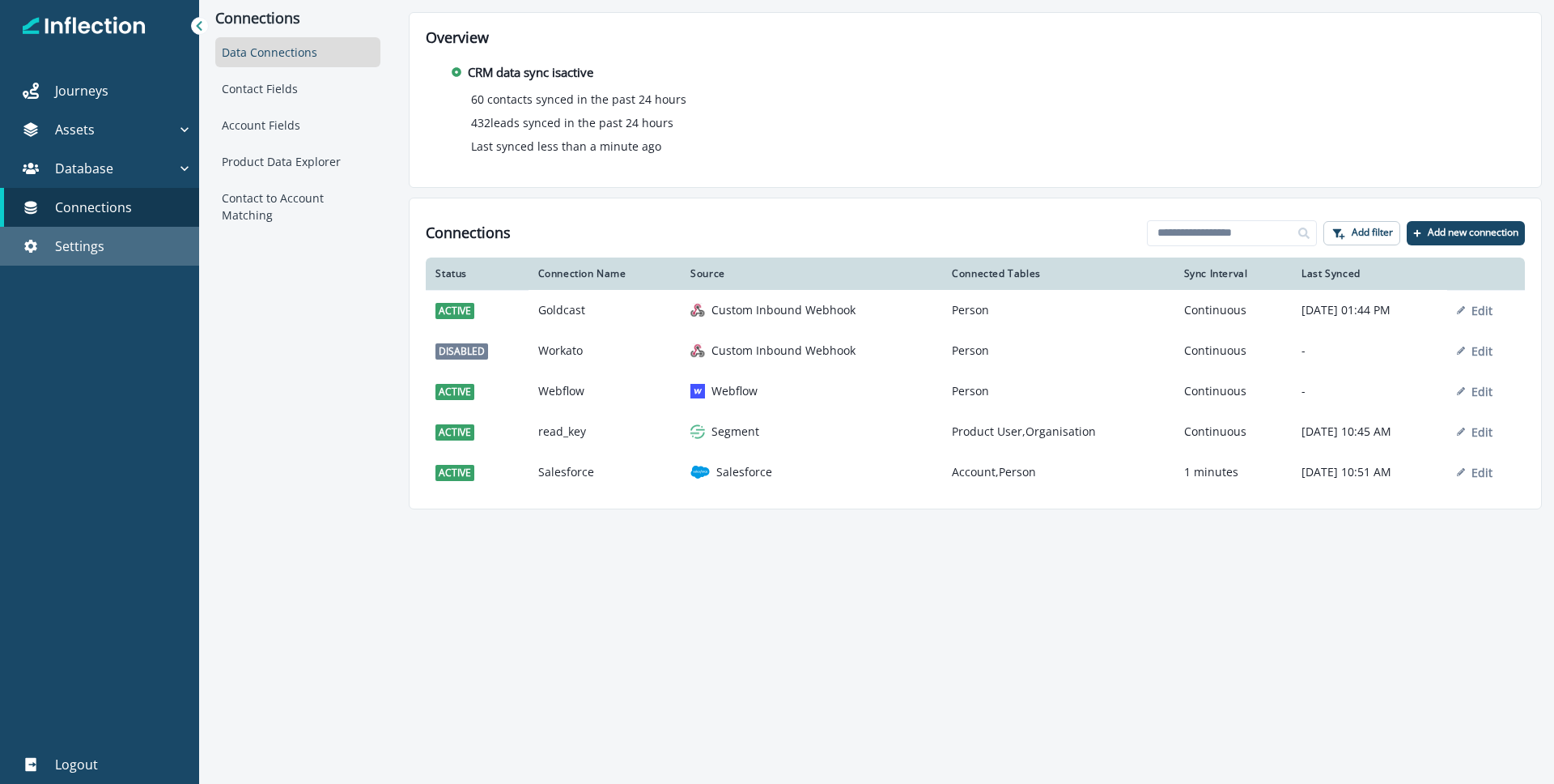
click at [136, 249] on div "Settings" at bounding box center [100, 246] width 186 height 20
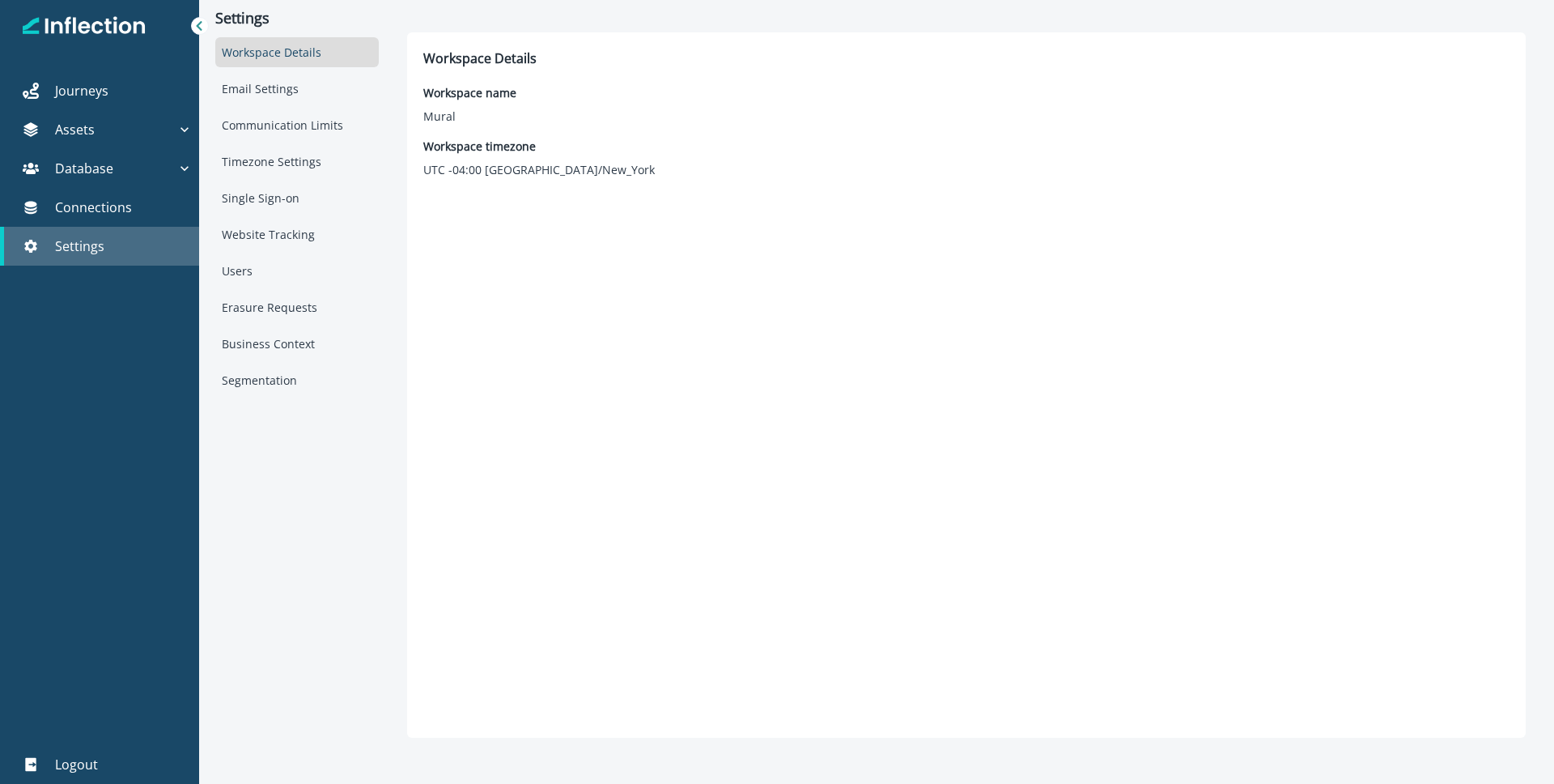
click at [69, 251] on p "Settings" at bounding box center [79, 246] width 49 height 20
click at [71, 258] on link "Settings" at bounding box center [100, 246] width 200 height 39
click at [319, 58] on div "Workspace Details" at bounding box center [297, 53] width 164 height 30
click at [108, 248] on div "Settings" at bounding box center [100, 246] width 186 height 20
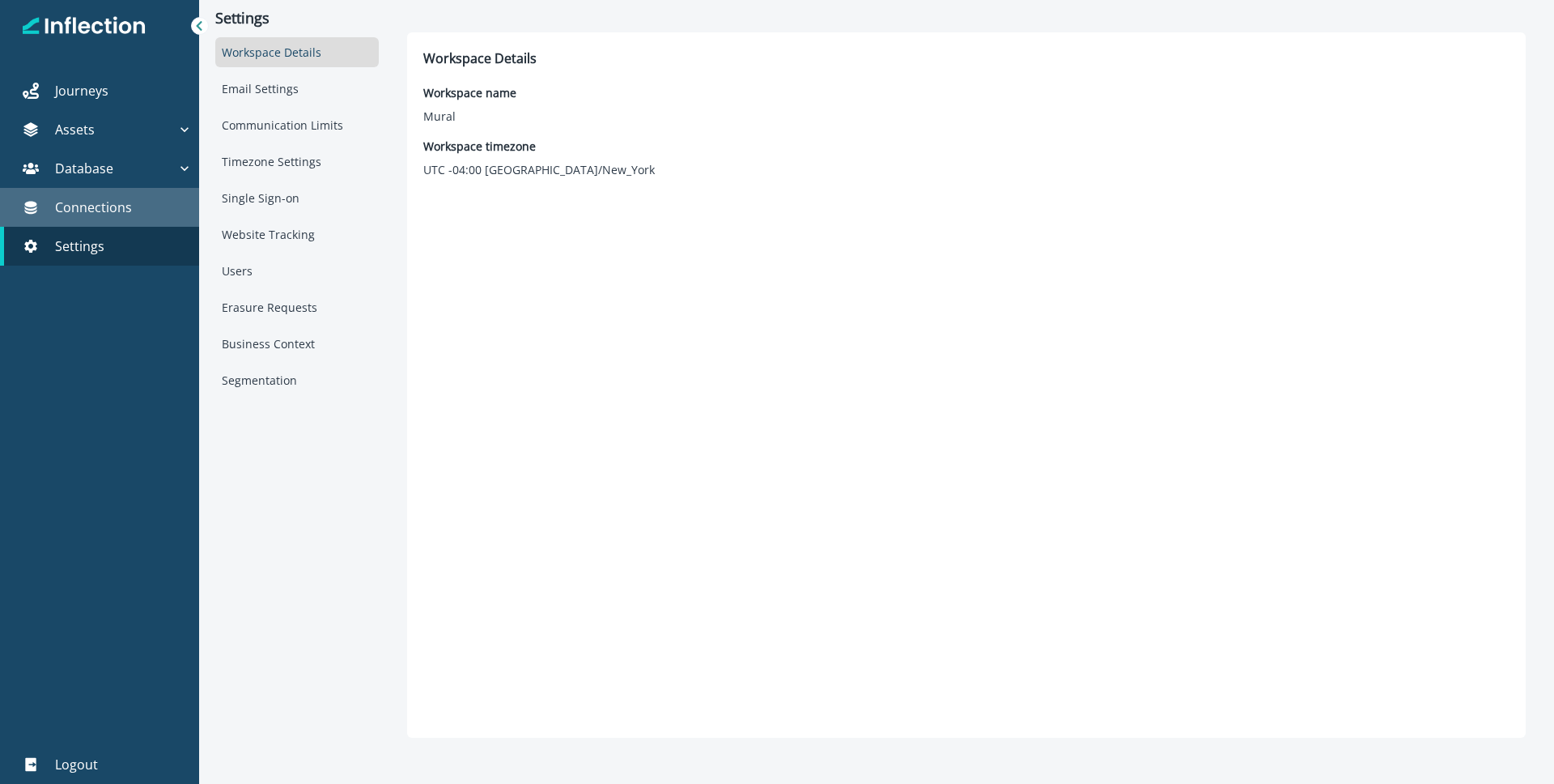
click at [98, 205] on p "Connections" at bounding box center [93, 207] width 77 height 20
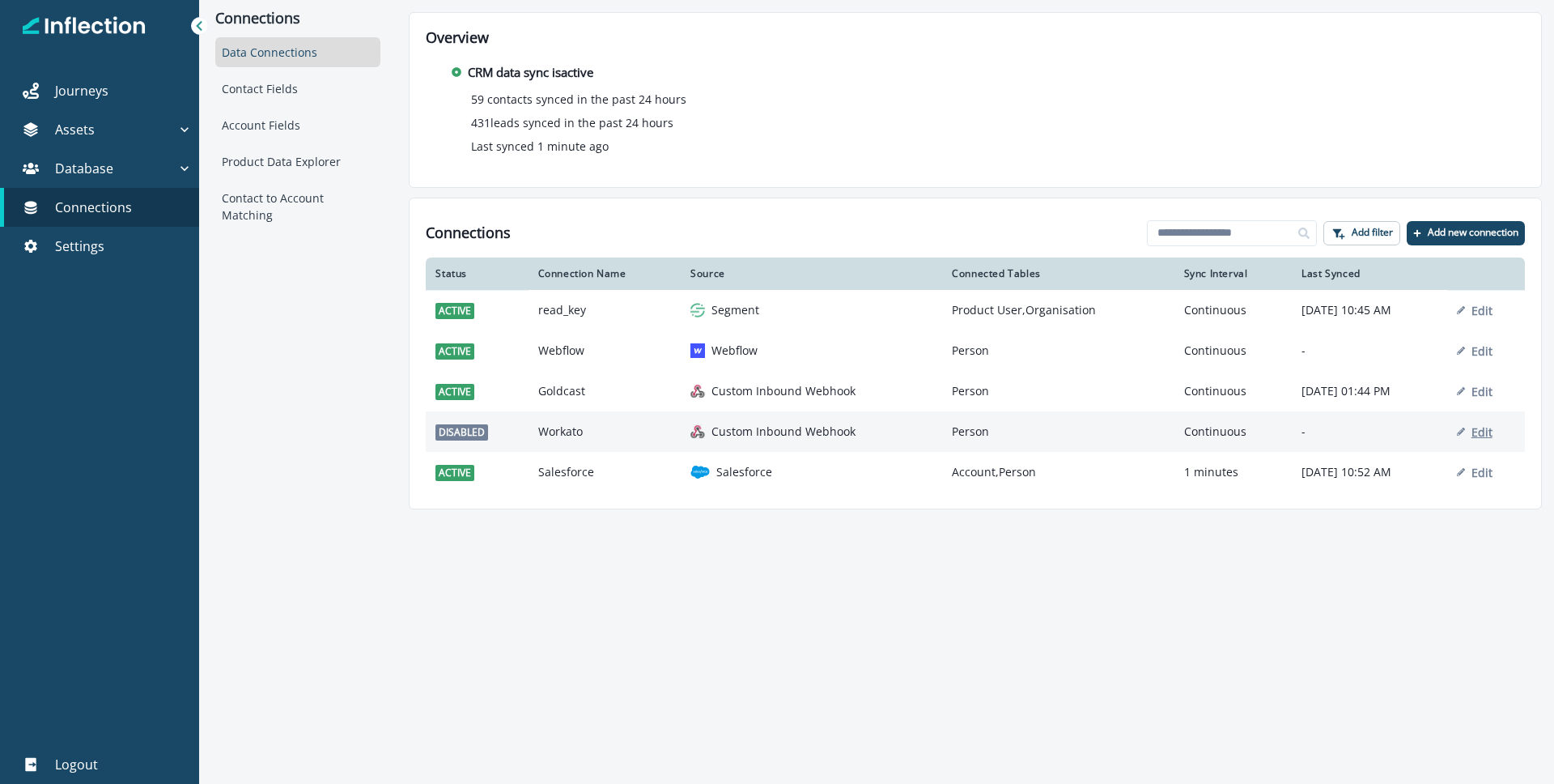
click at [1484, 433] on p "Edit" at bounding box center [1482, 432] width 21 height 15
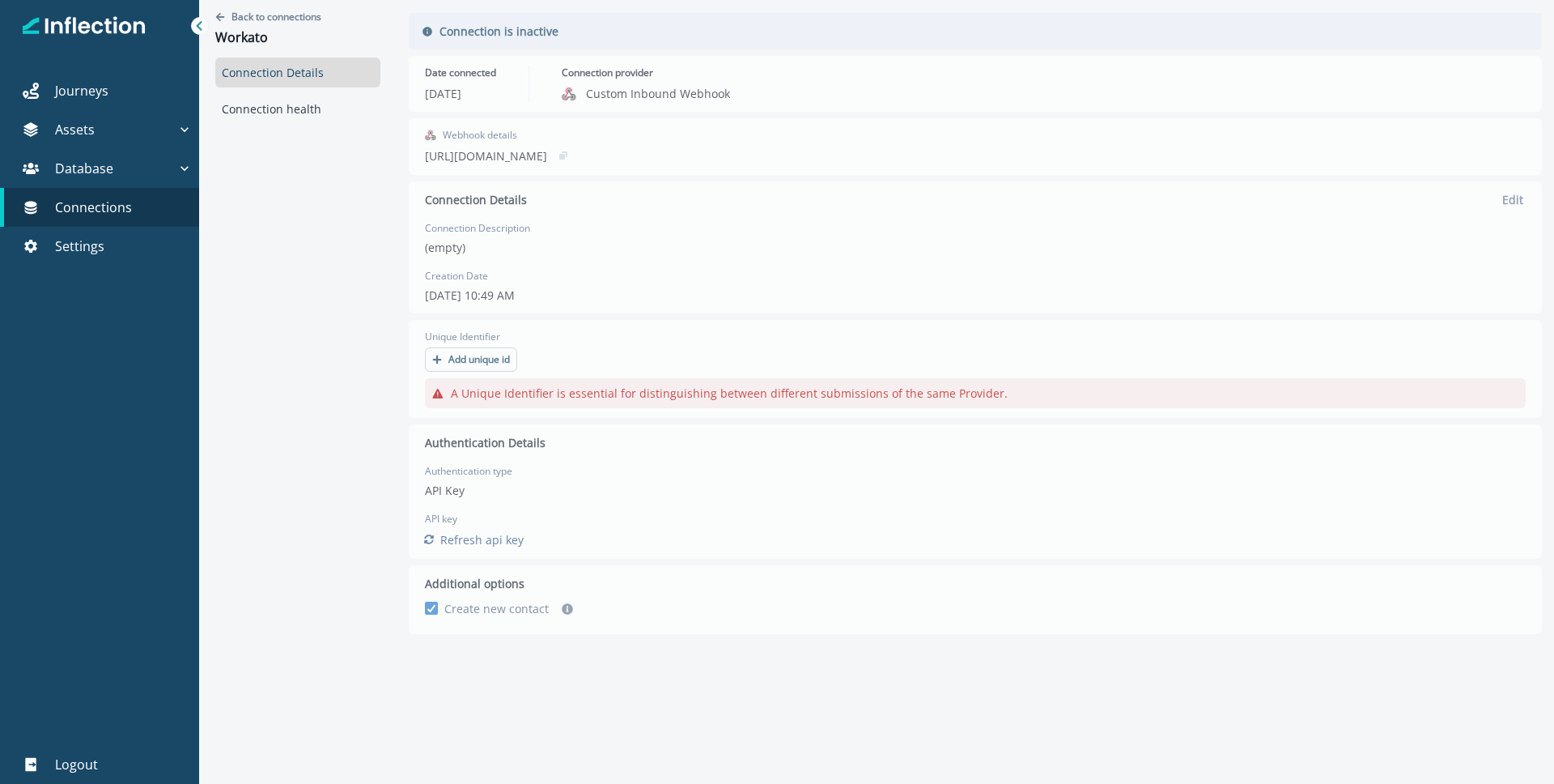
click at [1510, 201] on div "Back to connections Workato Connection Details Connection health Connection is …" at bounding box center [877, 372] width 1355 height 744
click at [1515, 200] on div "Back to connections Workato Connection Details Connection health Connection is …" at bounding box center [877, 372] width 1355 height 744
click at [269, 81] on link "Connection Details" at bounding box center [297, 72] width 165 height 30
click at [288, 123] on link "Connection health" at bounding box center [297, 109] width 165 height 30
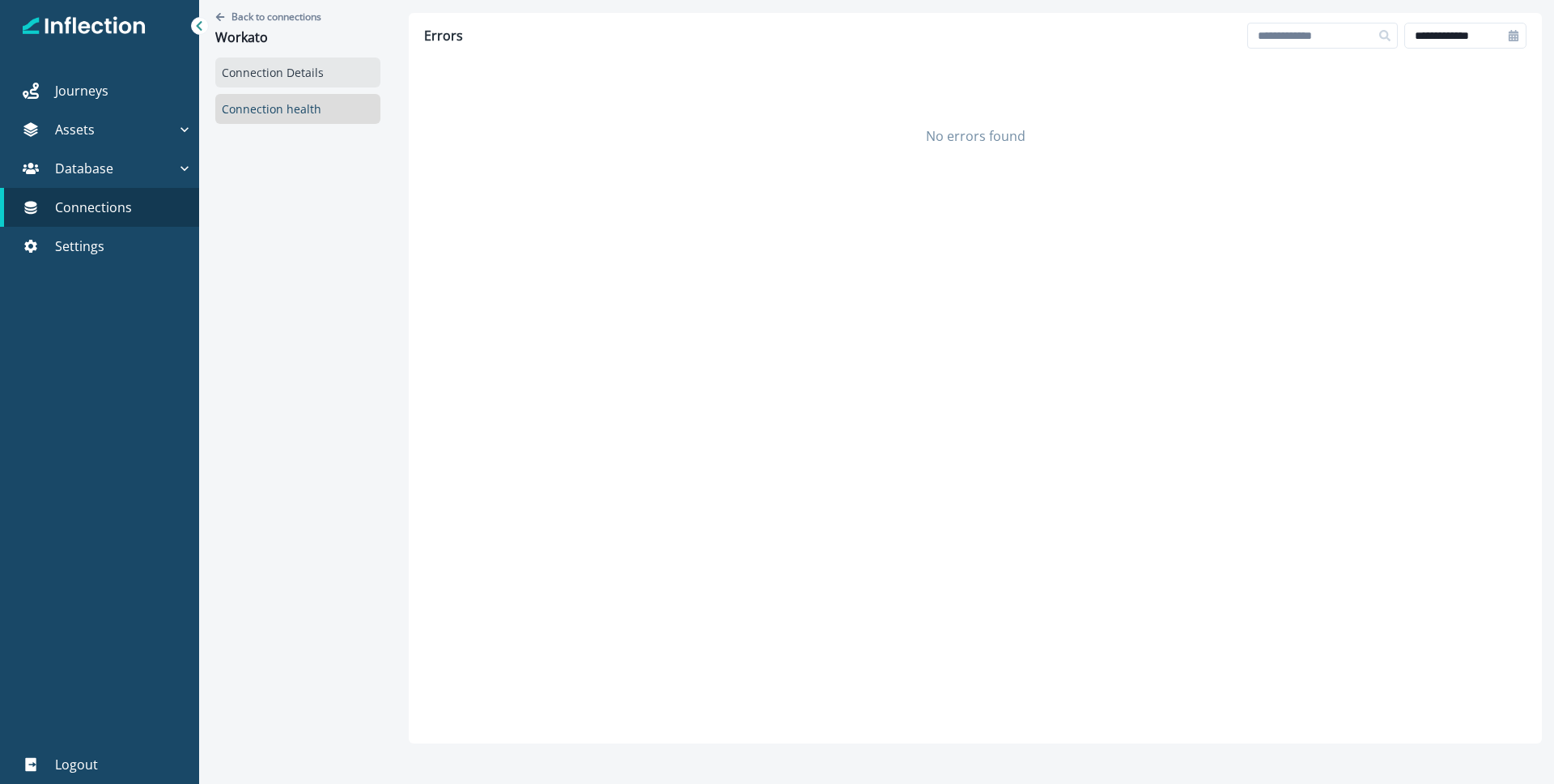
click at [333, 81] on link "Connection Details" at bounding box center [297, 72] width 165 height 30
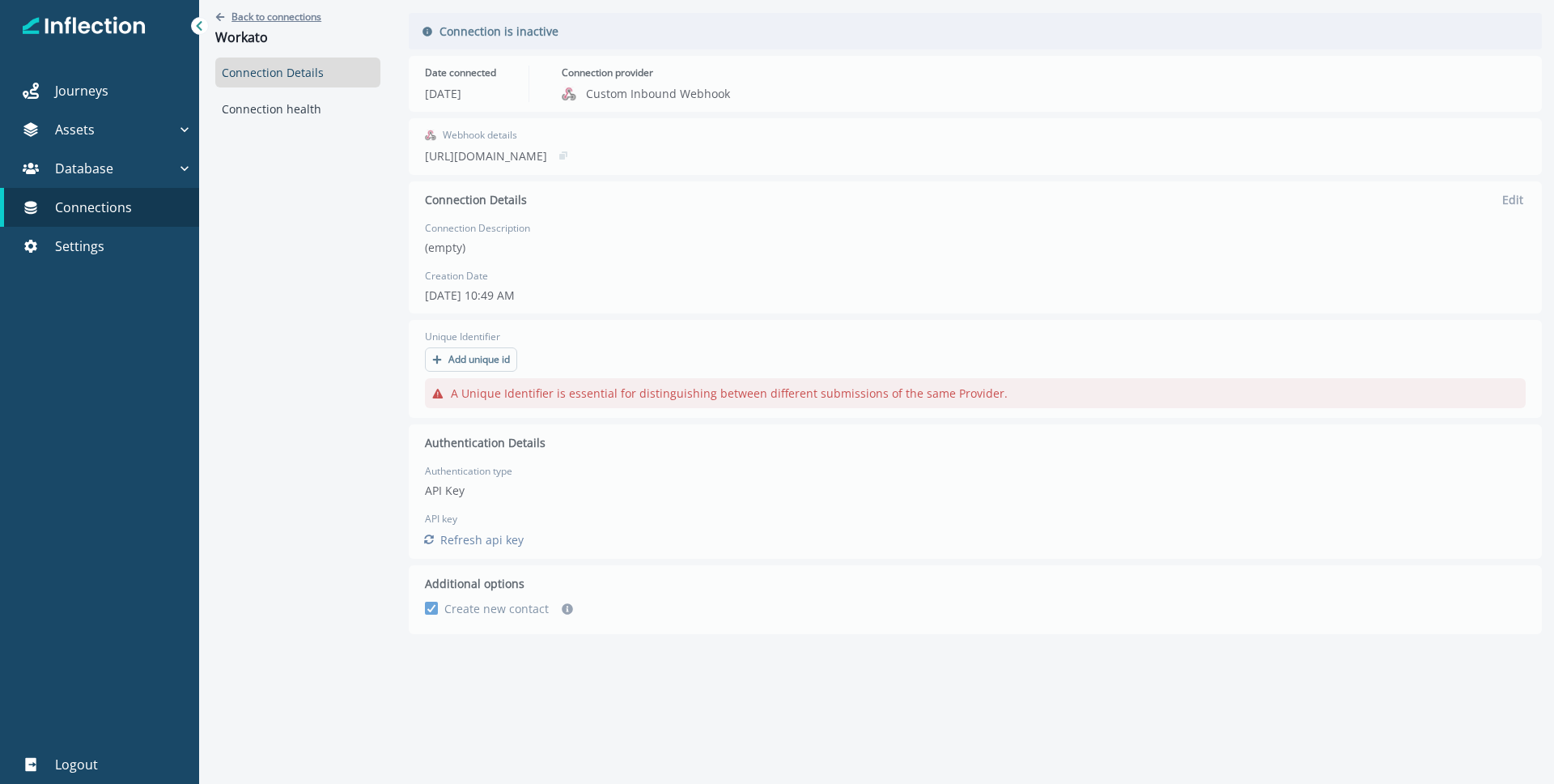
click at [217, 14] on icon "Go back" at bounding box center [220, 16] width 8 height 8
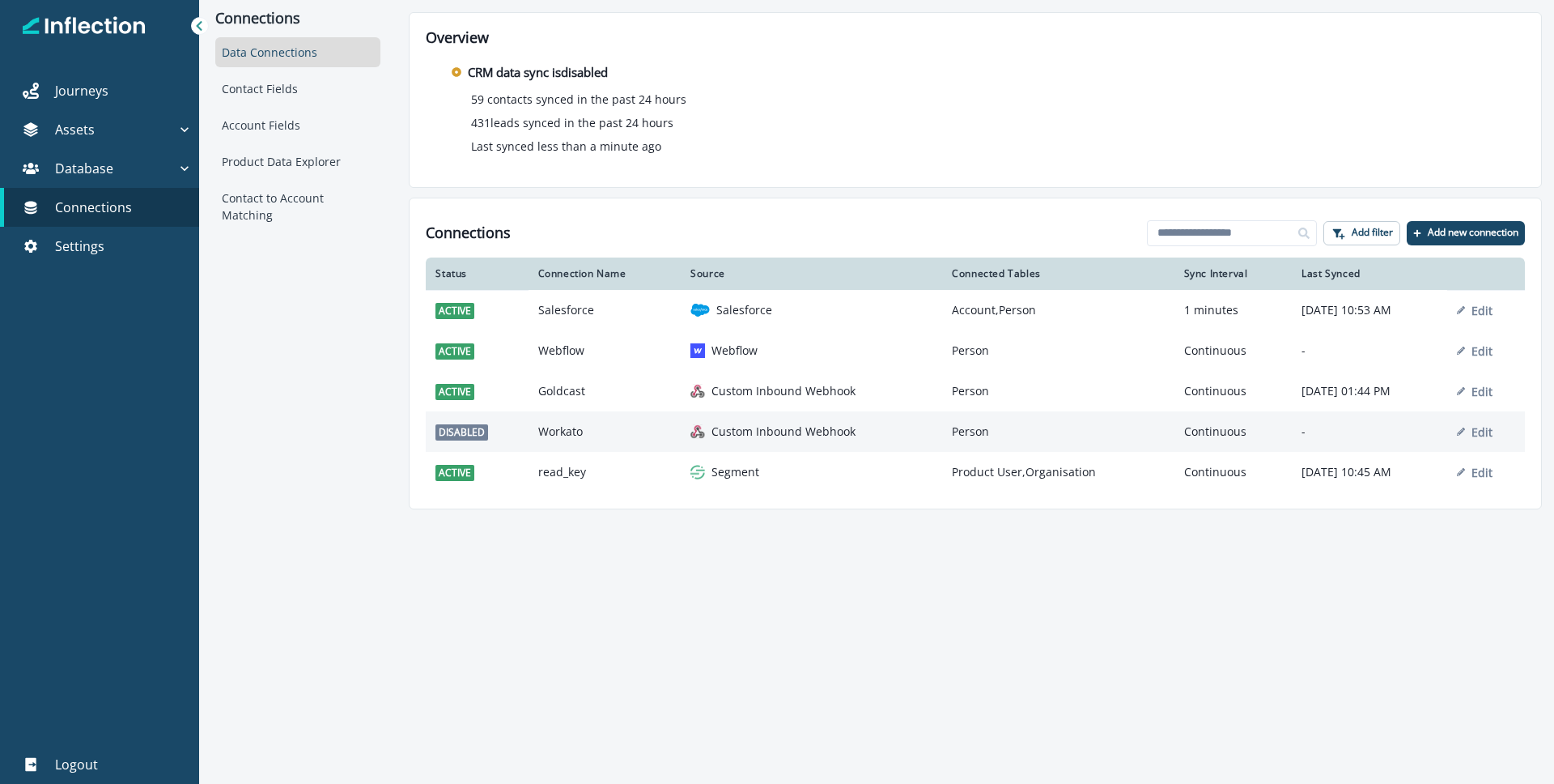
click at [472, 437] on span "disabled" at bounding box center [462, 432] width 53 height 16
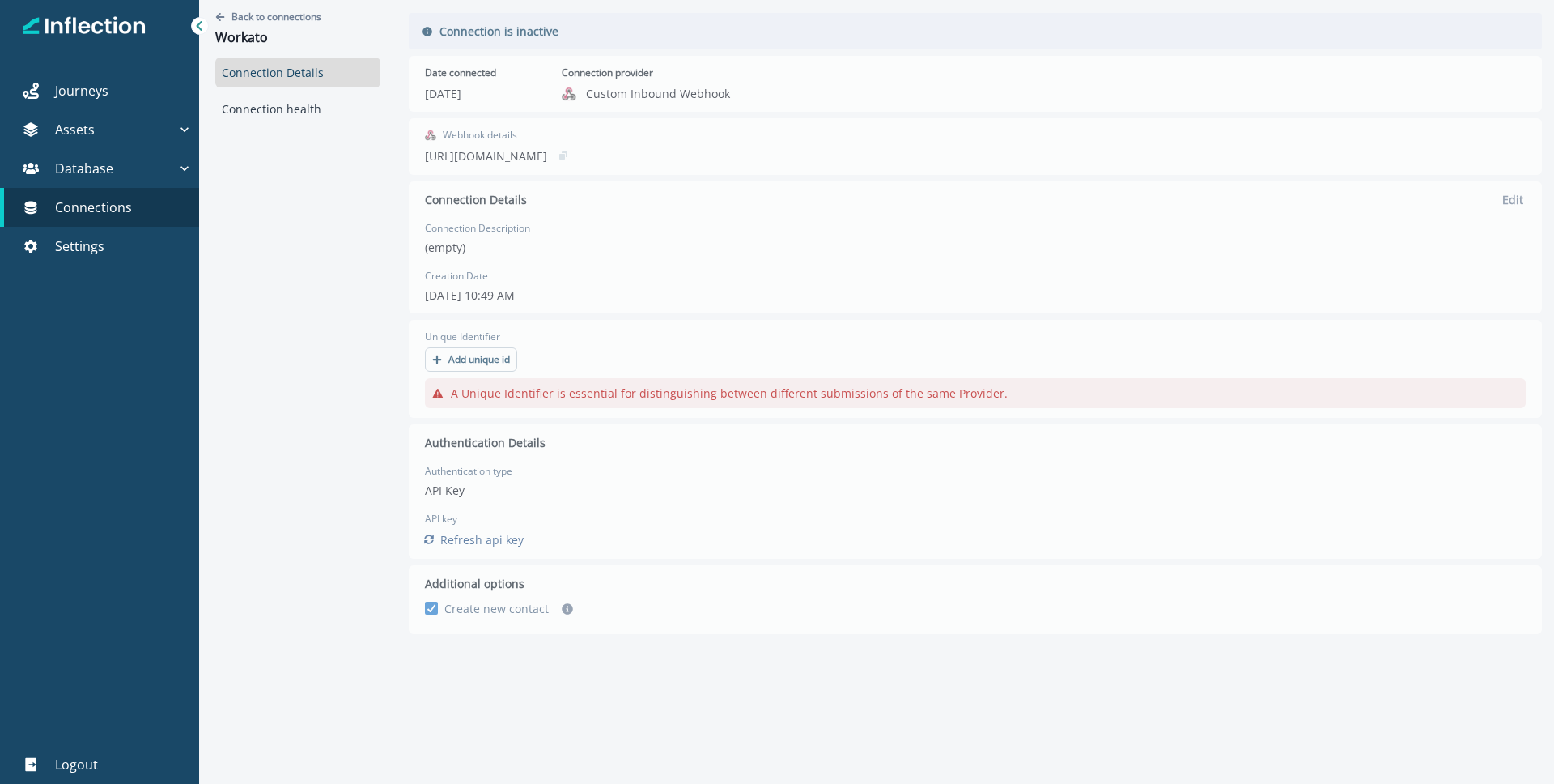
click at [489, 542] on div "Back to connections Workato Connection Details Connection health Connection is …" at bounding box center [877, 372] width 1355 height 744
click at [486, 30] on div "Back to connections Workato Connection Details Connection health Connection is …" at bounding box center [877, 372] width 1355 height 744
click at [325, 165] on div "Back to connections Workato Connection Details Connection health" at bounding box center [298, 372] width 198 height 744
click at [1513, 200] on div "Back to connections Workato Connection Details Connection health Connection is …" at bounding box center [877, 372] width 1355 height 744
click at [222, 17] on icon "Go back" at bounding box center [220, 17] width 9 height 9
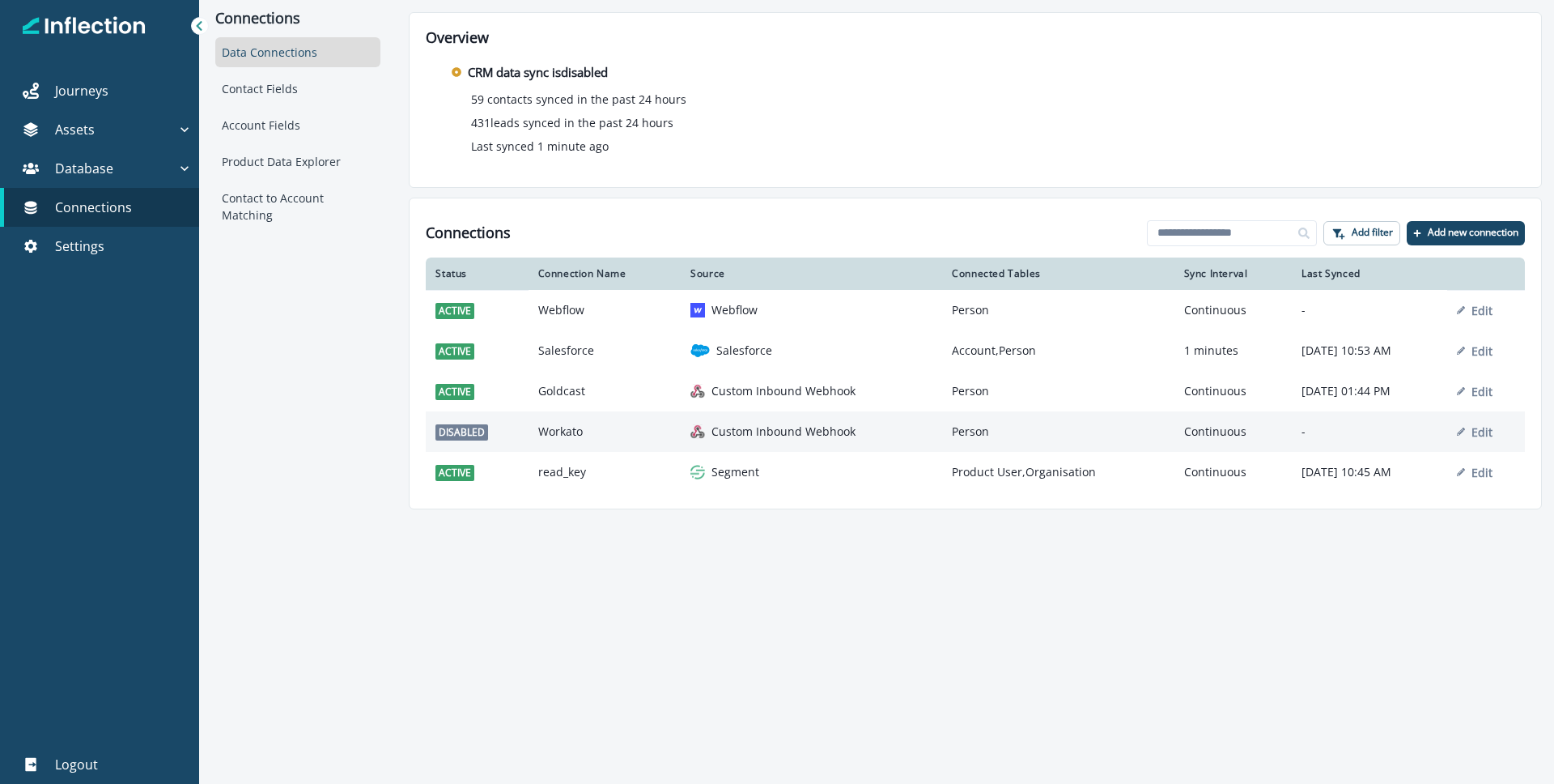
click at [988, 431] on td "Person" at bounding box center [1058, 431] width 232 height 40
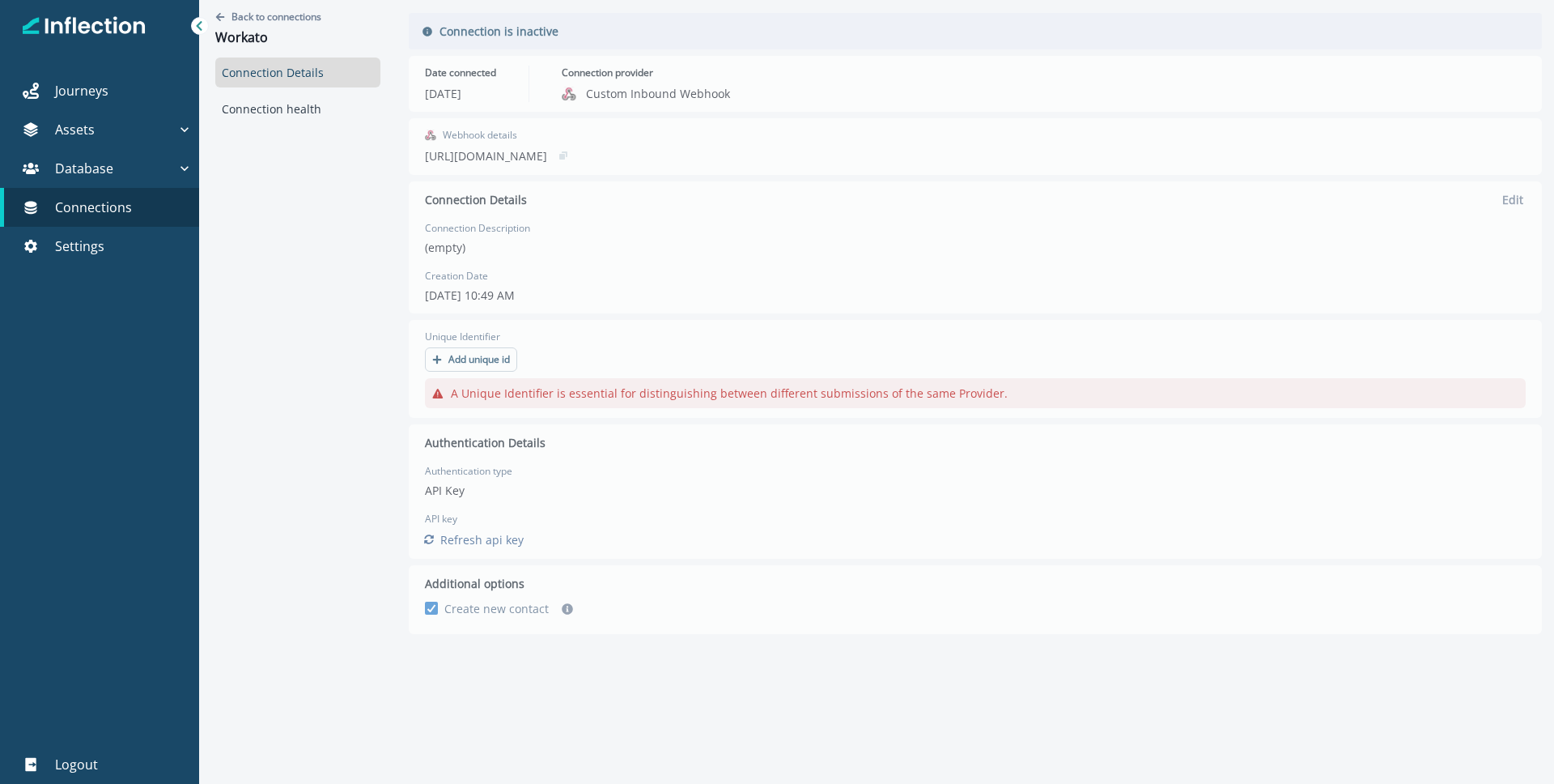
drag, startPoint x: 627, startPoint y: 617, endPoint x: 670, endPoint y: 603, distance: 45.2
click at [628, 617] on div "Back to connections Workato Connection Details Connection health Connection is …" at bounding box center [877, 372] width 1355 height 744
click at [1513, 200] on div "Back to connections Workato Connection Details Connection health Connection is …" at bounding box center [877, 372] width 1355 height 744
click at [202, 28] on icon at bounding box center [200, 26] width 11 height 11
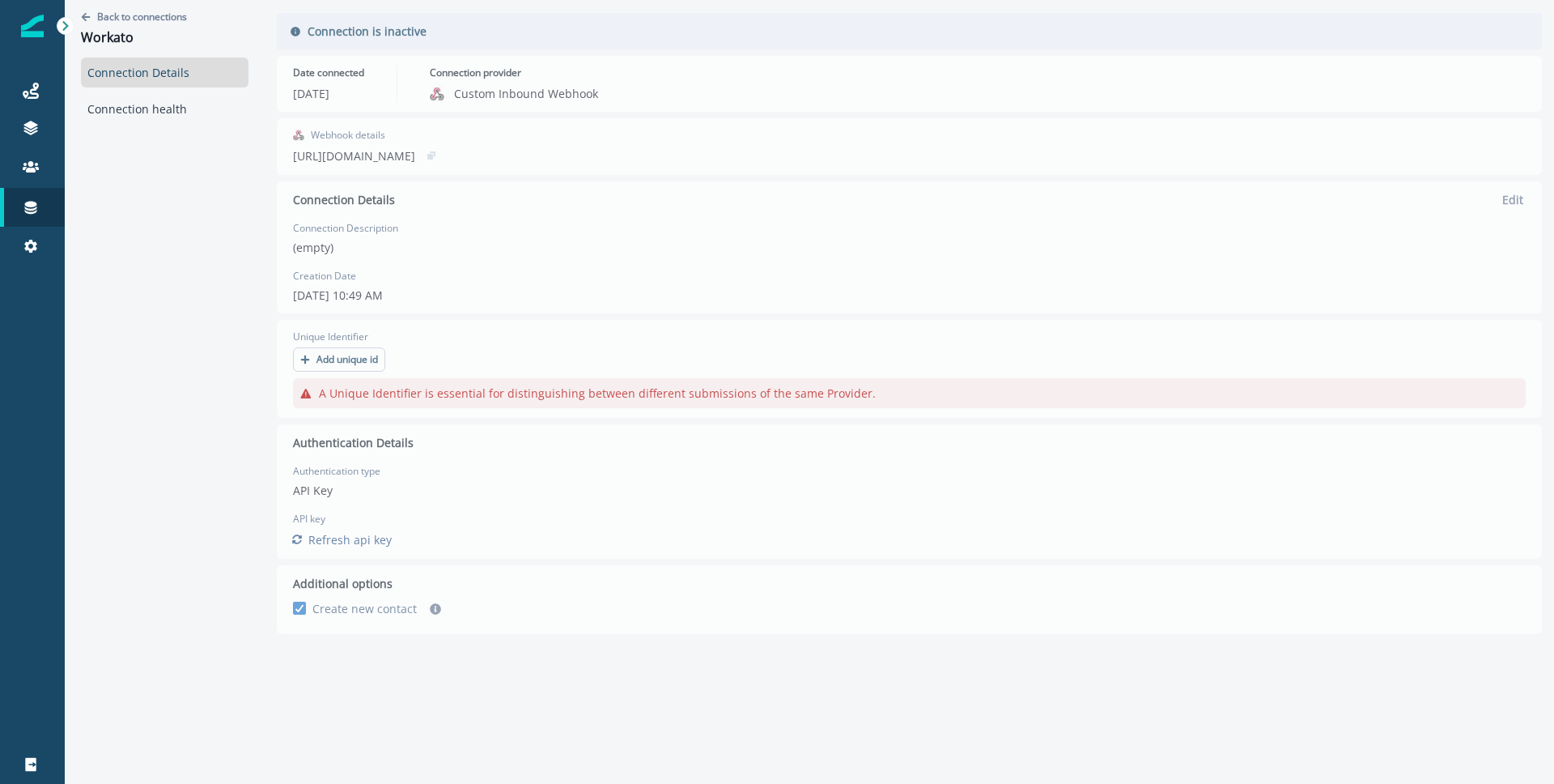
click at [67, 30] on icon at bounding box center [66, 26] width 11 height 11
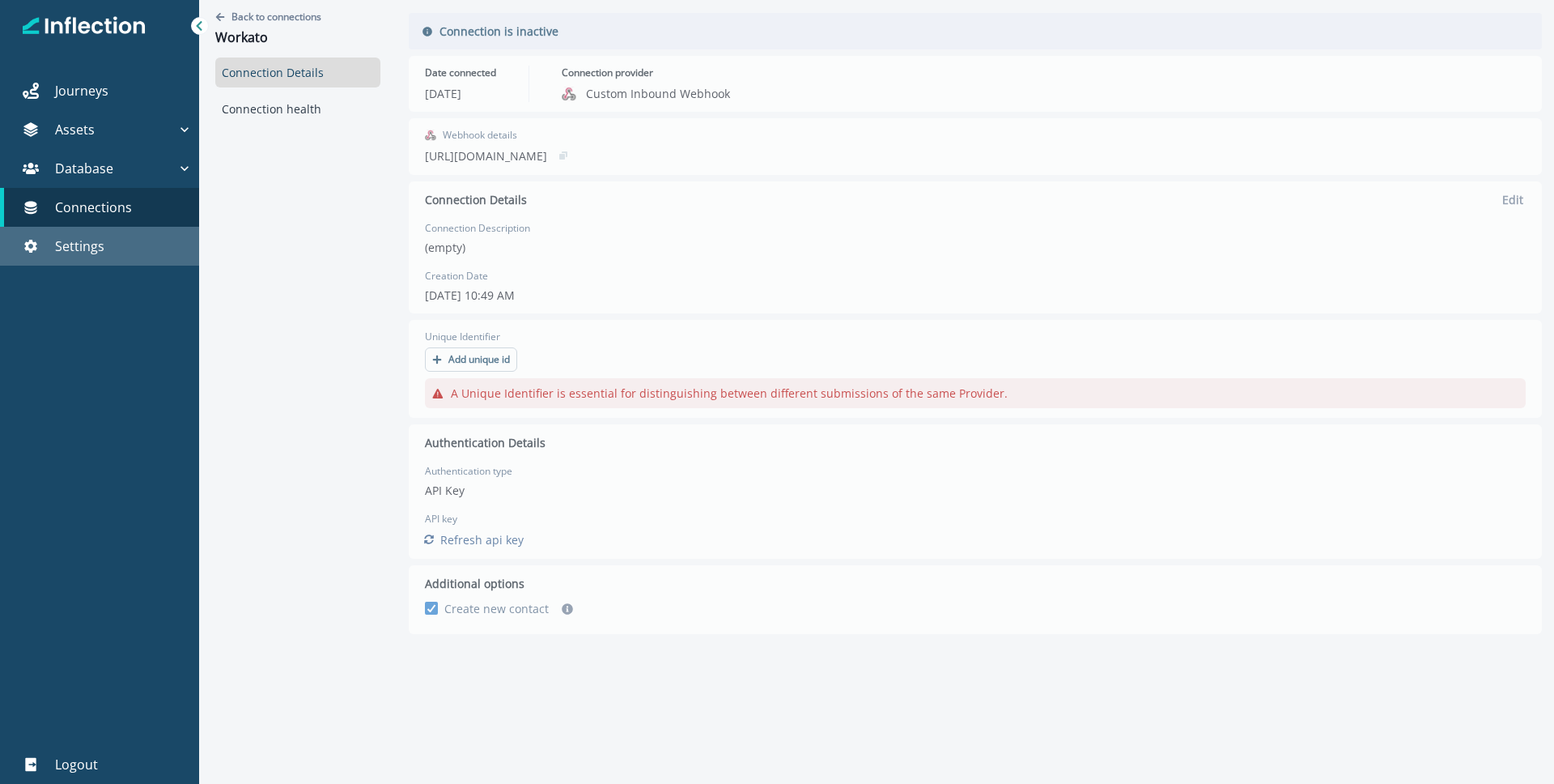
drag, startPoint x: 82, startPoint y: 263, endPoint x: 87, endPoint y: 253, distance: 11.2
click at [82, 263] on link "Settings" at bounding box center [100, 246] width 200 height 39
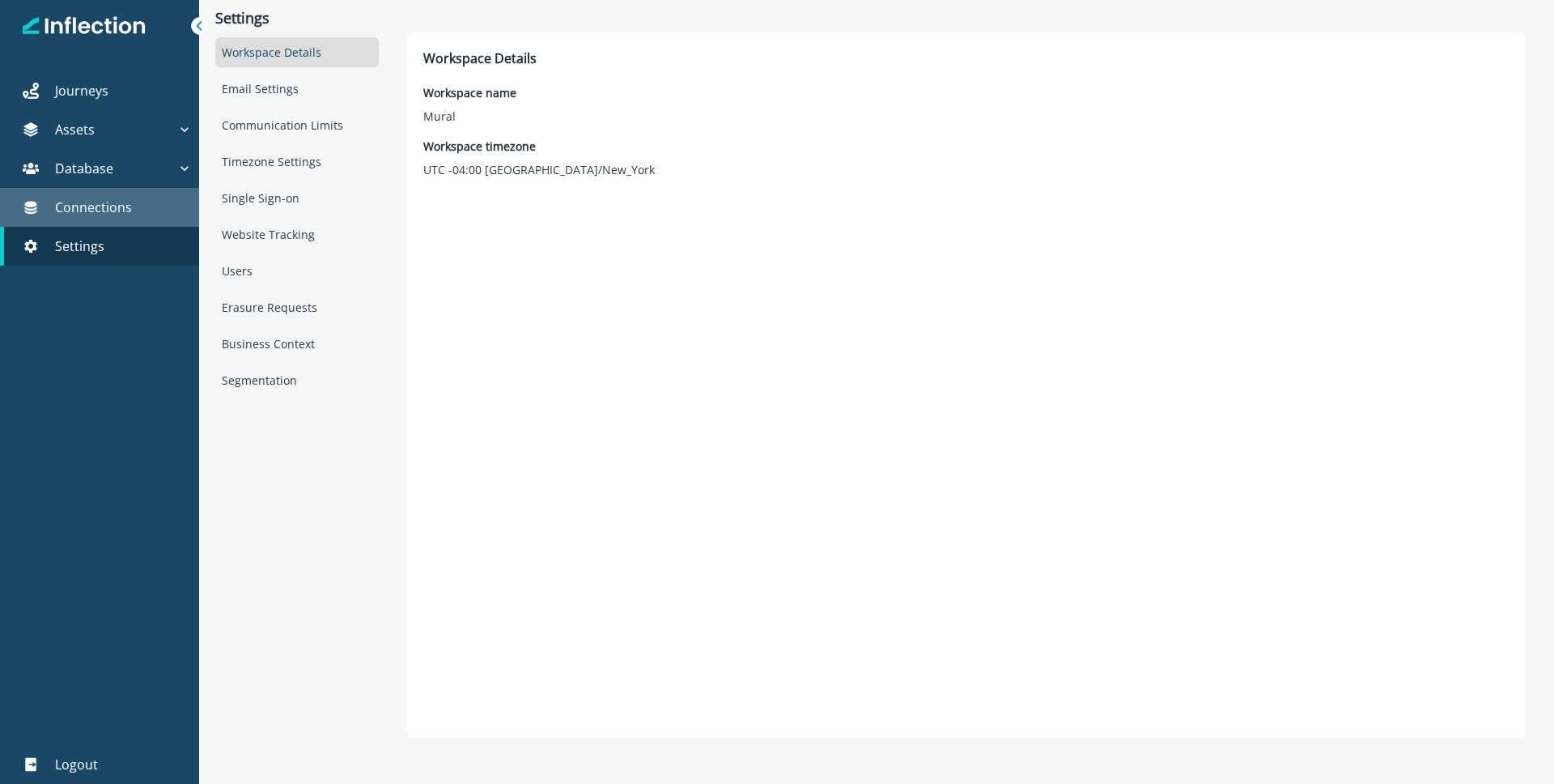
click at [111, 209] on p "Connections" at bounding box center [93, 207] width 77 height 20
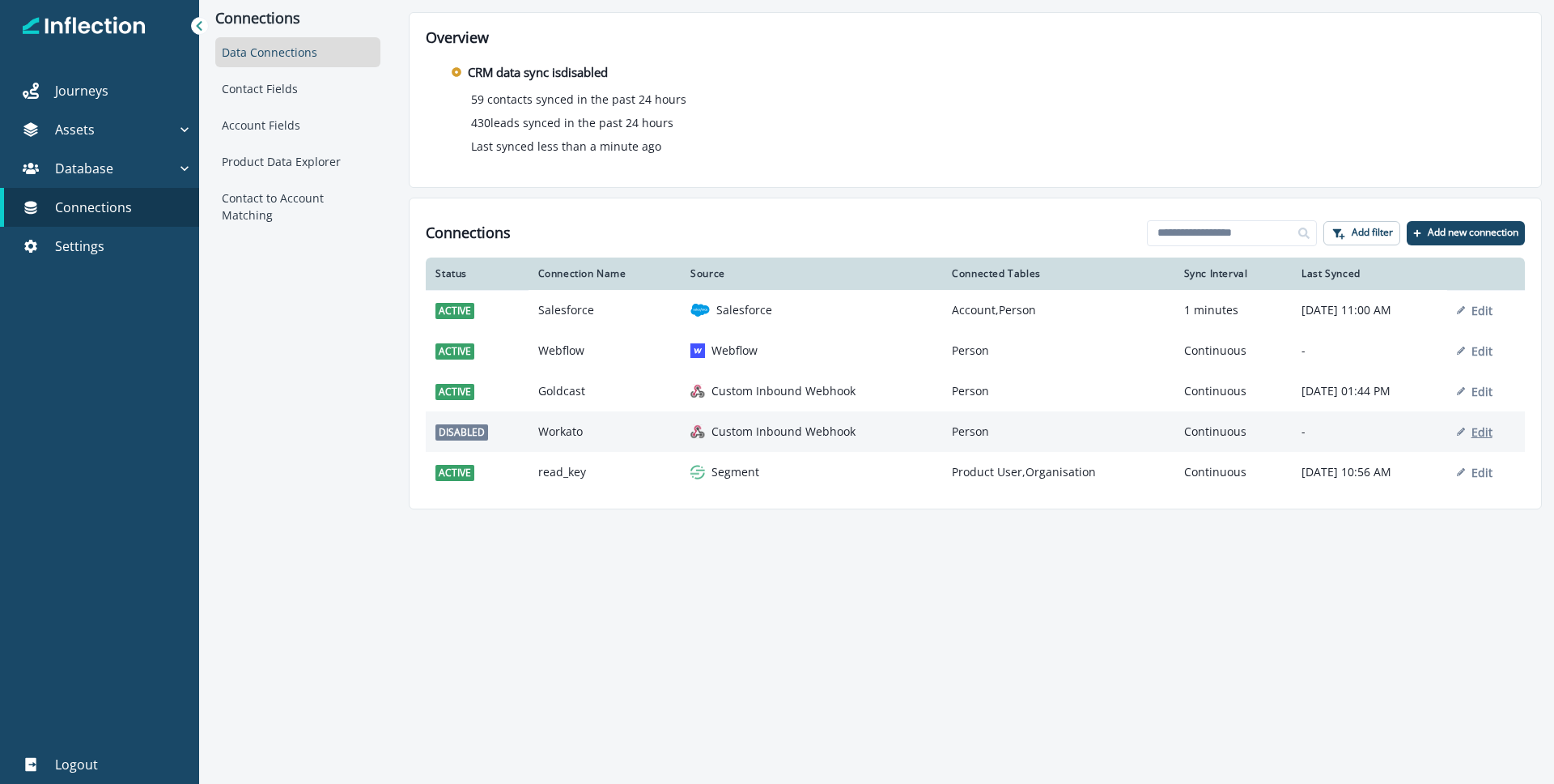
click at [1466, 431] on icon "button" at bounding box center [1461, 431] width 8 height 8
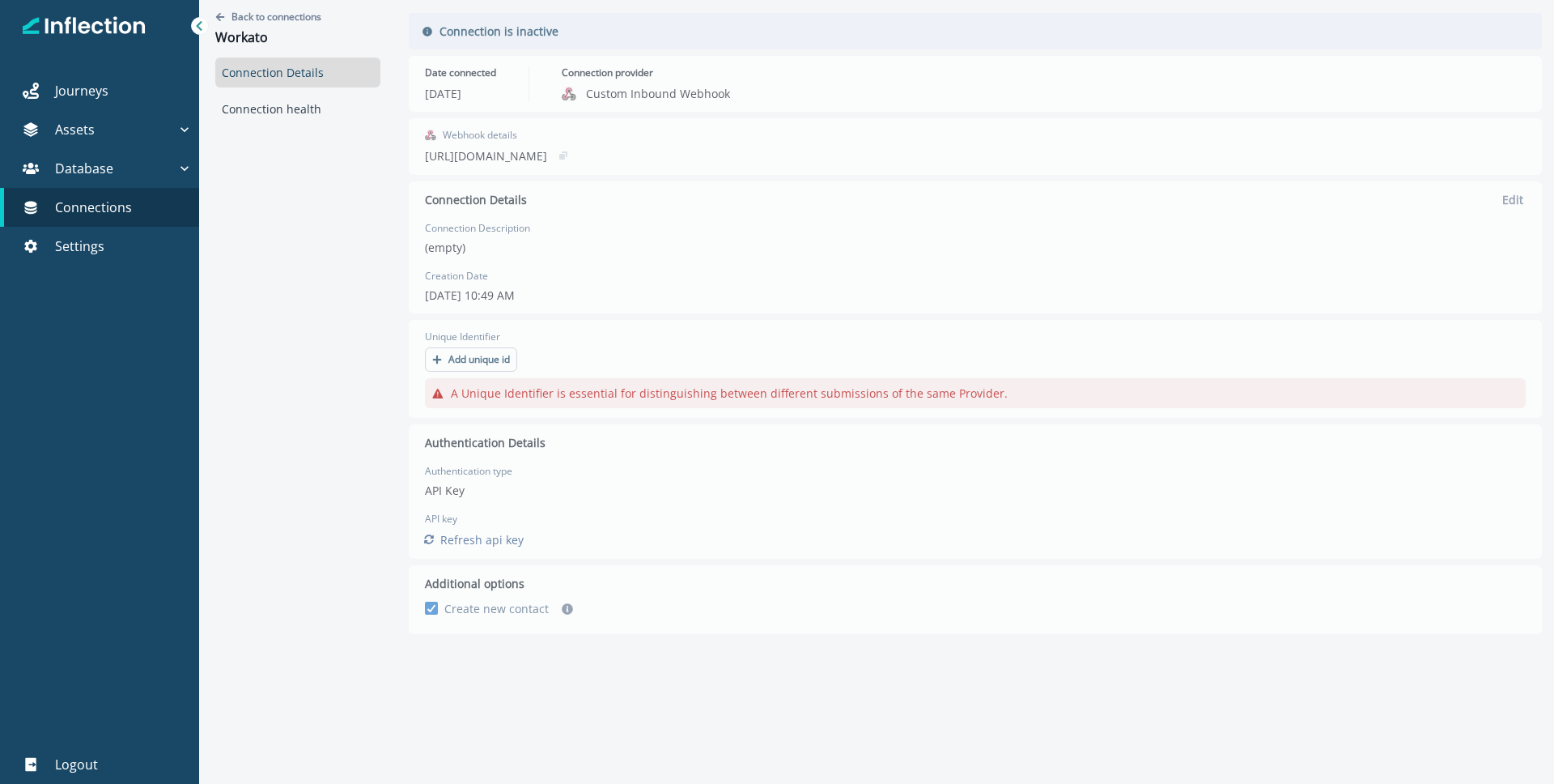
click at [479, 365] on div "Back to connections Workato Connection Details Connection health Connection is …" at bounding box center [877, 372] width 1355 height 744
drag, startPoint x: 588, startPoint y: 391, endPoint x: 1120, endPoint y: 392, distance: 532.0
click at [1114, 392] on div "Back to connections Workato Connection Details Connection health Connection is …" at bounding box center [877, 372] width 1355 height 744
click at [1120, 392] on div "Back to connections Workato Connection Details Connection health Connection is …" at bounding box center [877, 372] width 1355 height 744
click at [803, 157] on div "Back to connections Workato Connection Details Connection health Connection is …" at bounding box center [877, 372] width 1355 height 744
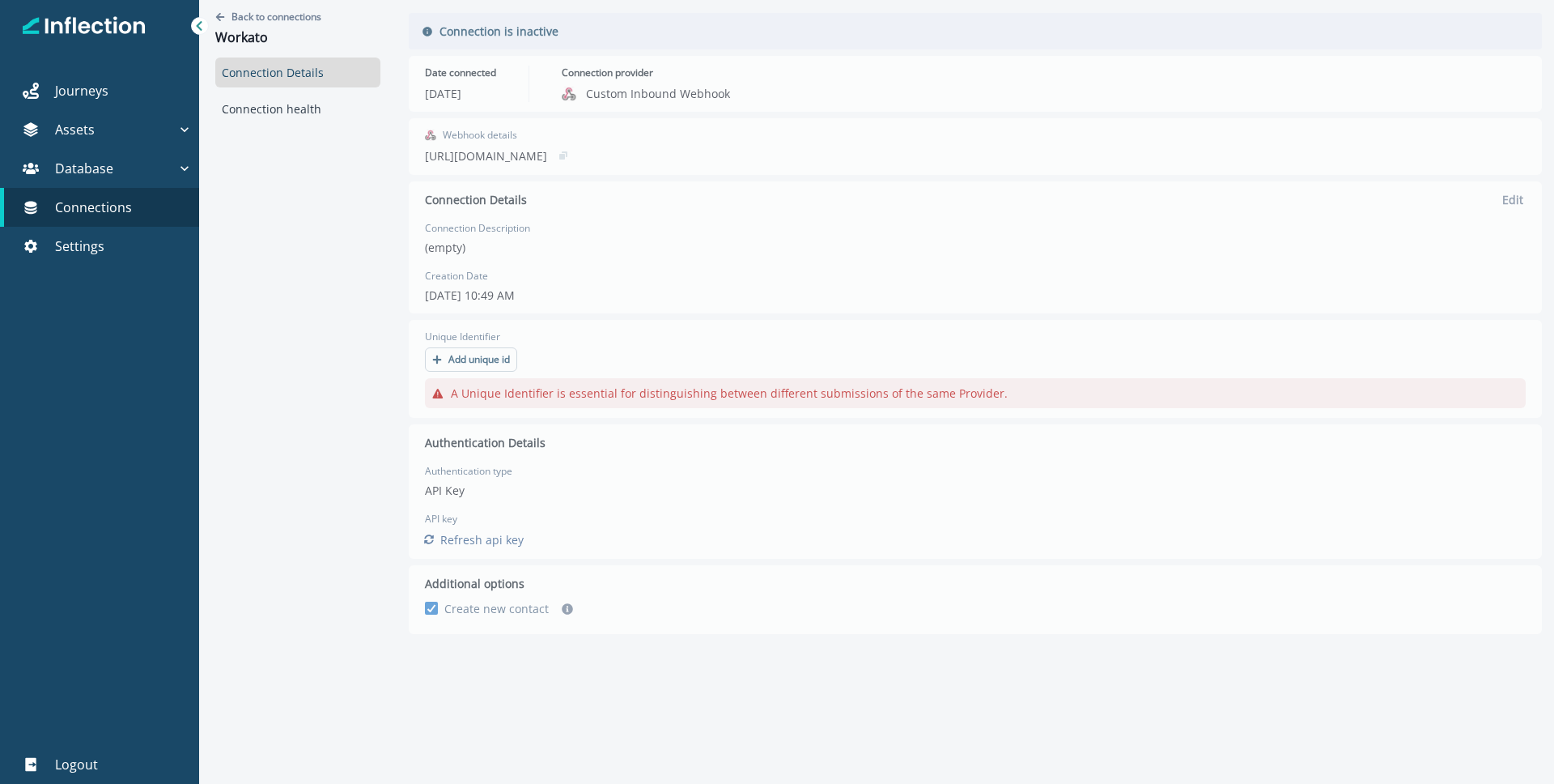
click at [799, 156] on div "Back to connections Workato Connection Details Connection health Connection is …" at bounding box center [877, 372] width 1355 height 744
click at [269, 100] on link "Connection health" at bounding box center [297, 109] width 165 height 30
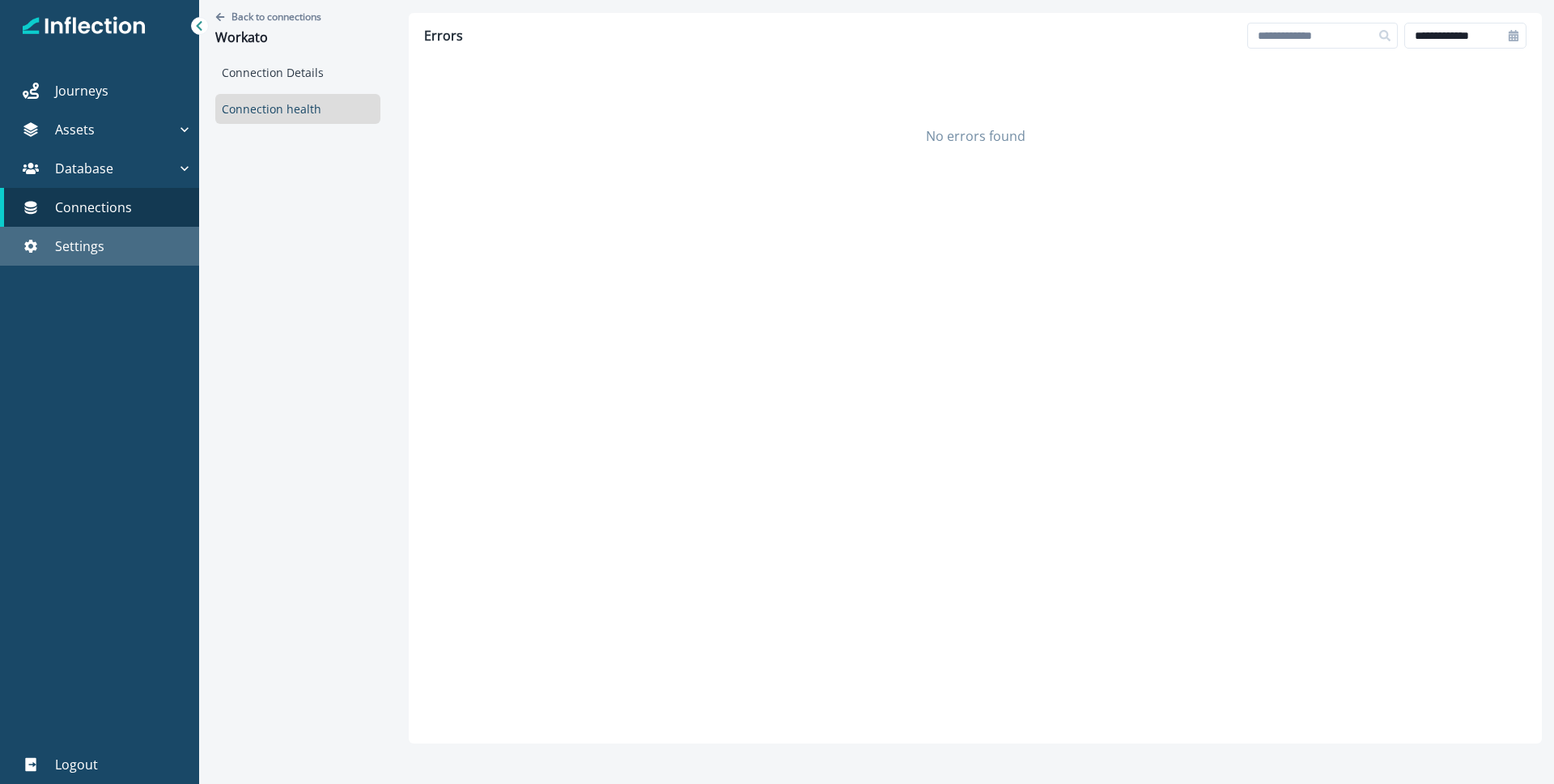
click at [100, 255] on p "Settings" at bounding box center [79, 246] width 49 height 20
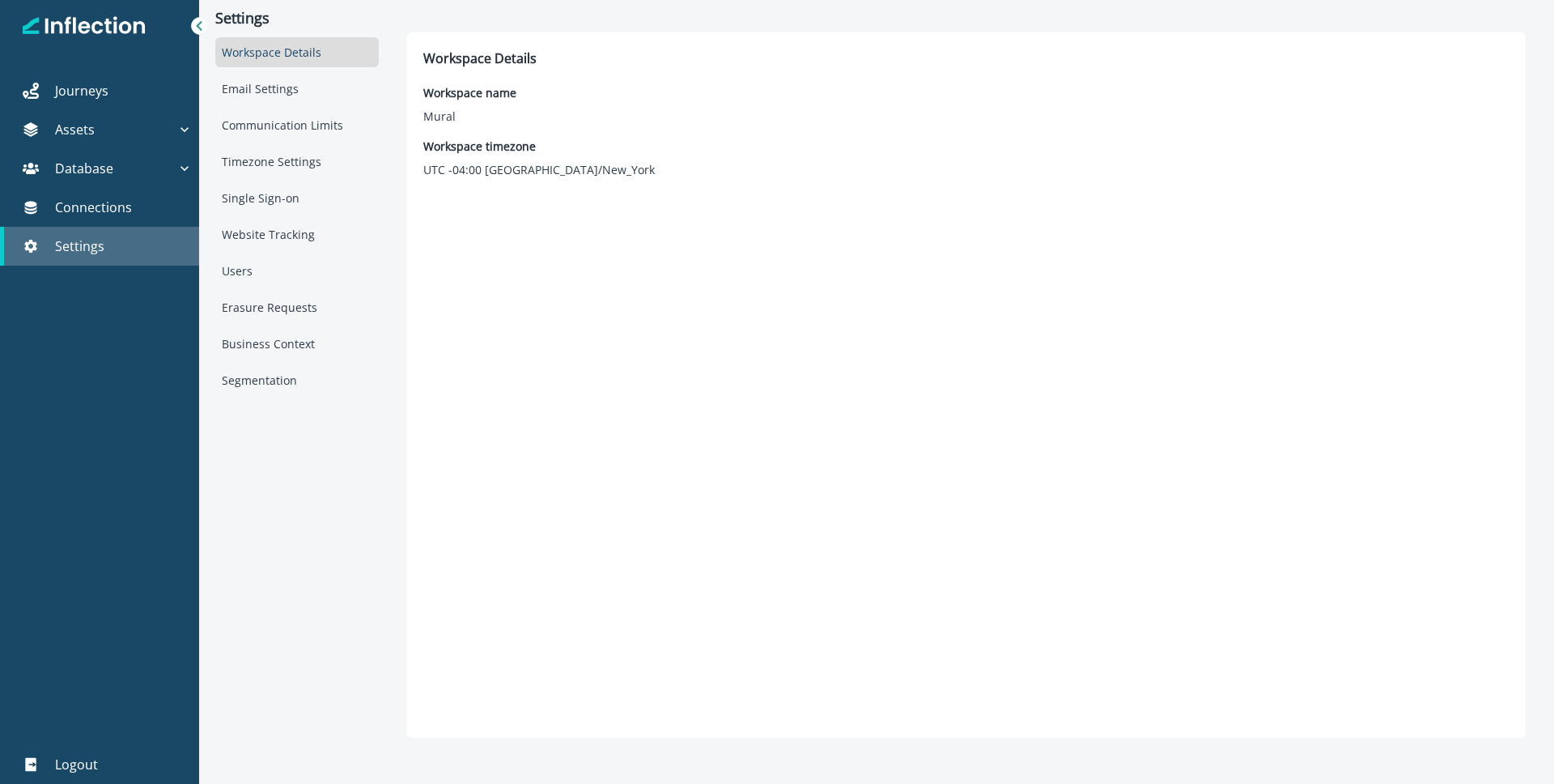
click at [55, 250] on p "Settings" at bounding box center [79, 246] width 49 height 20
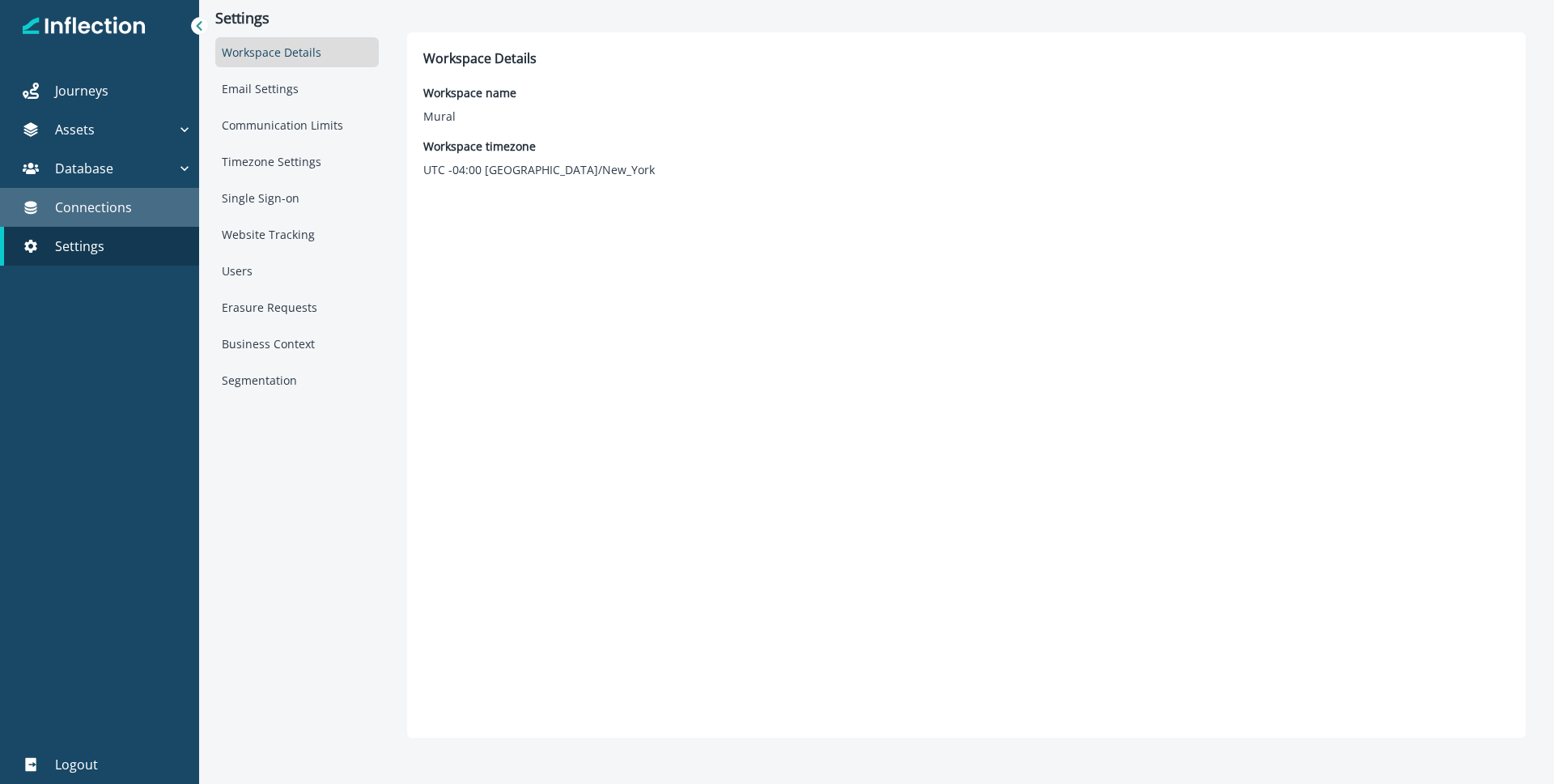
click at [100, 200] on p "Connections" at bounding box center [93, 207] width 77 height 20
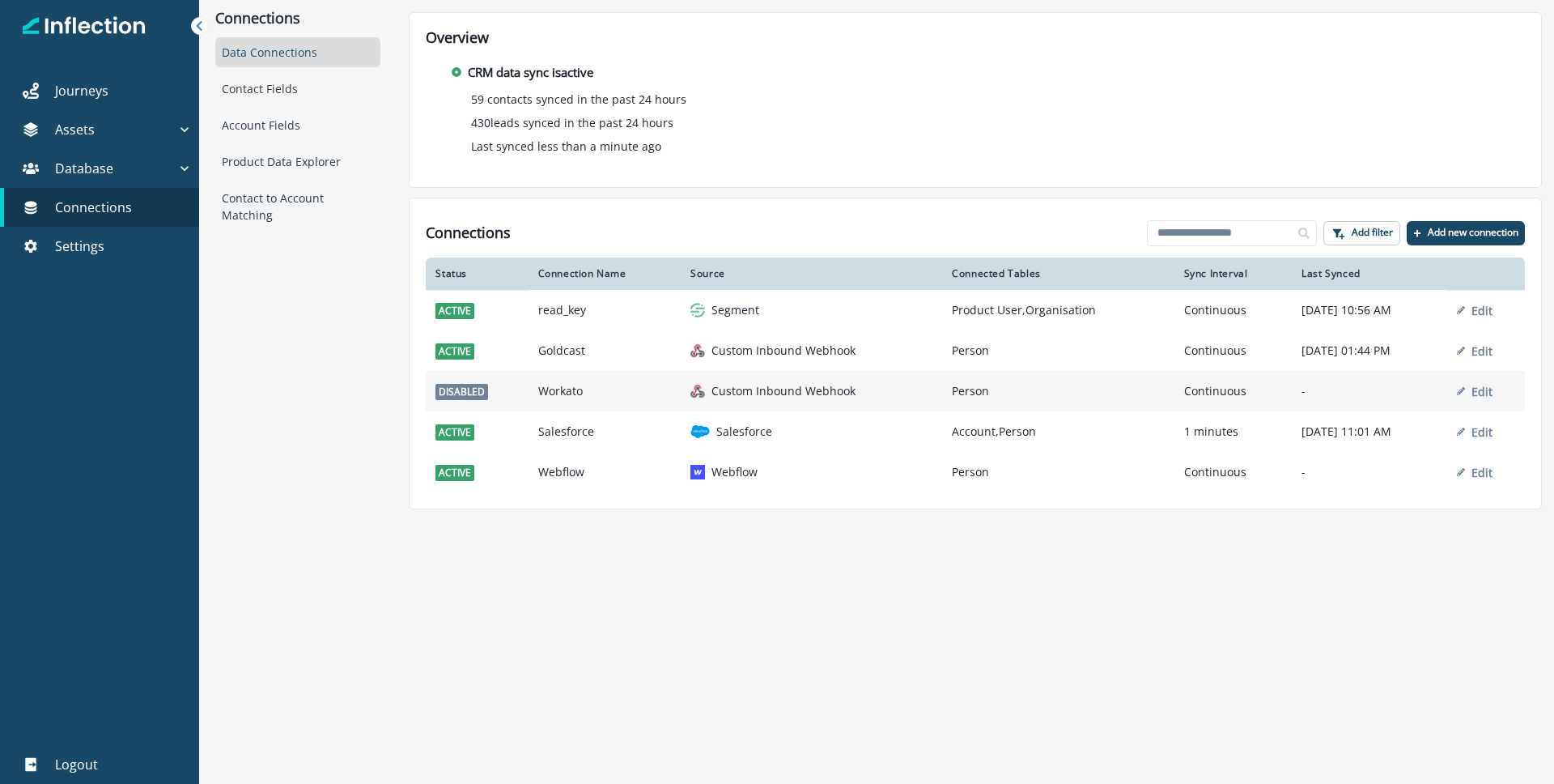
click at [455, 392] on span "disabled" at bounding box center [462, 392] width 53 height 16
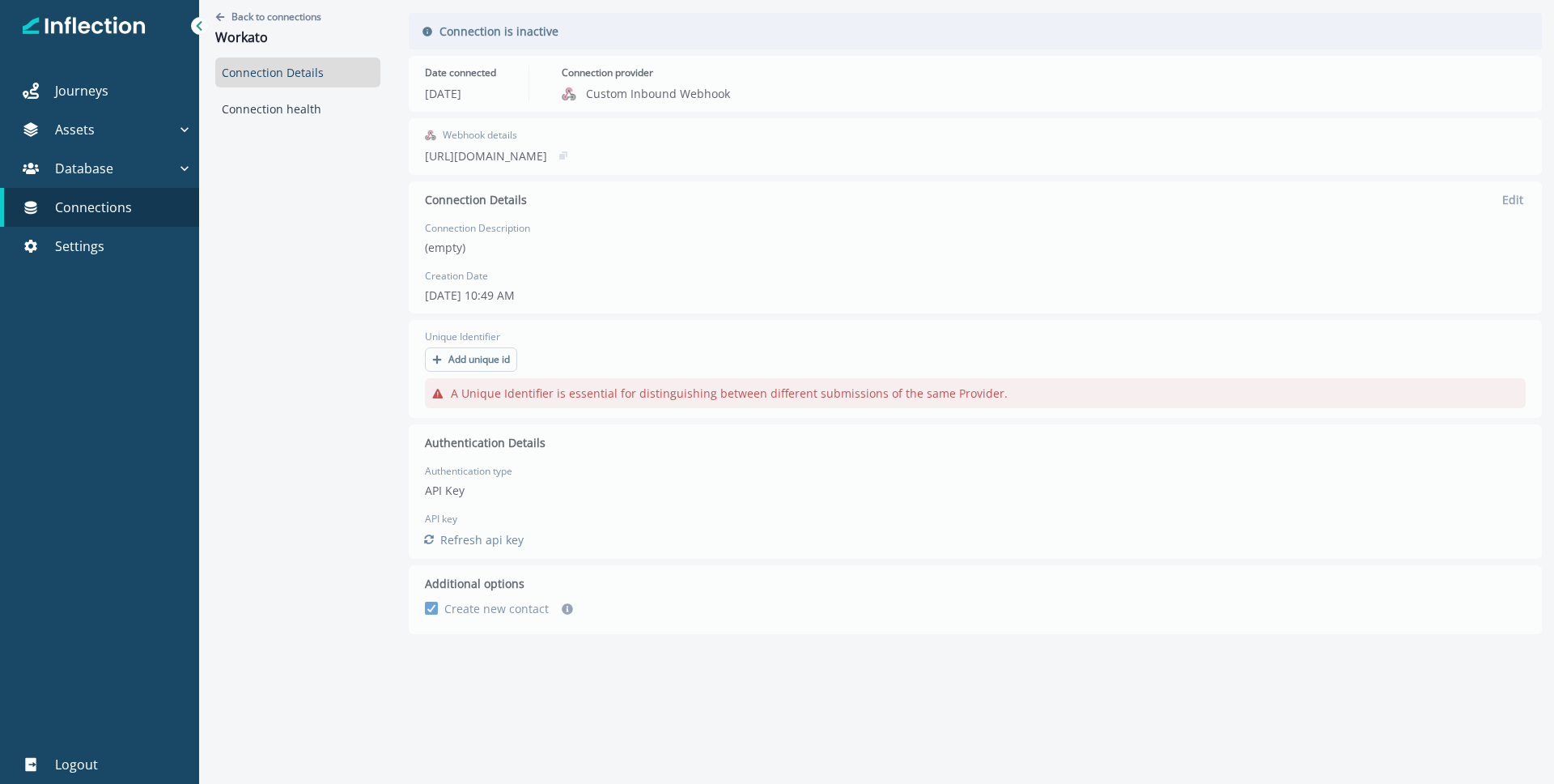
click at [442, 611] on div "Back to connections Workato Connection Details Connection health Connection is …" at bounding box center [877, 372] width 1355 height 744
click at [486, 544] on div "Back to connections Workato Connection Details Connection health Connection is …" at bounding box center [877, 372] width 1355 height 744
click at [442, 537] on div "Back to connections Workato Connection Details Connection health Connection is …" at bounding box center [877, 372] width 1355 height 744
click at [310, 472] on div "Back to connections Workato Connection Details Connection health" at bounding box center [298, 372] width 198 height 744
click at [102, 264] on link "Settings" at bounding box center [100, 246] width 200 height 39
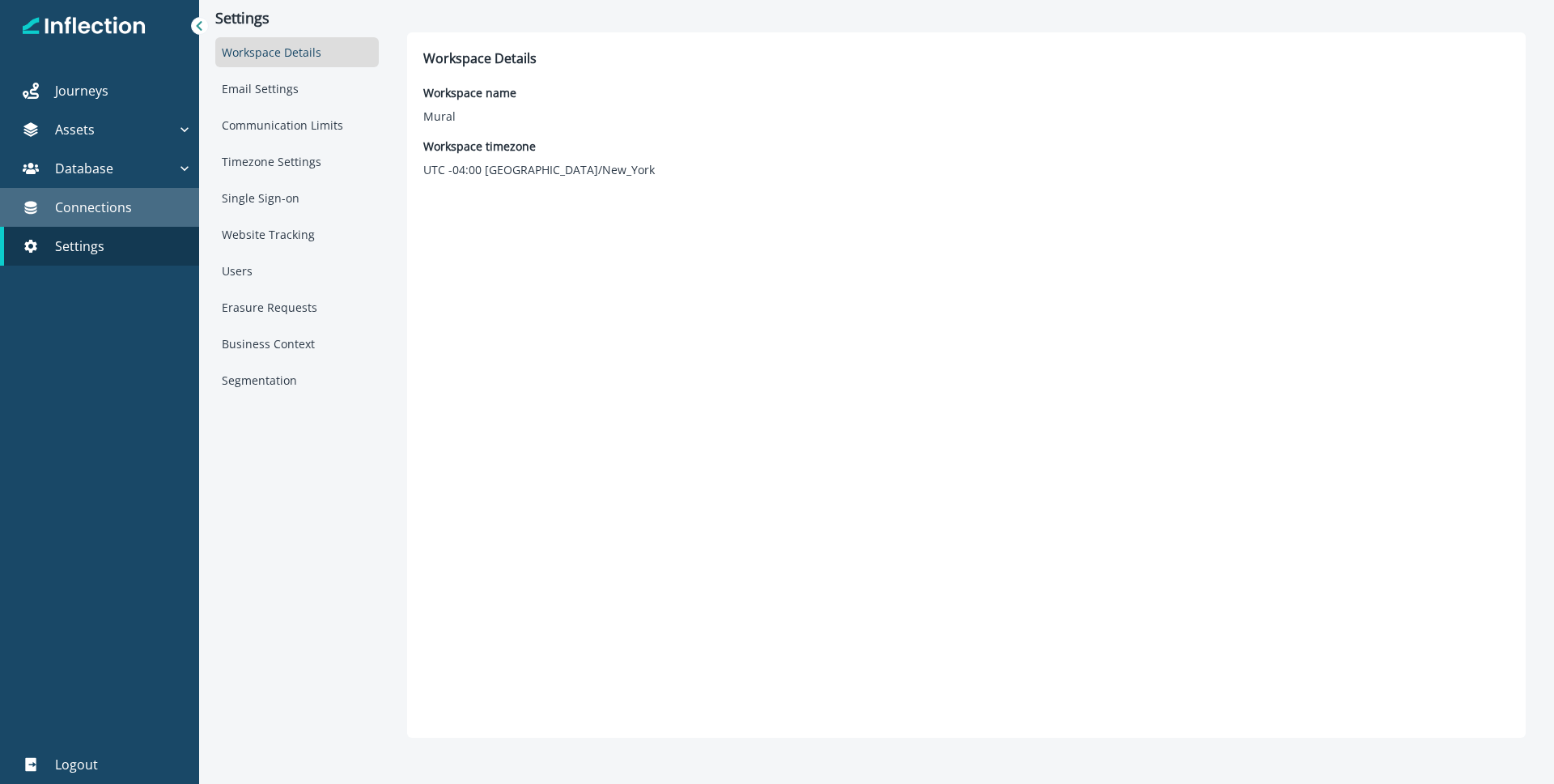
click at [55, 209] on p "Connections" at bounding box center [93, 207] width 77 height 20
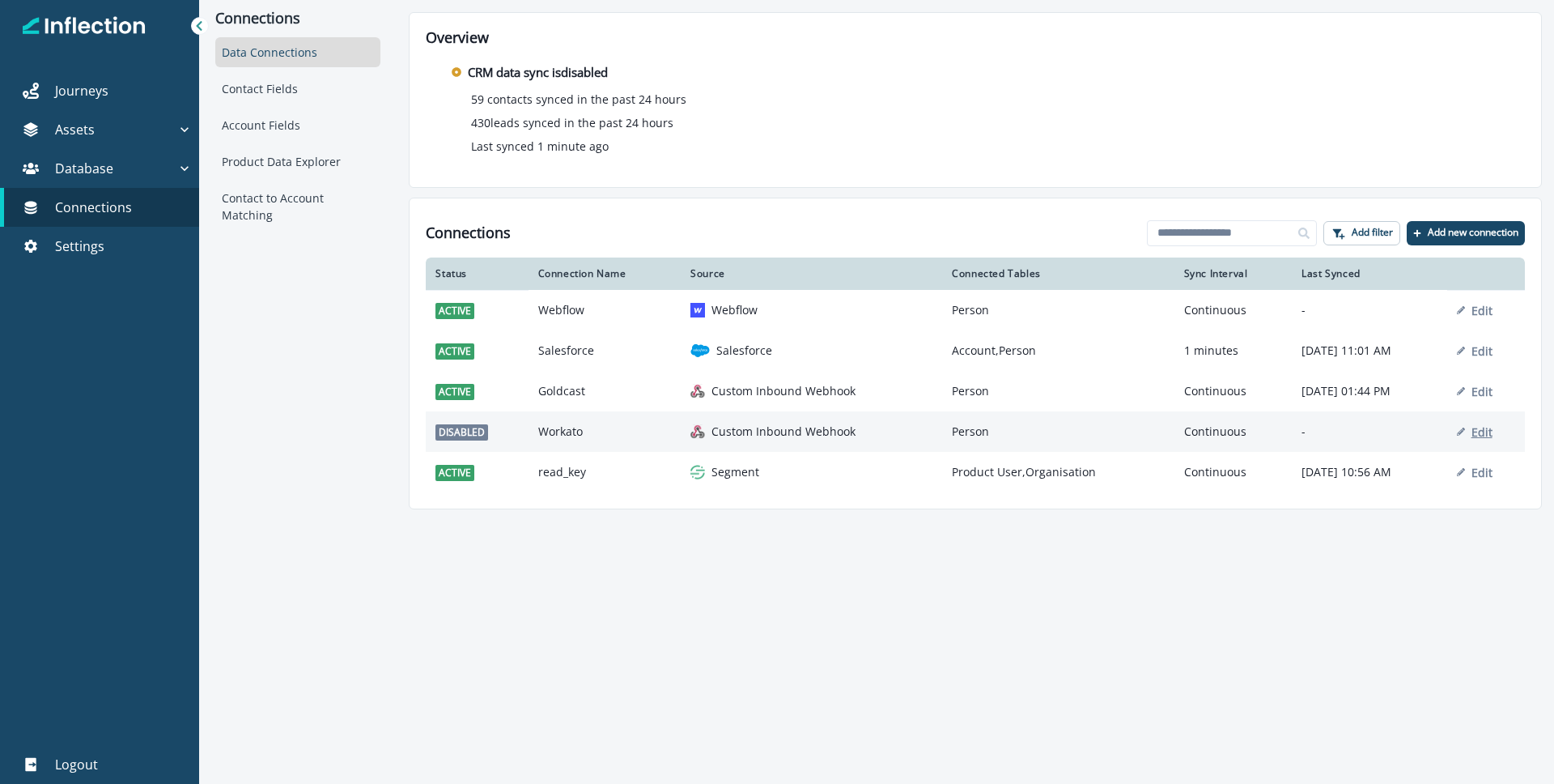
click at [1491, 430] on p "Edit" at bounding box center [1482, 432] width 21 height 15
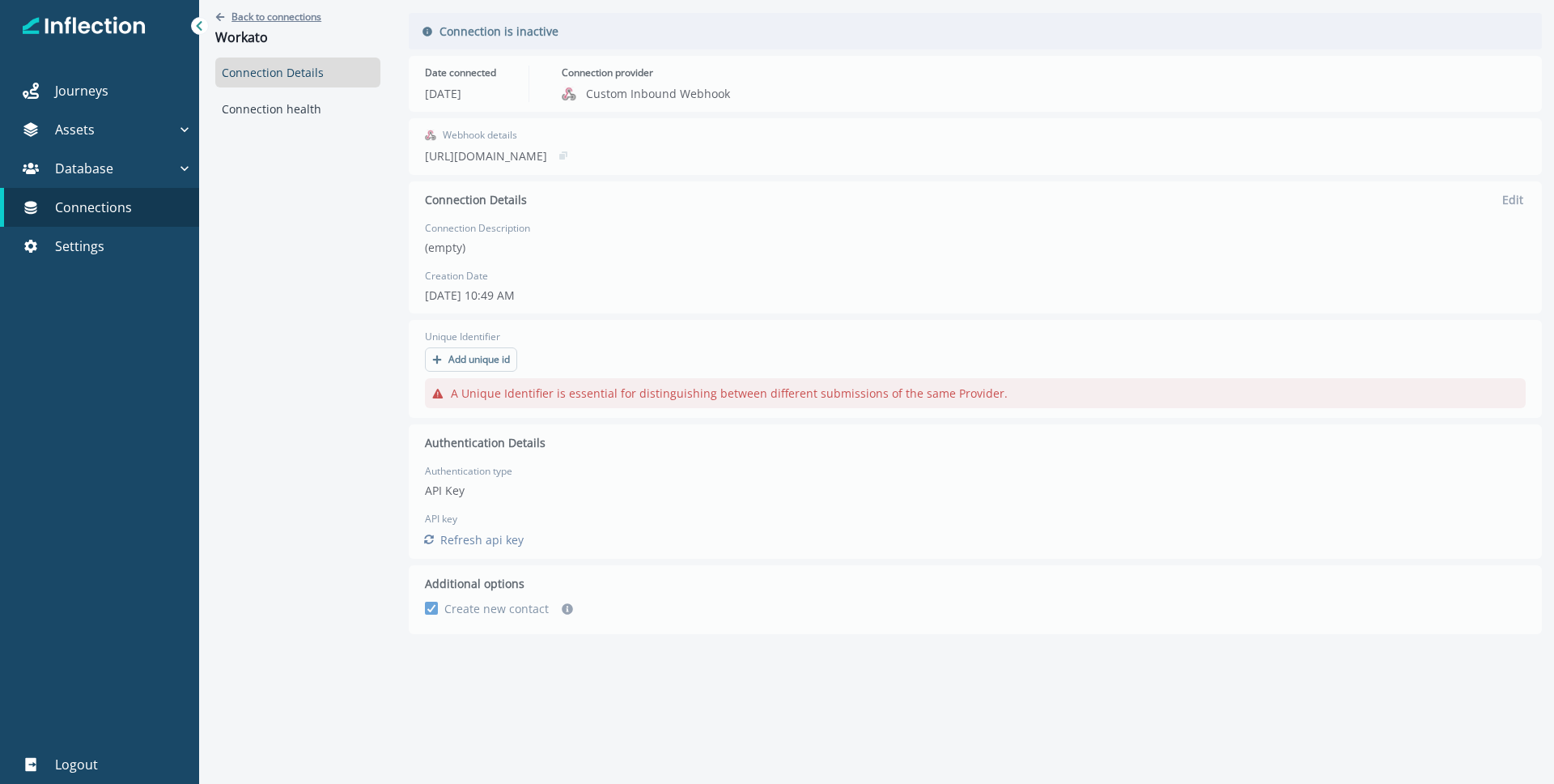
click at [216, 15] on icon "Go back" at bounding box center [220, 17] width 9 height 9
click at [89, 215] on p "Connections" at bounding box center [93, 207] width 77 height 20
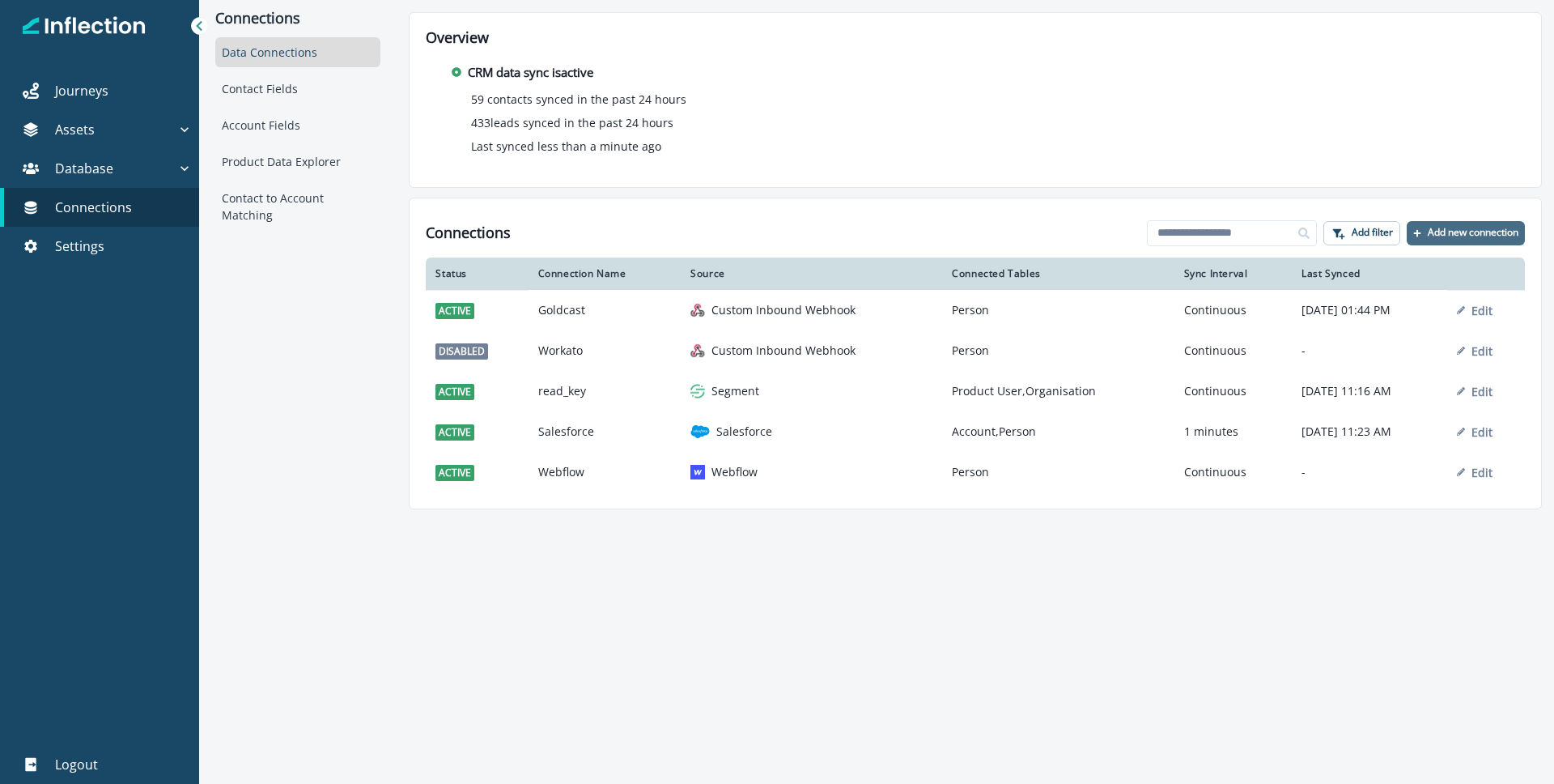
click at [1461, 223] on button "Add new connection" at bounding box center [1466, 233] width 119 height 24
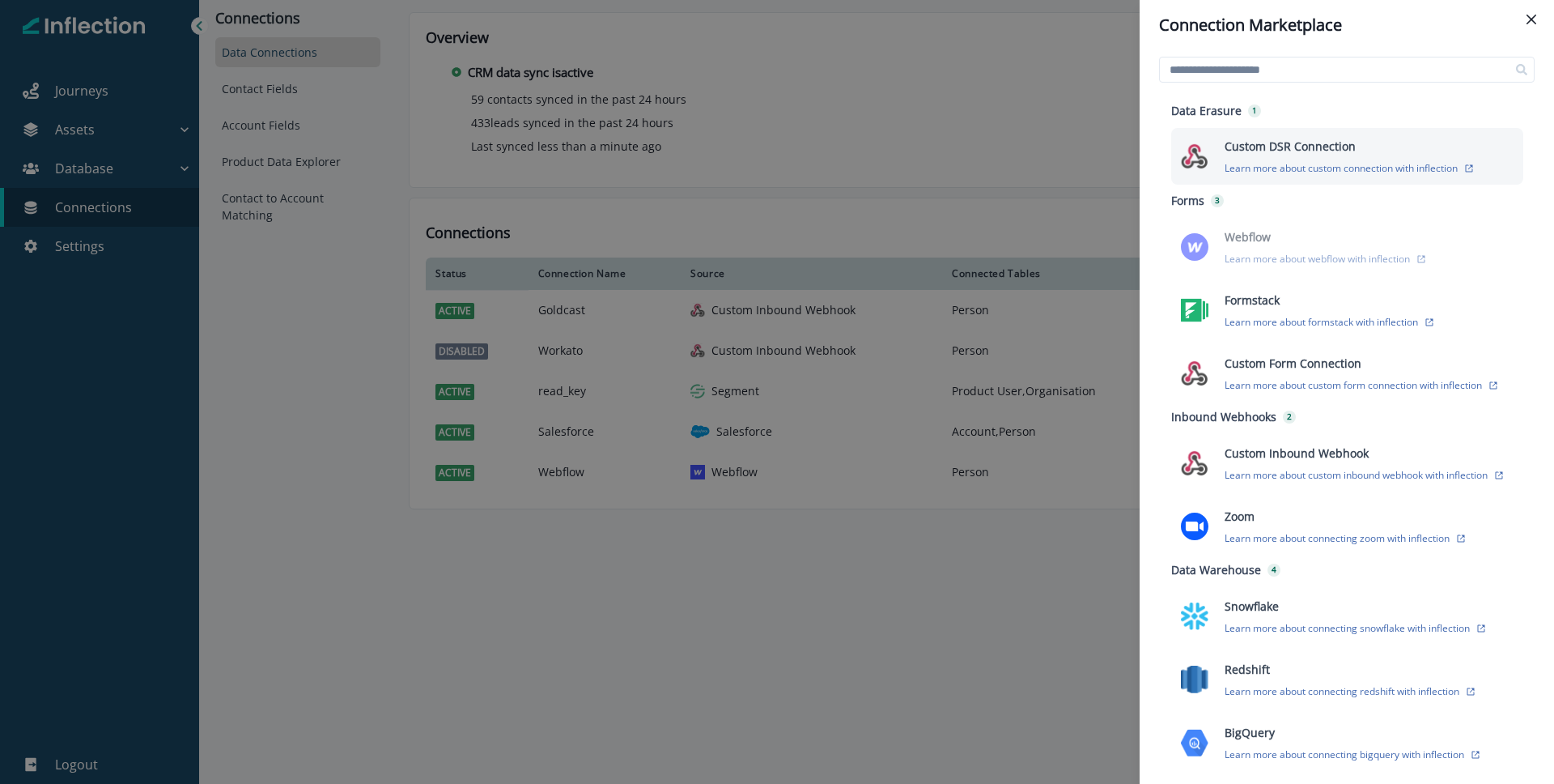
click at [1290, 153] on p "Custom DSR Connection" at bounding box center [1290, 146] width 131 height 17
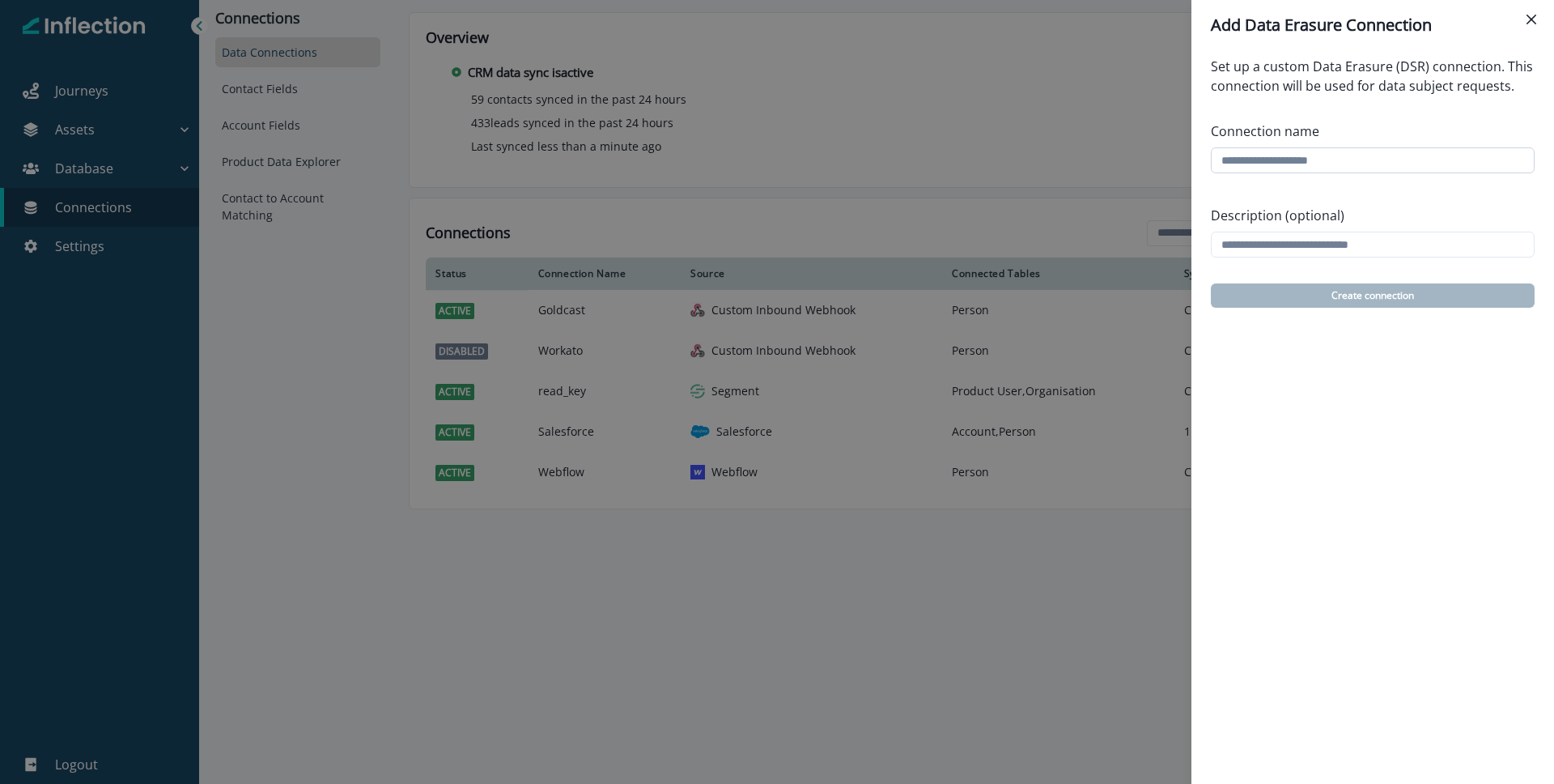
click at [1278, 170] on input "Connection name" at bounding box center [1373, 161] width 324 height 26
paste input "**********"
type input "**********"
click at [1287, 245] on input "Description (optional)" at bounding box center [1373, 245] width 324 height 26
click at [1304, 298] on button "Create connection" at bounding box center [1373, 296] width 324 height 24
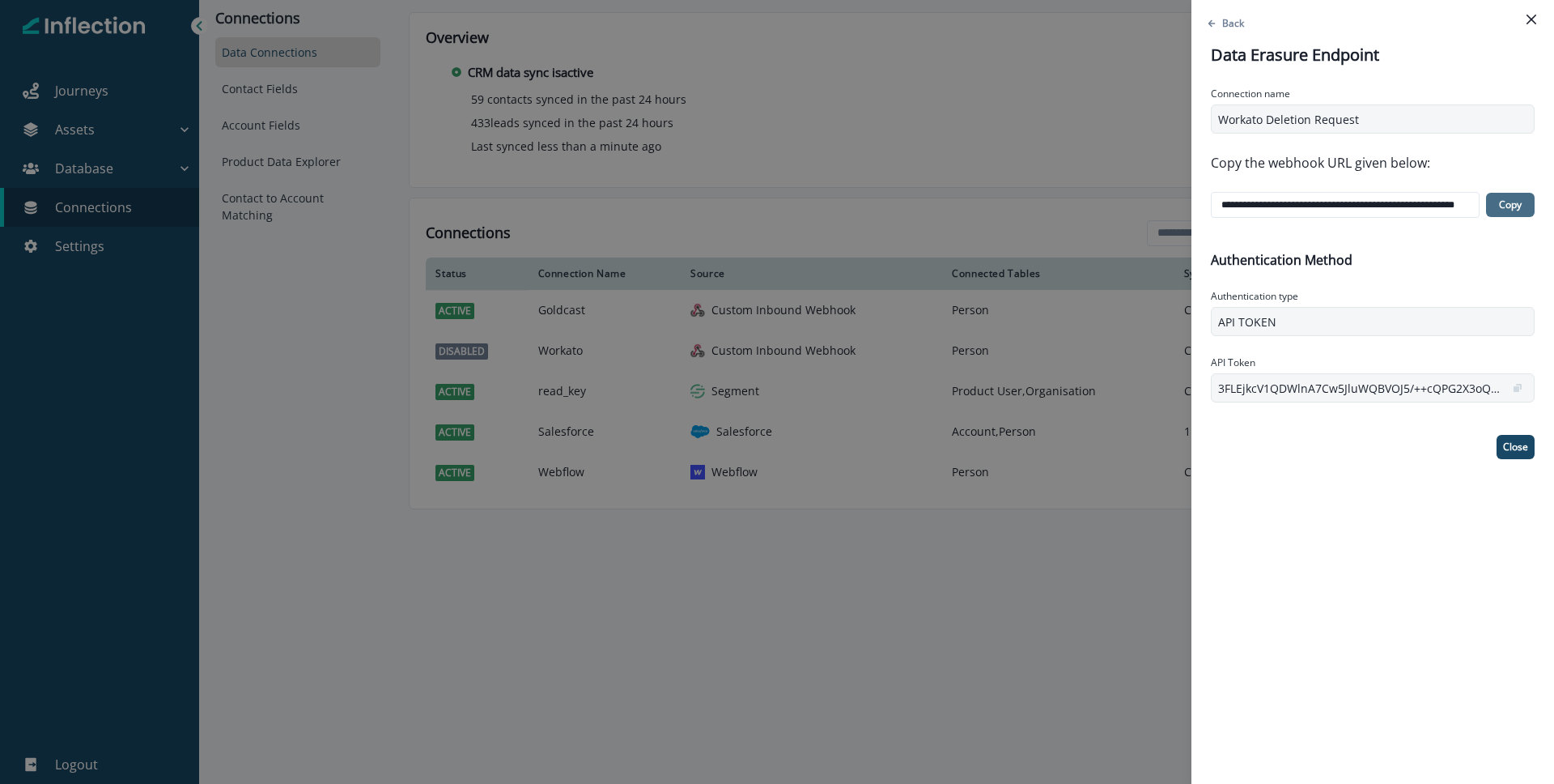
click at [1501, 206] on p "Copy" at bounding box center [1511, 205] width 23 height 11
click at [1514, 390] on icon "copy" at bounding box center [1516, 389] width 6 height 6
click at [1519, 453] on p "Close" at bounding box center [1515, 447] width 25 height 11
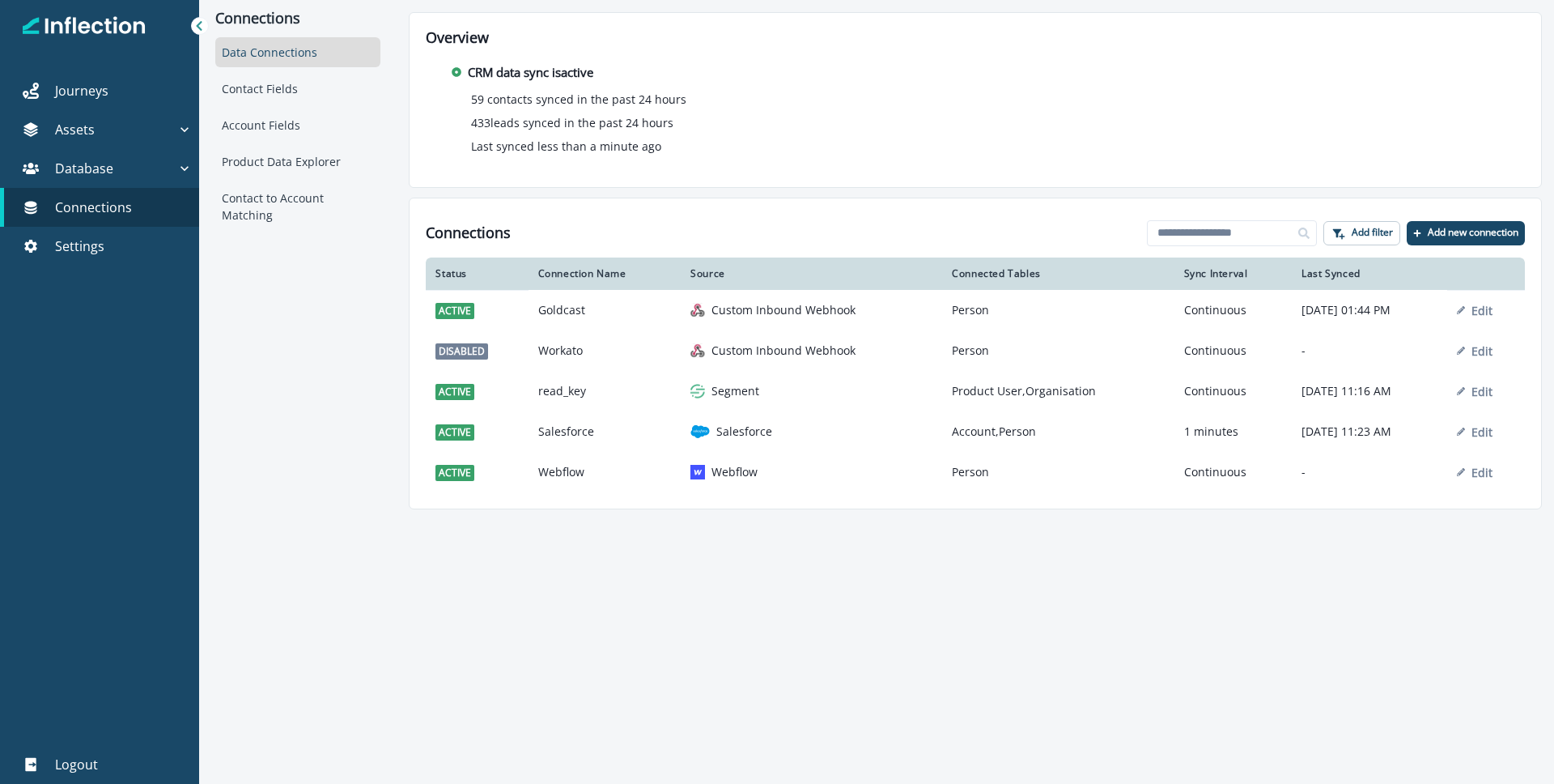
click at [1304, 579] on div "Connections Data Connections Contact Fields Account Fields Product Data Explore…" at bounding box center [877, 392] width 1355 height 784
